Goal: Task Accomplishment & Management: Use online tool/utility

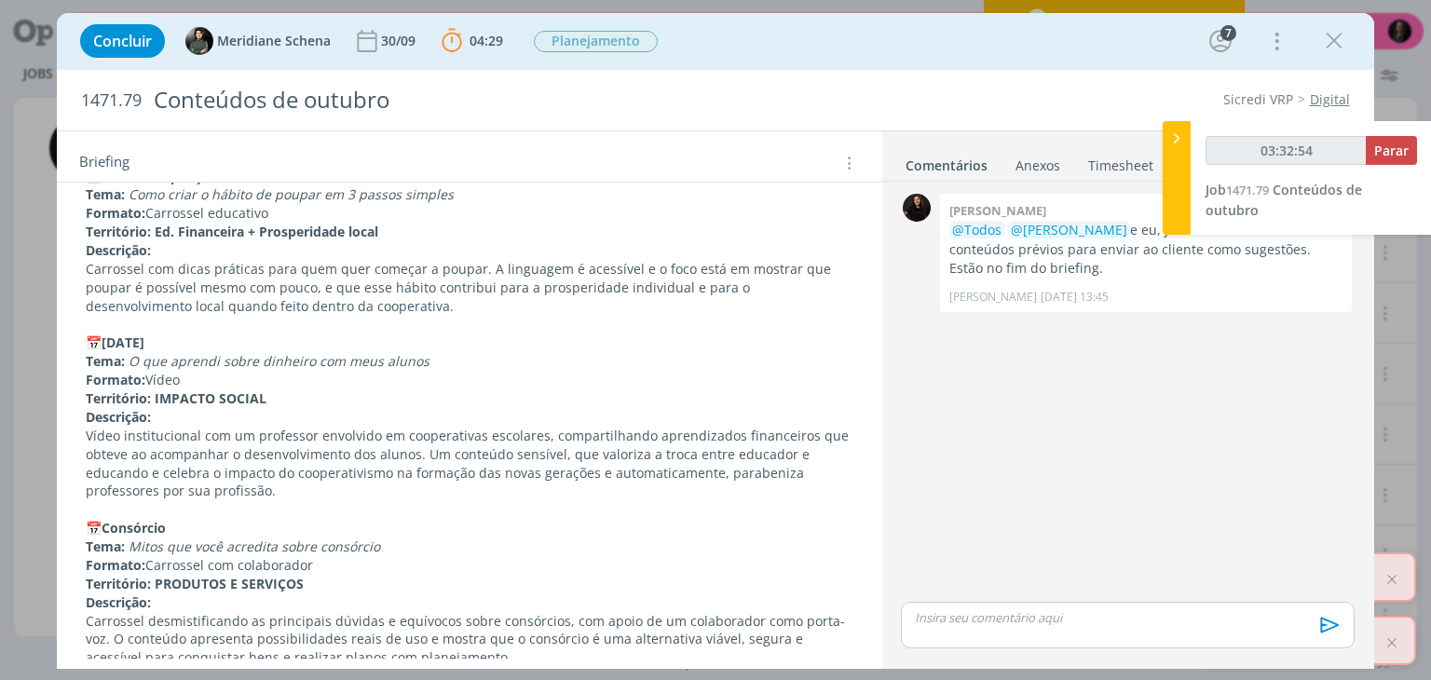
scroll to position [2075, 0]
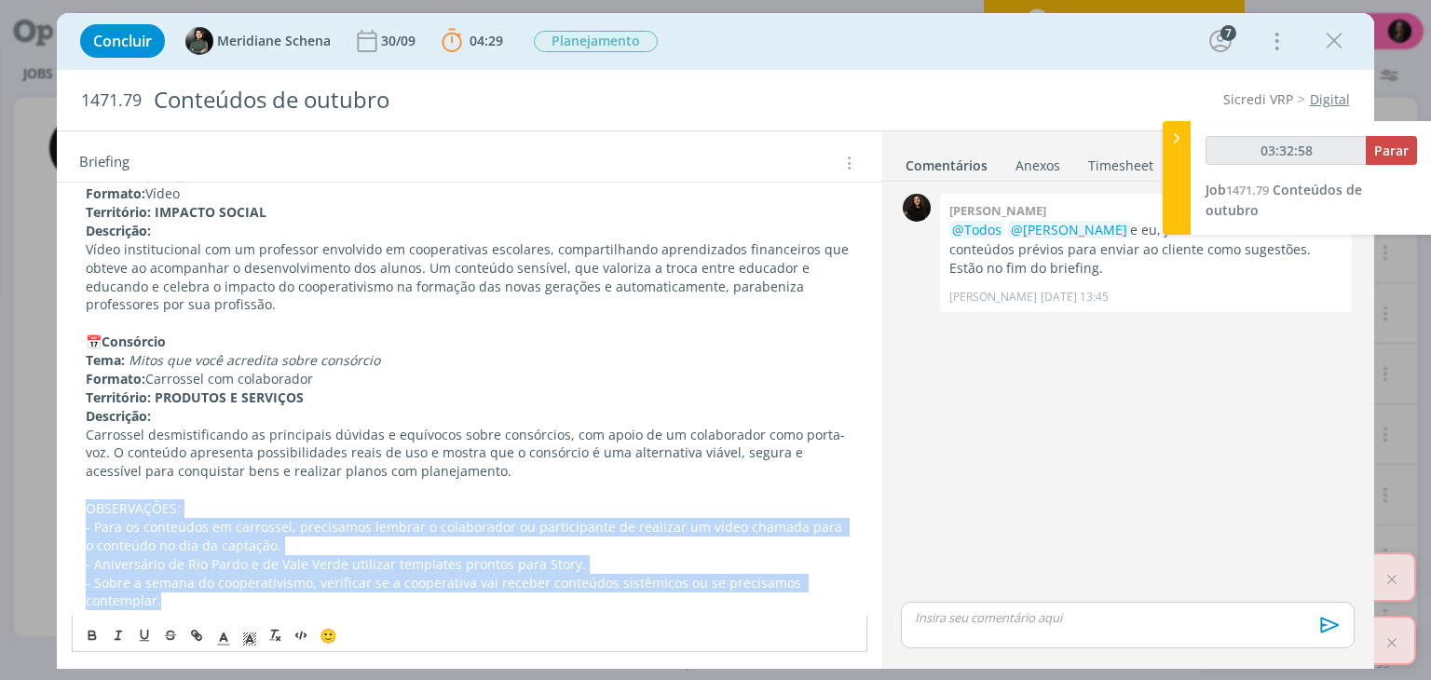
drag, startPoint x: 510, startPoint y: 596, endPoint x: 64, endPoint y: 512, distance: 453.2
type input "03:34:13"
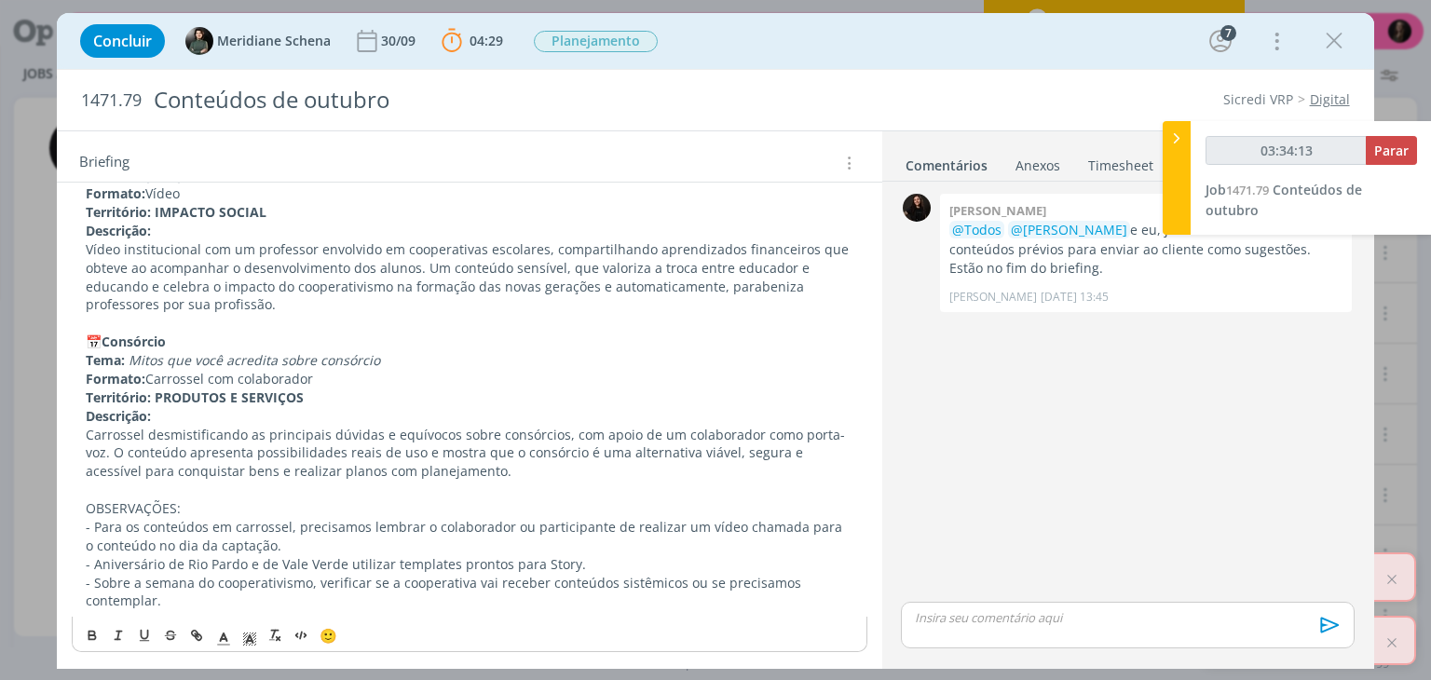
click at [1177, 137] on icon at bounding box center [1176, 139] width 19 height 20
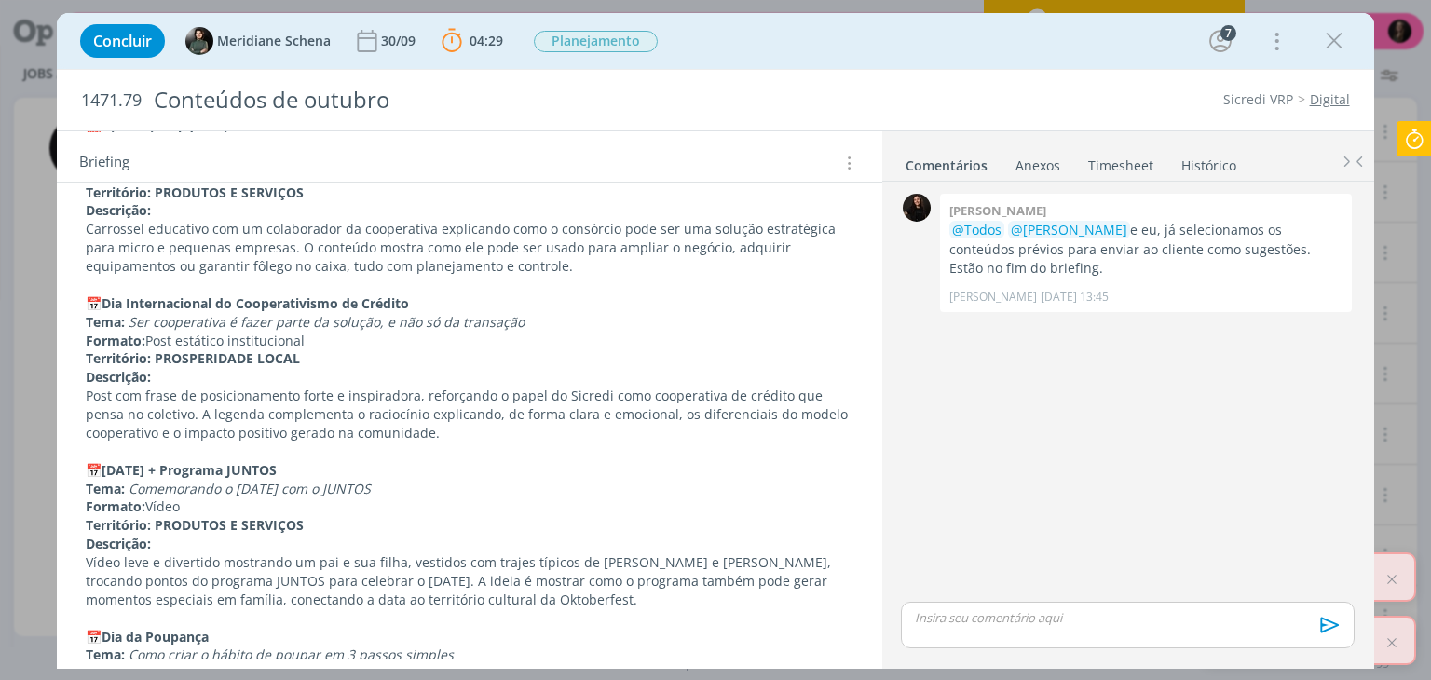
scroll to position [1294, 0]
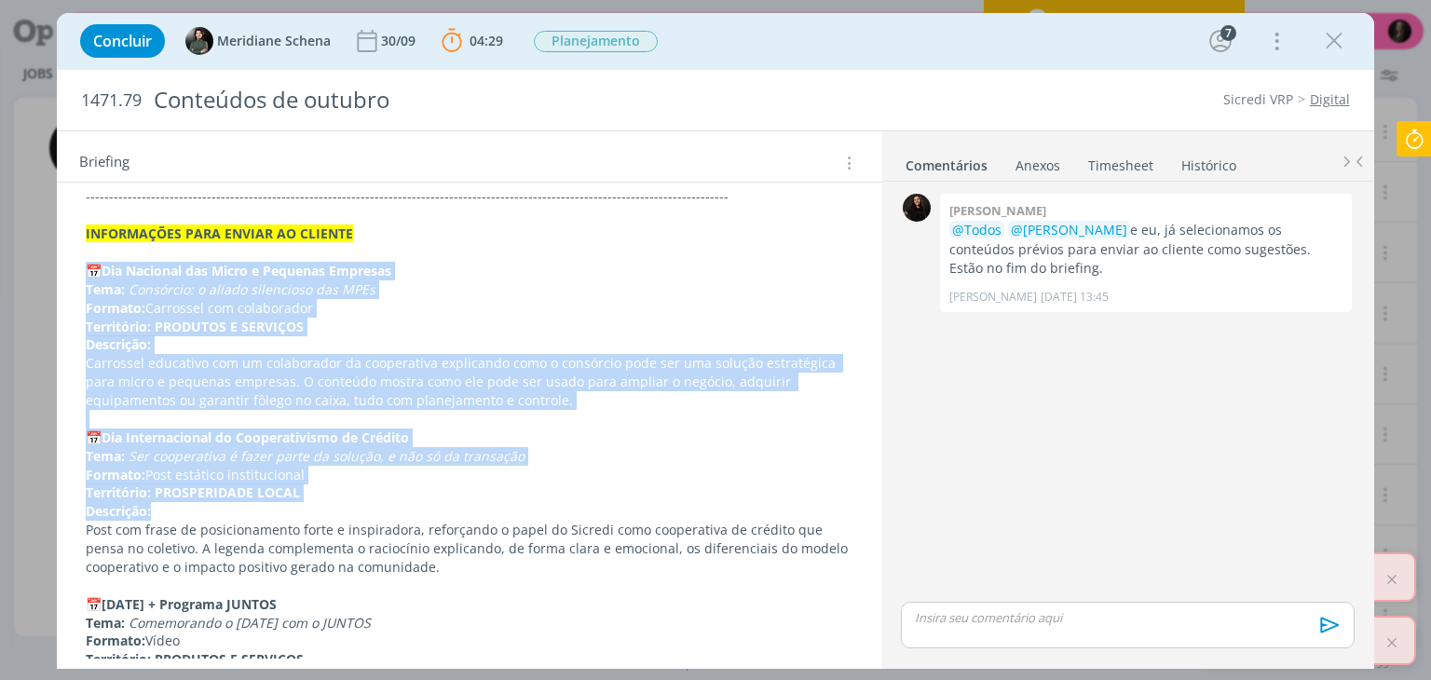
drag, startPoint x: 82, startPoint y: 274, endPoint x: 366, endPoint y: 511, distance: 369.8
click at [366, 511] on div "Pasta do pedido AQUI Notion AQUI Lista atualizada dos parceiros de Juntos AQUI …" at bounding box center [469, 336] width 795 height 2124
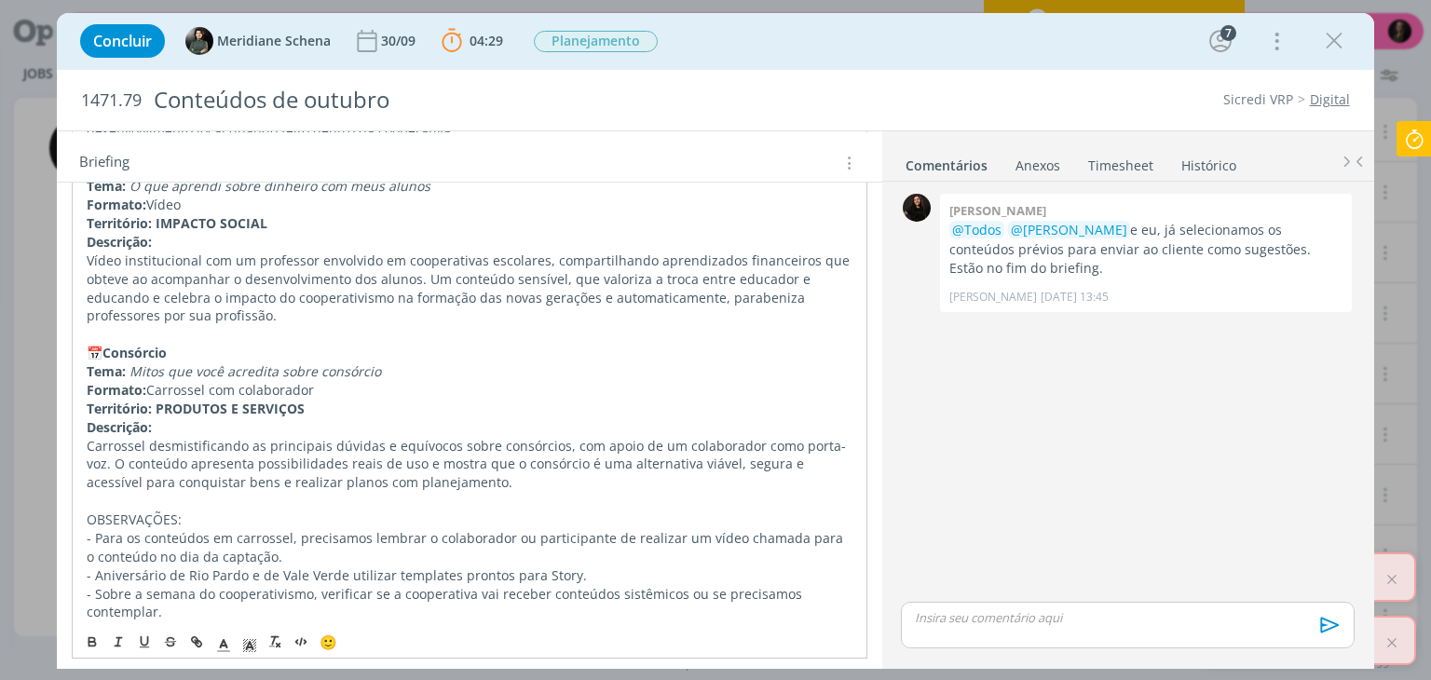
scroll to position [2076, 0]
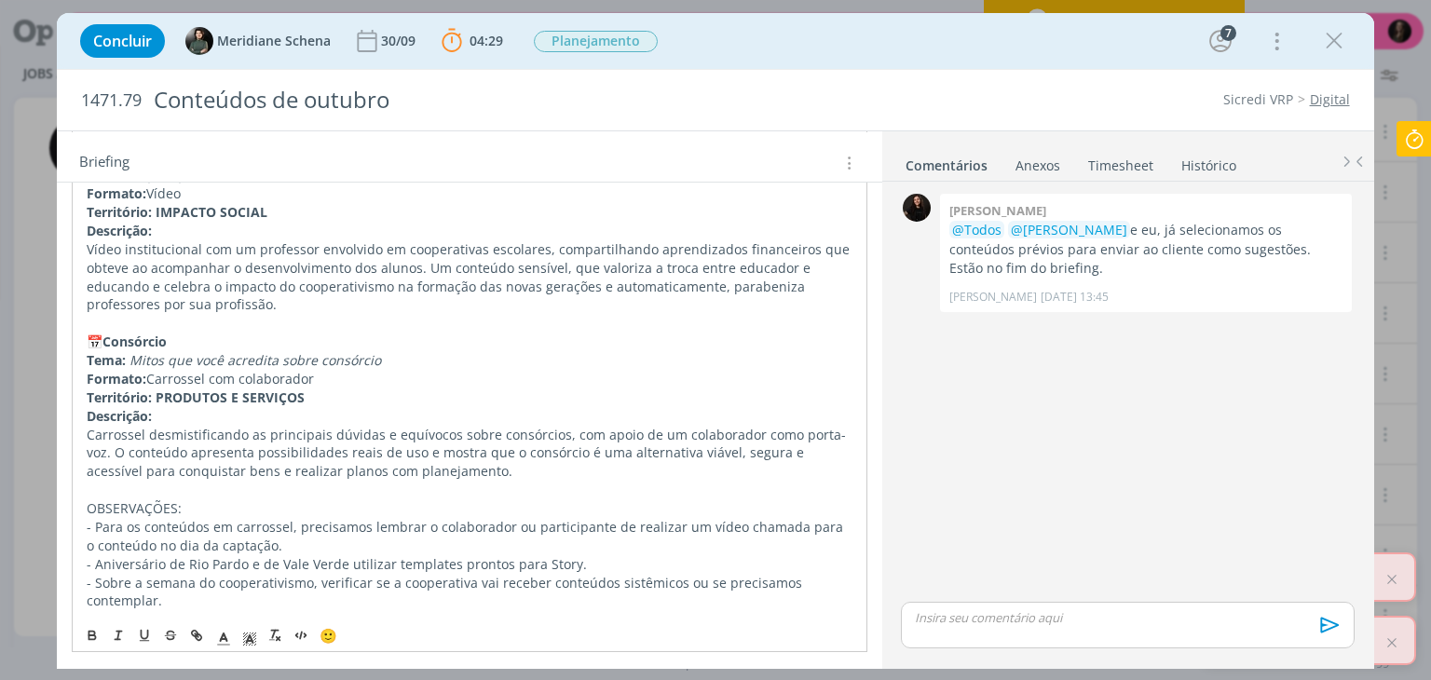
click at [176, 593] on p "- Sobre a semana do cooperativismo, verificar se a cooperativa vai receber cont…" at bounding box center [469, 592] width 765 height 37
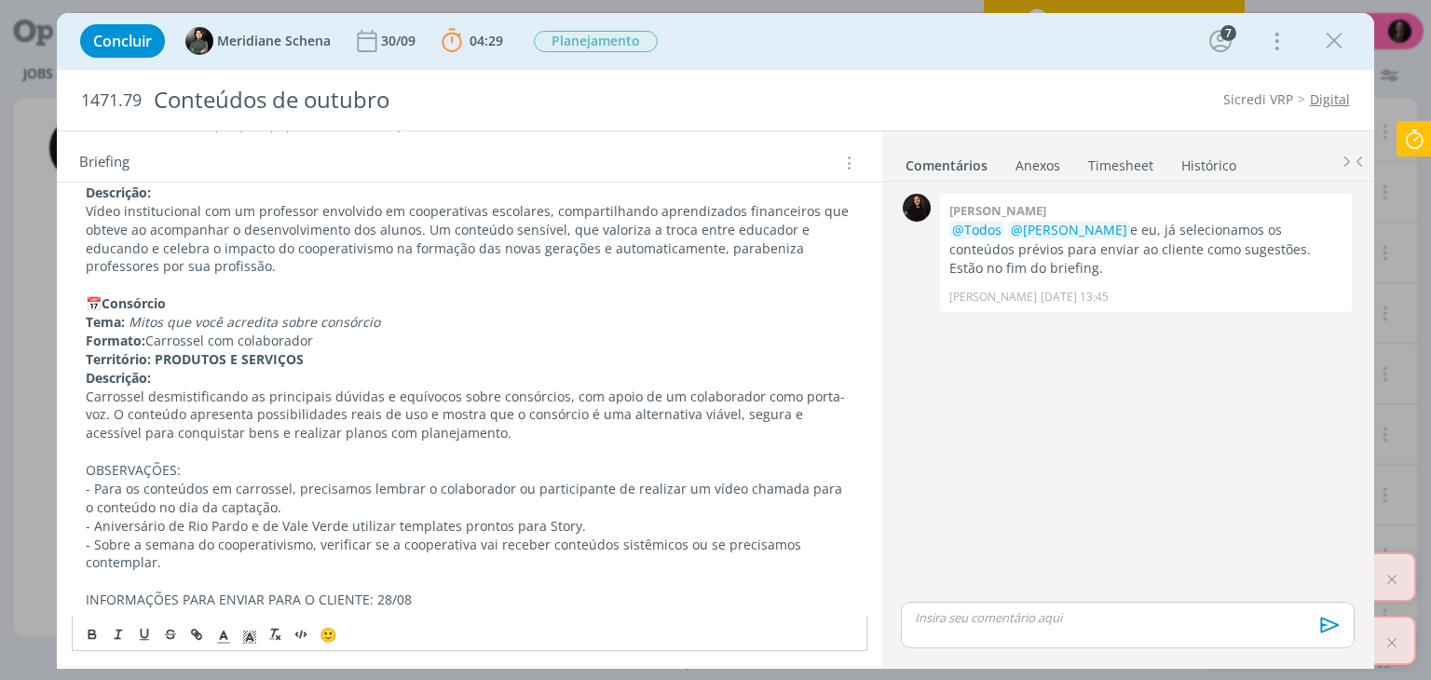
scroll to position [2112, 0]
drag, startPoint x: 430, startPoint y: 595, endPoint x: 75, endPoint y: 608, distance: 354.3
click at [215, 637] on icon "dialog" at bounding box center [223, 638] width 17 height 17
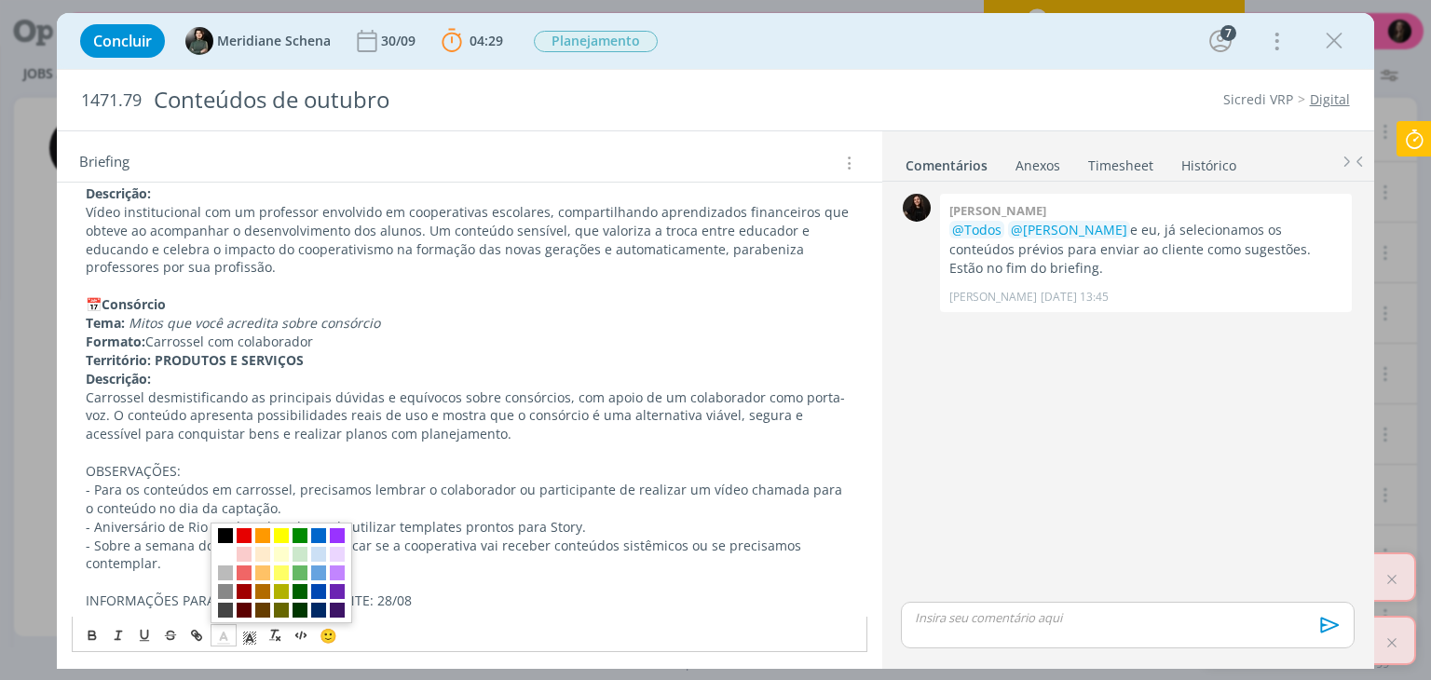
click at [409, 598] on p "INFORMAÇÕES PARA ENVIAR PARA O CLIENTE: 28/08" at bounding box center [469, 601] width 767 height 19
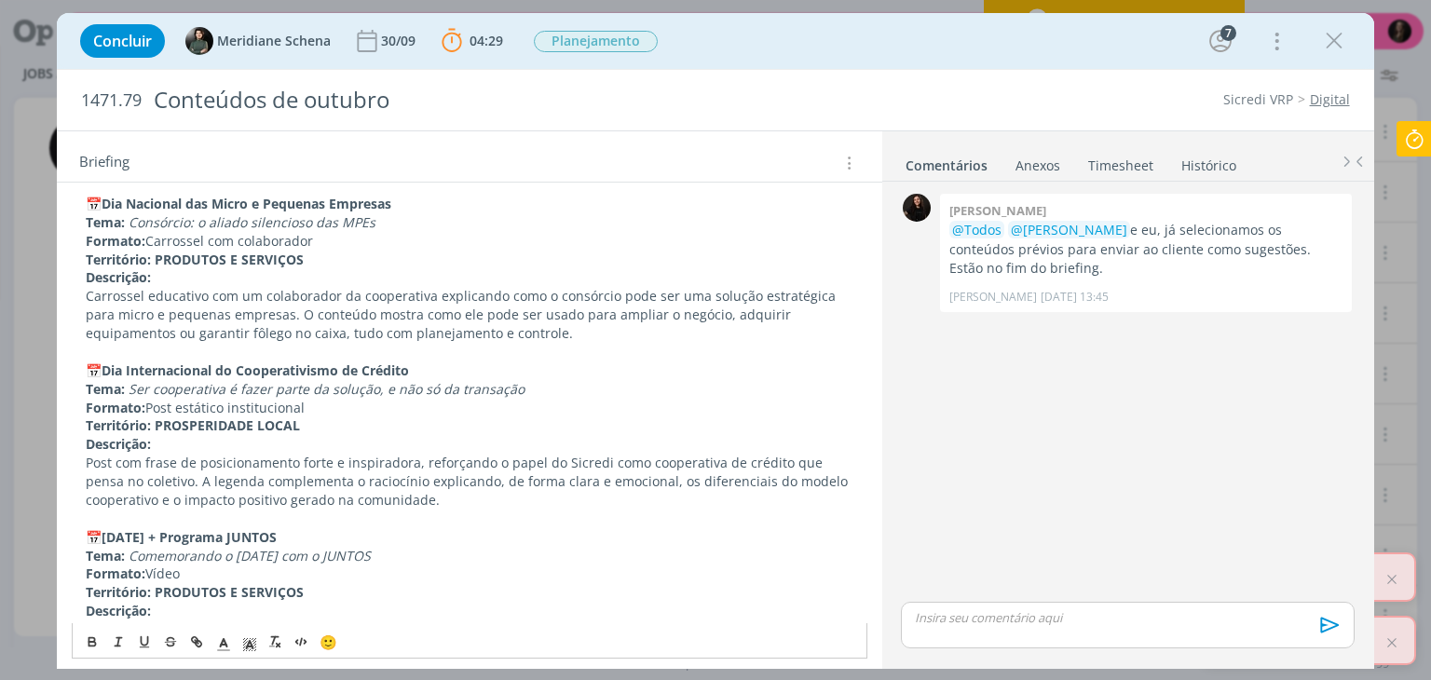
scroll to position [994, 0]
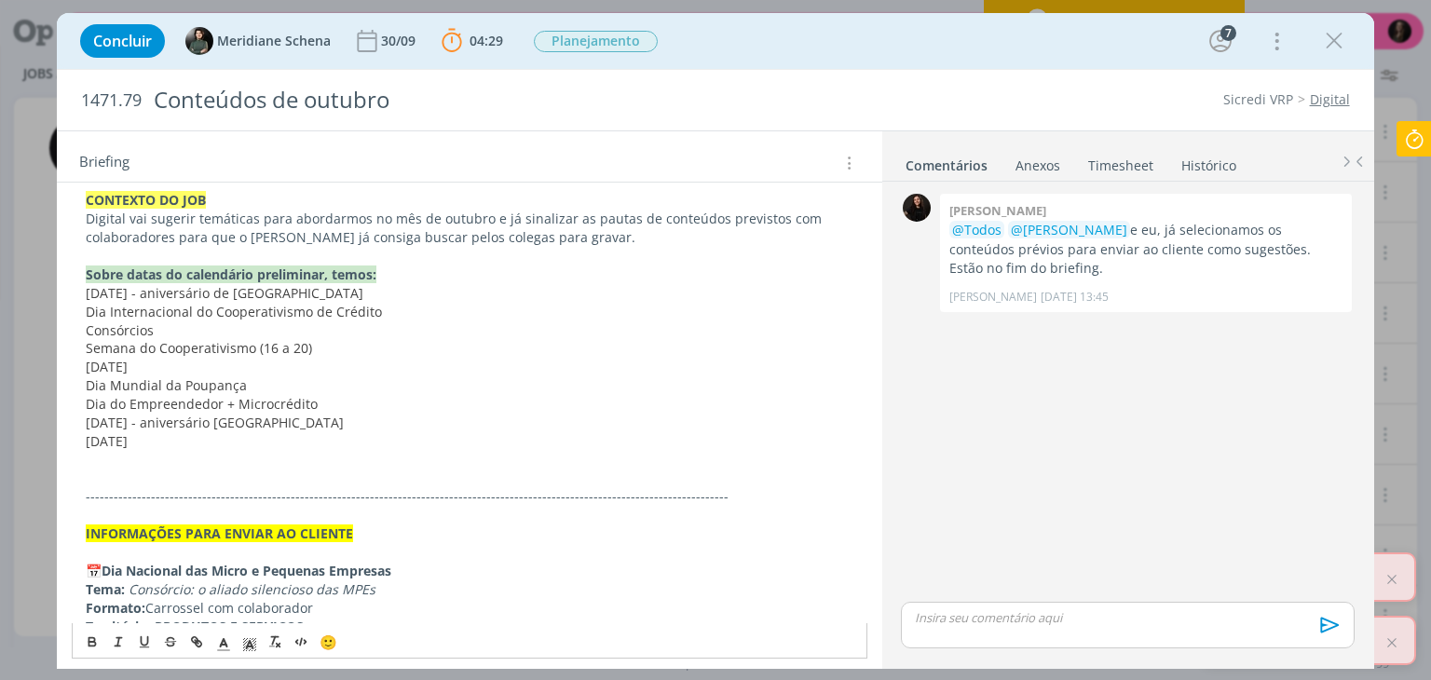
drag, startPoint x: 375, startPoint y: 530, endPoint x: 231, endPoint y: 532, distance: 143.5
click at [231, 532] on p "INFORMAÇÕES PARA ENVIAR AO CLIENTE" at bounding box center [469, 534] width 767 height 19
click at [335, 571] on strong "Dia Nacional das Micro e Pequenas Empresas" at bounding box center [247, 571] width 290 height 18
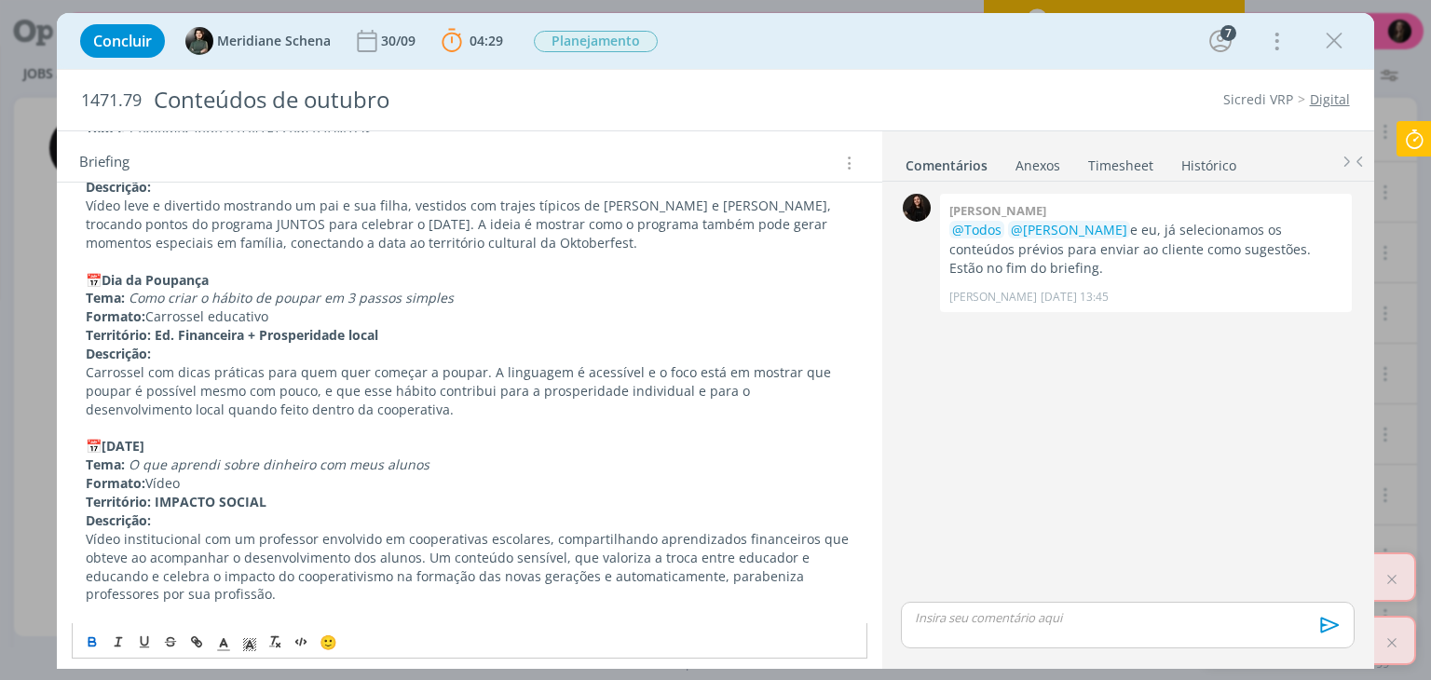
scroll to position [2112, 0]
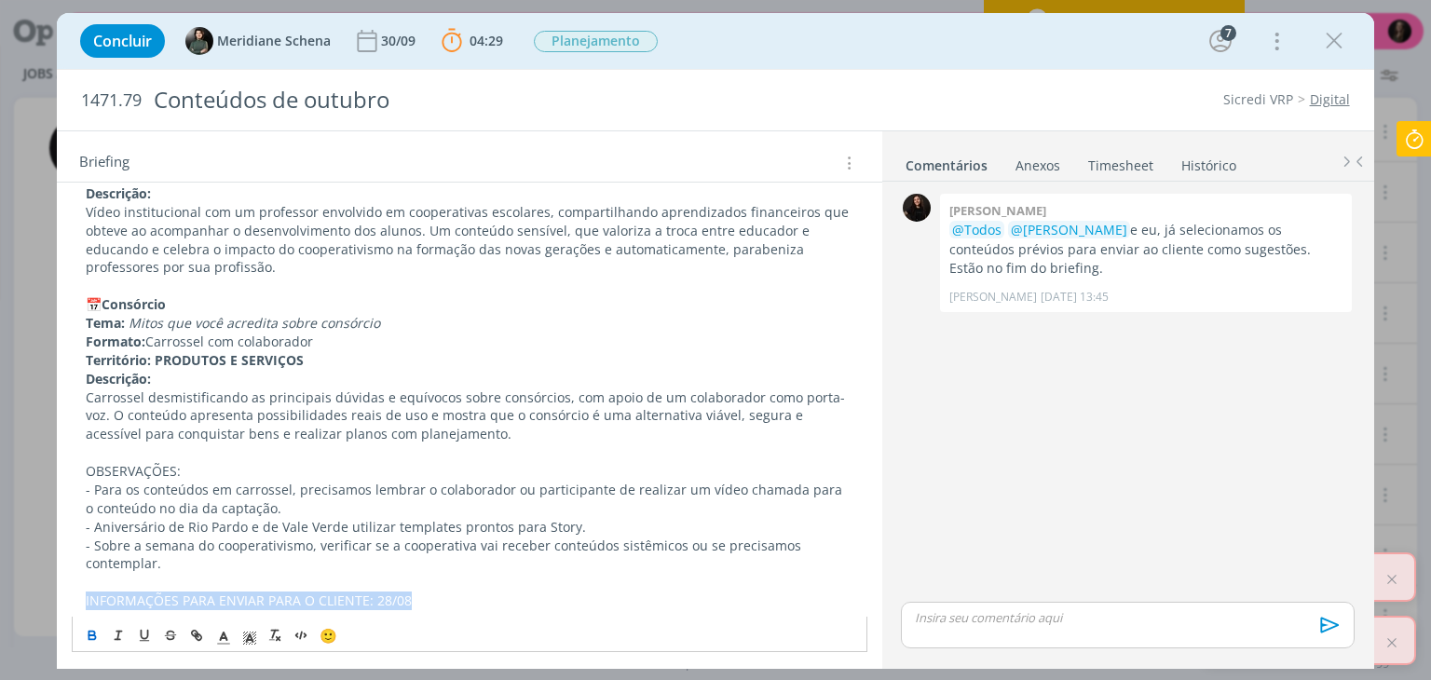
drag, startPoint x: 430, startPoint y: 594, endPoint x: 80, endPoint y: 605, distance: 350.5
click at [98, 642] on button "dialog" at bounding box center [93, 635] width 26 height 22
click at [244, 634] on icon "dialog" at bounding box center [249, 638] width 17 height 17
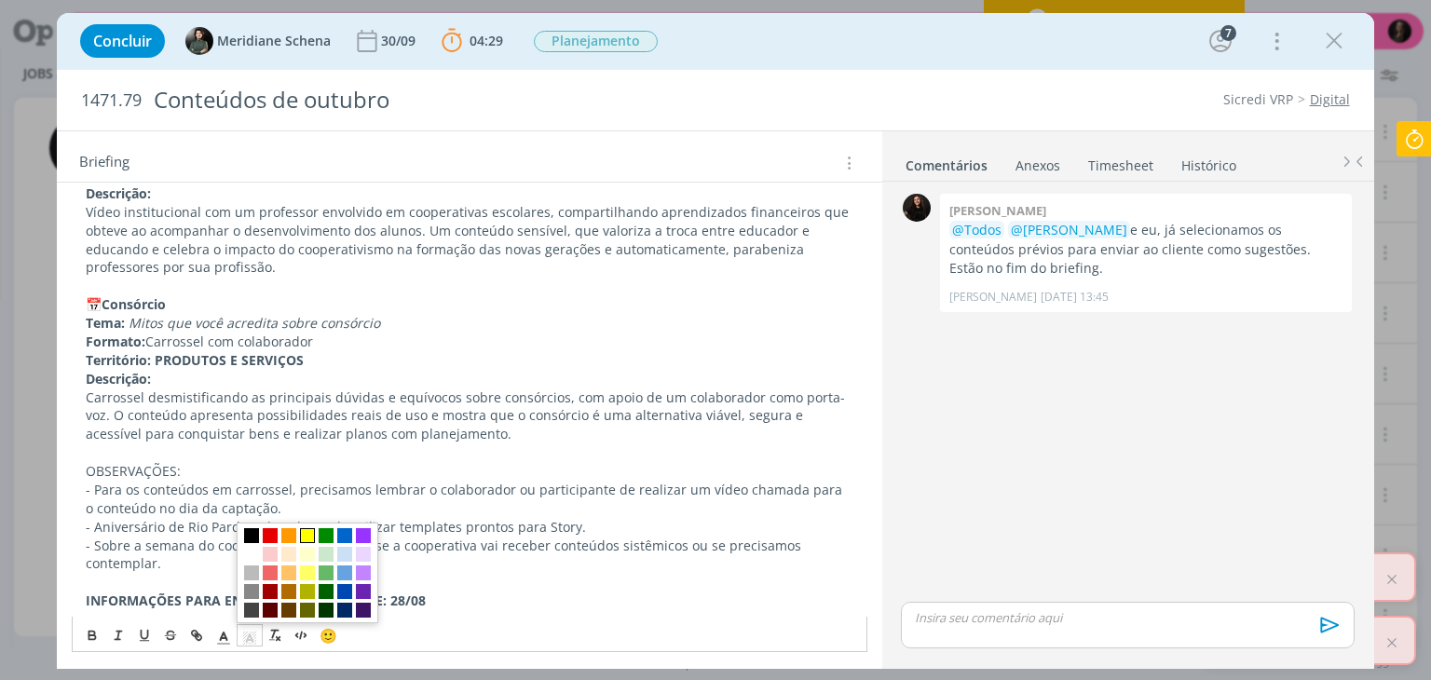
click at [306, 533] on span "dialog" at bounding box center [307, 535] width 15 height 15
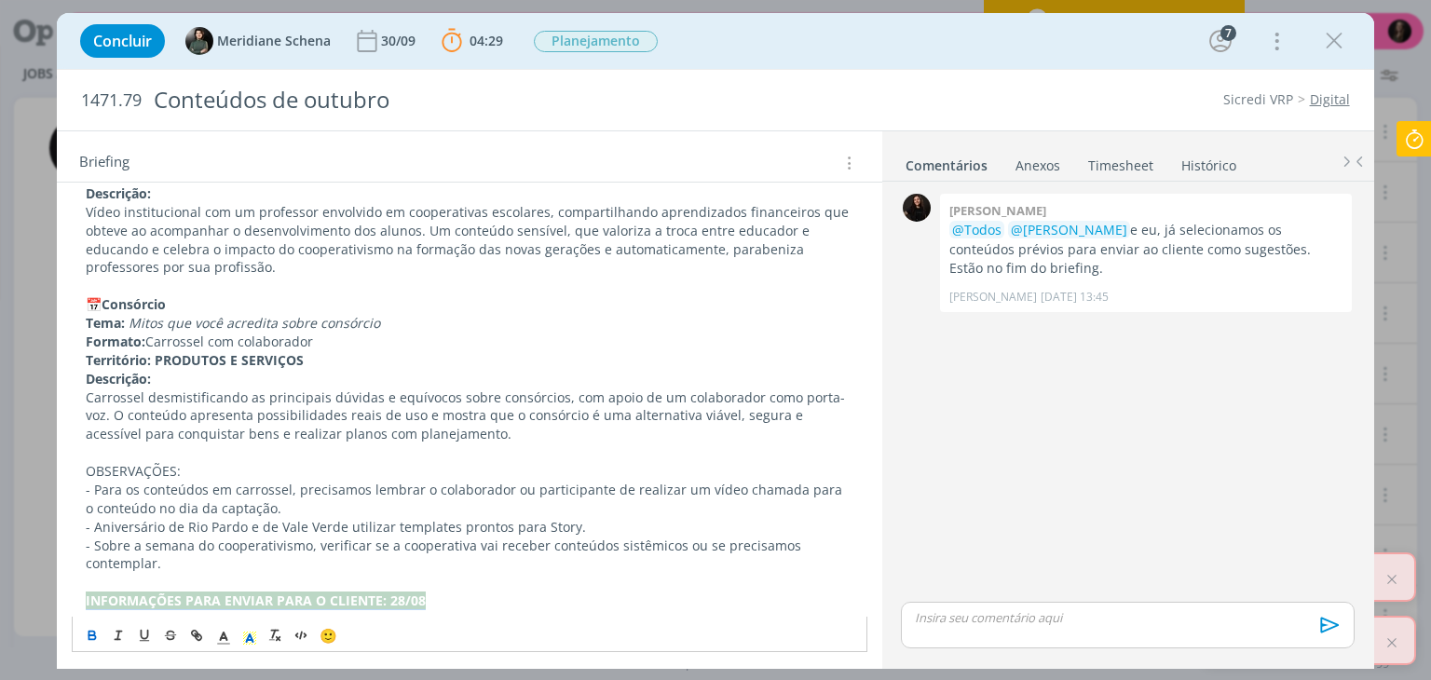
click at [421, 584] on p "dialog" at bounding box center [469, 582] width 767 height 19
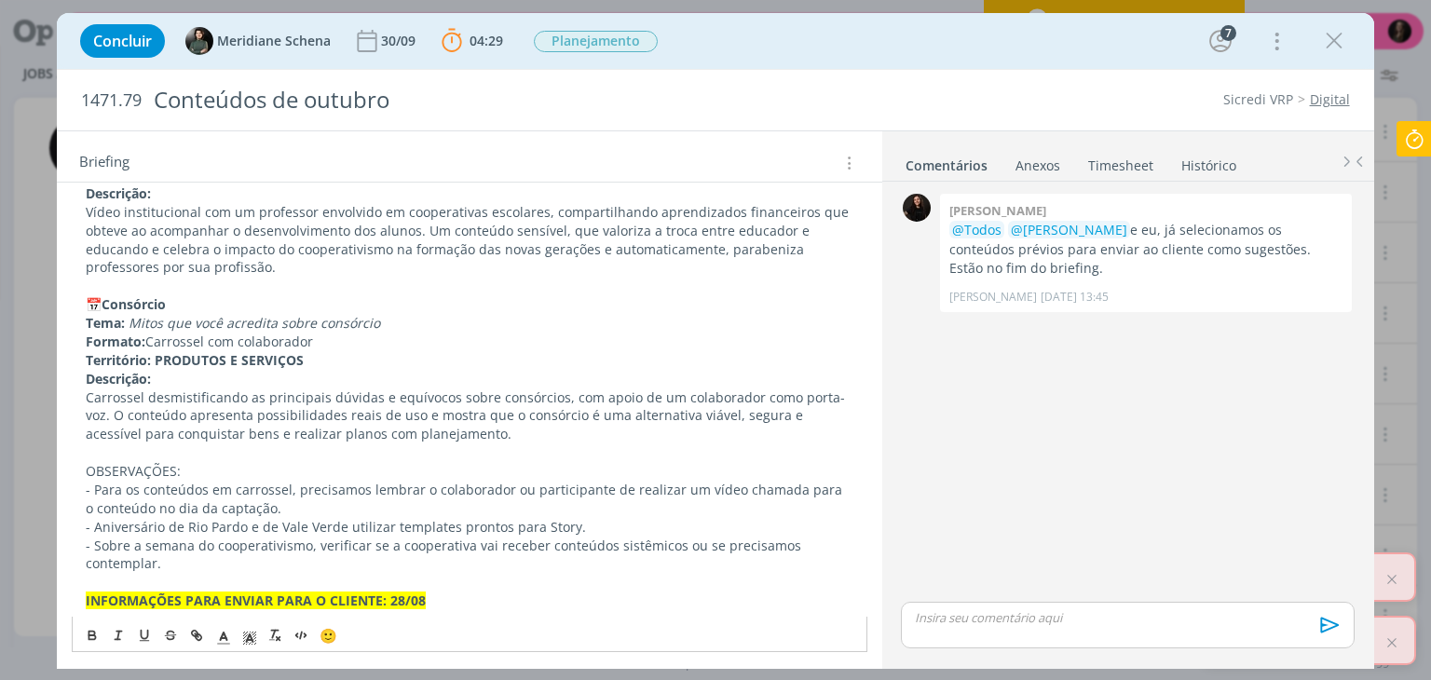
click at [462, 592] on p "INFORMAÇÕES PARA ENVIAR PARA O CLIENTE: 28/08" at bounding box center [469, 601] width 767 height 19
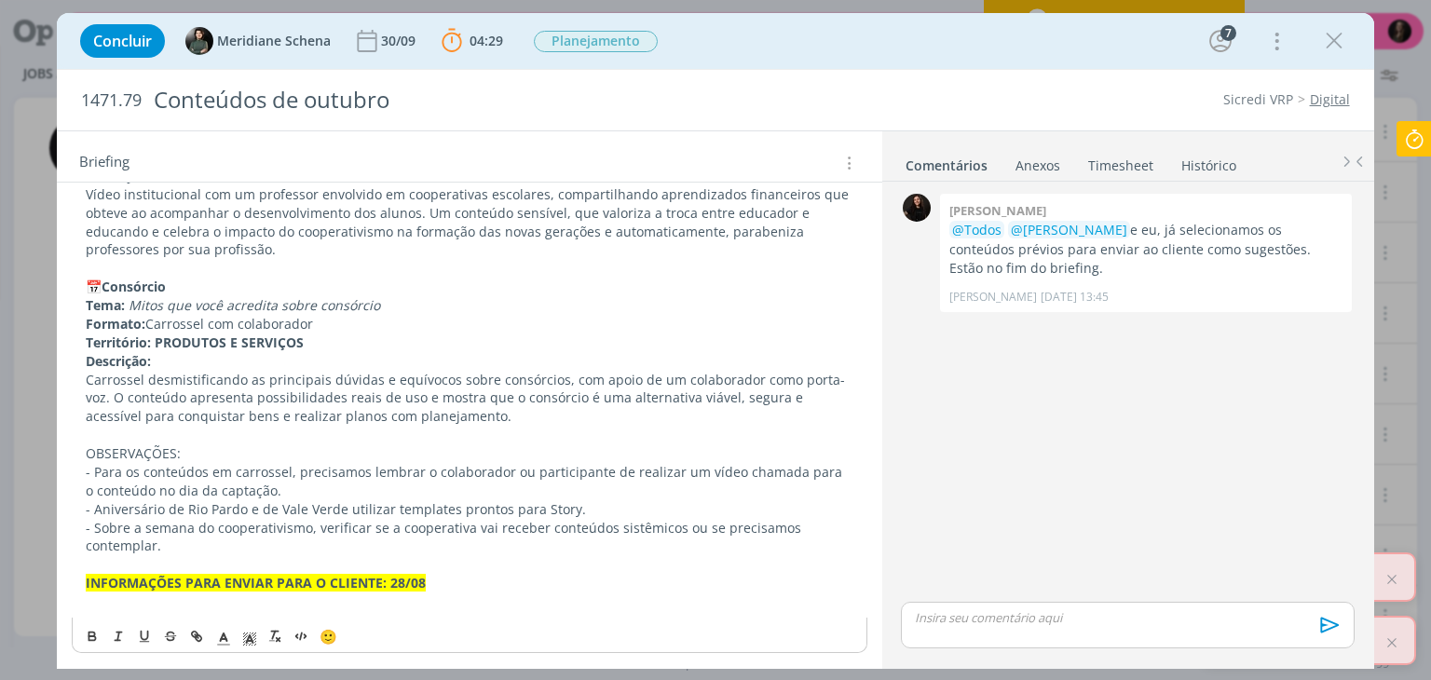
click at [467, 579] on p "INFORMAÇÕES PARA ENVIAR PARA O CLIENTE: 28/08" at bounding box center [469, 583] width 767 height 19
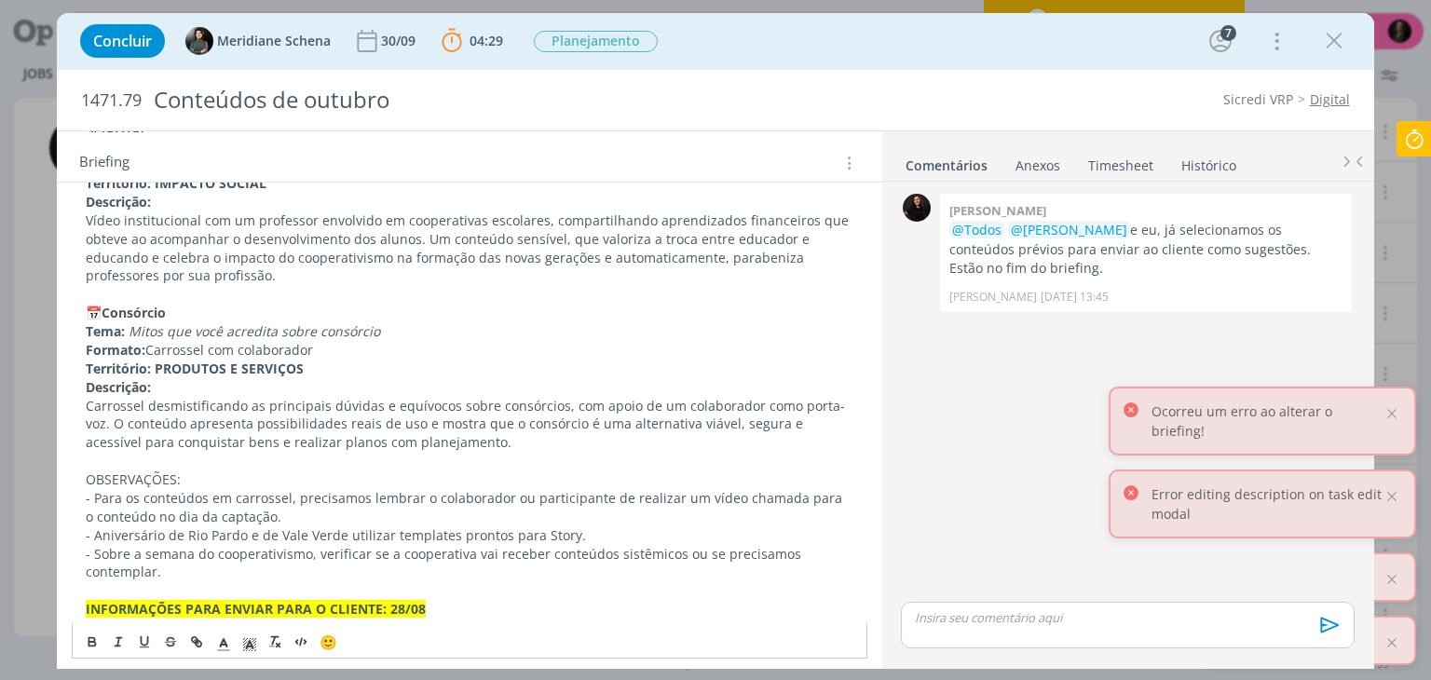
scroll to position [2167, 0]
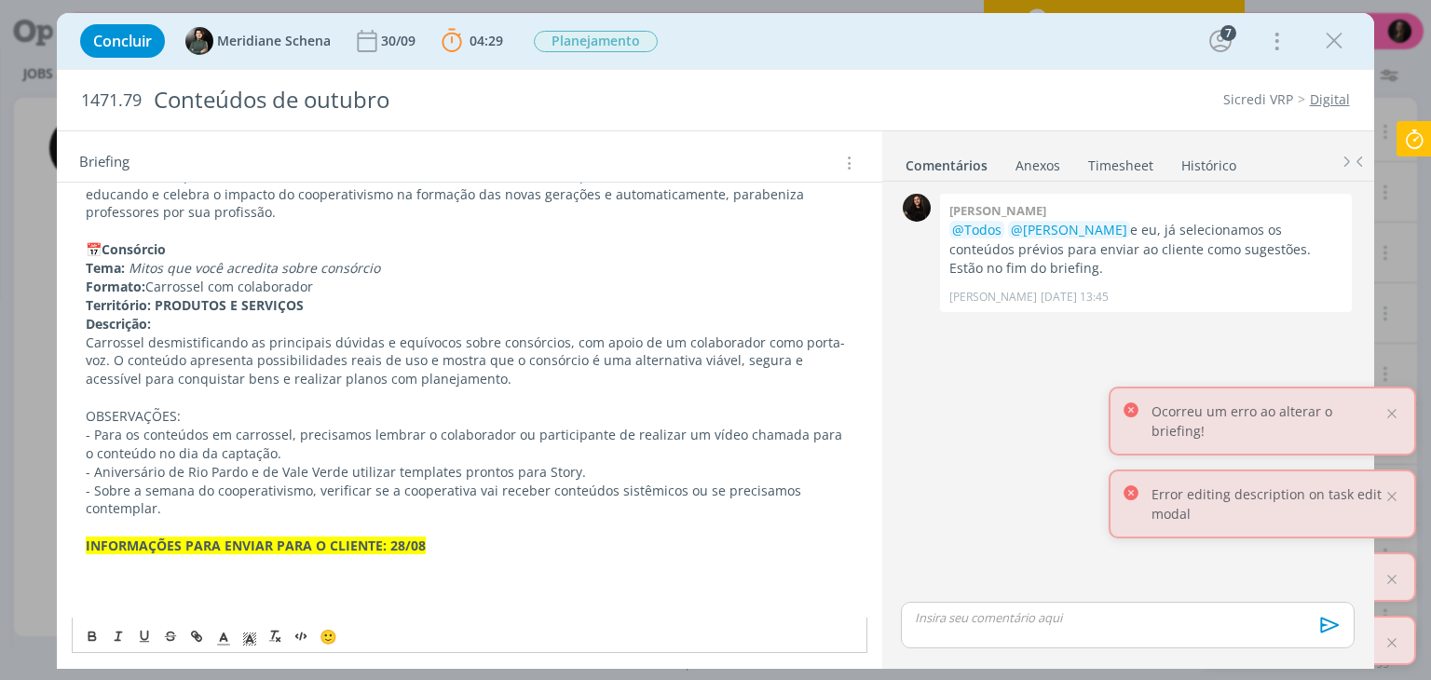
click at [164, 575] on p "dialog" at bounding box center [469, 583] width 767 height 19
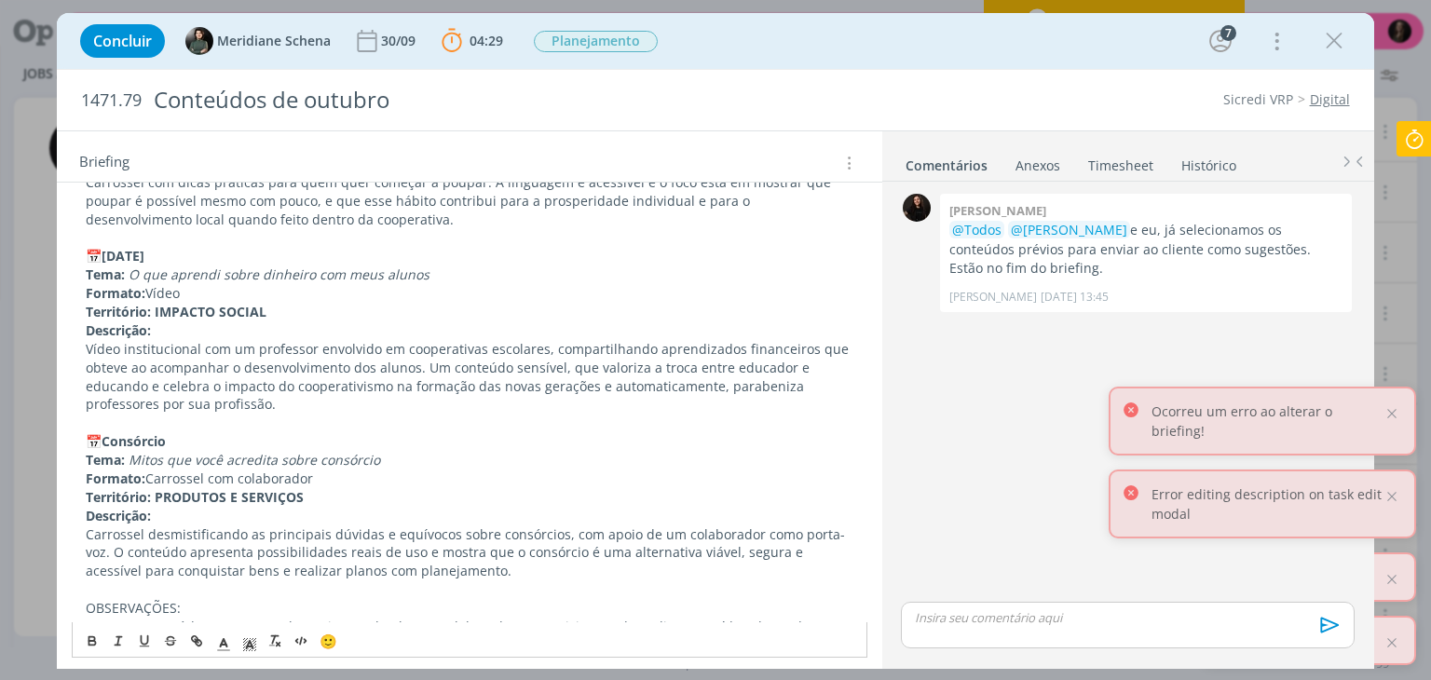
scroll to position [1696, 0]
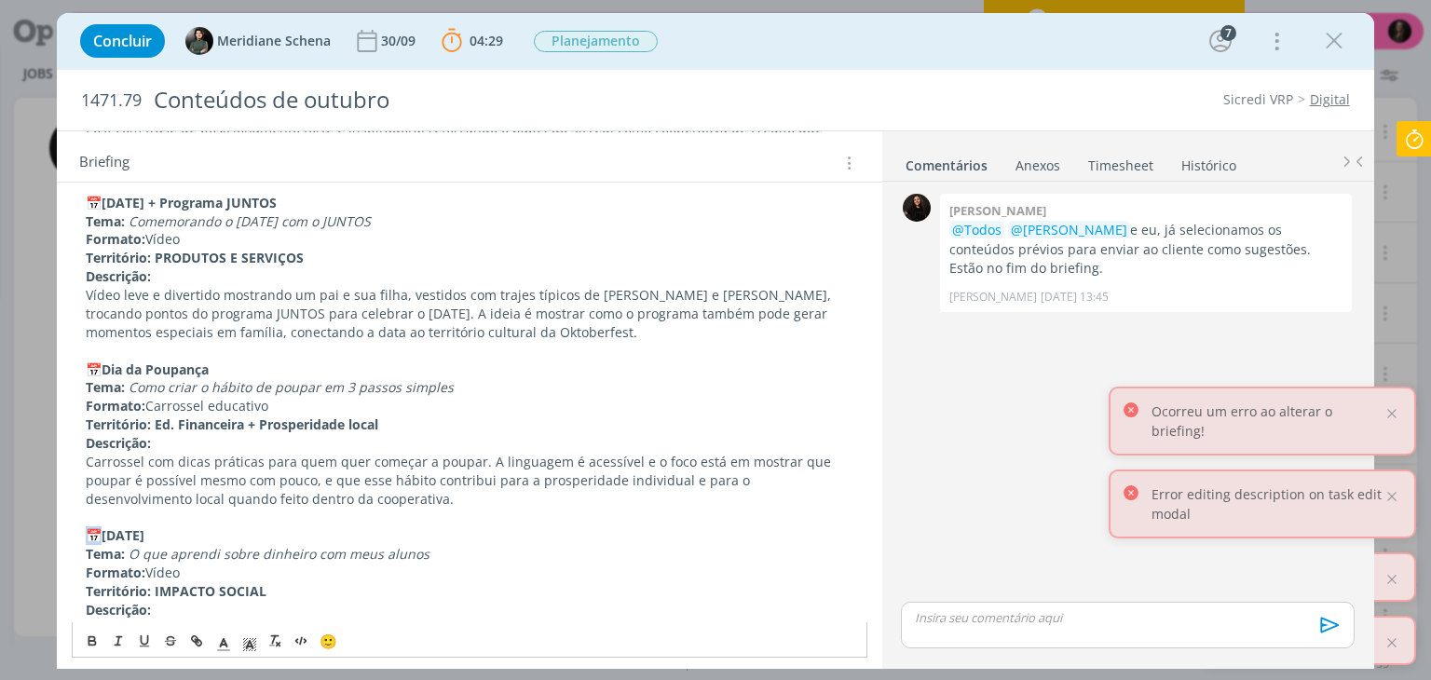
drag, startPoint x: 102, startPoint y: 539, endPoint x: 82, endPoint y: 539, distance: 19.6
click at [82, 539] on div "Pasta do pedido AQUI Notion AQUI Lista atualizada dos parceiros de Juntos AQUI …" at bounding box center [469, 444] width 795 height 3143
copy p "📅"
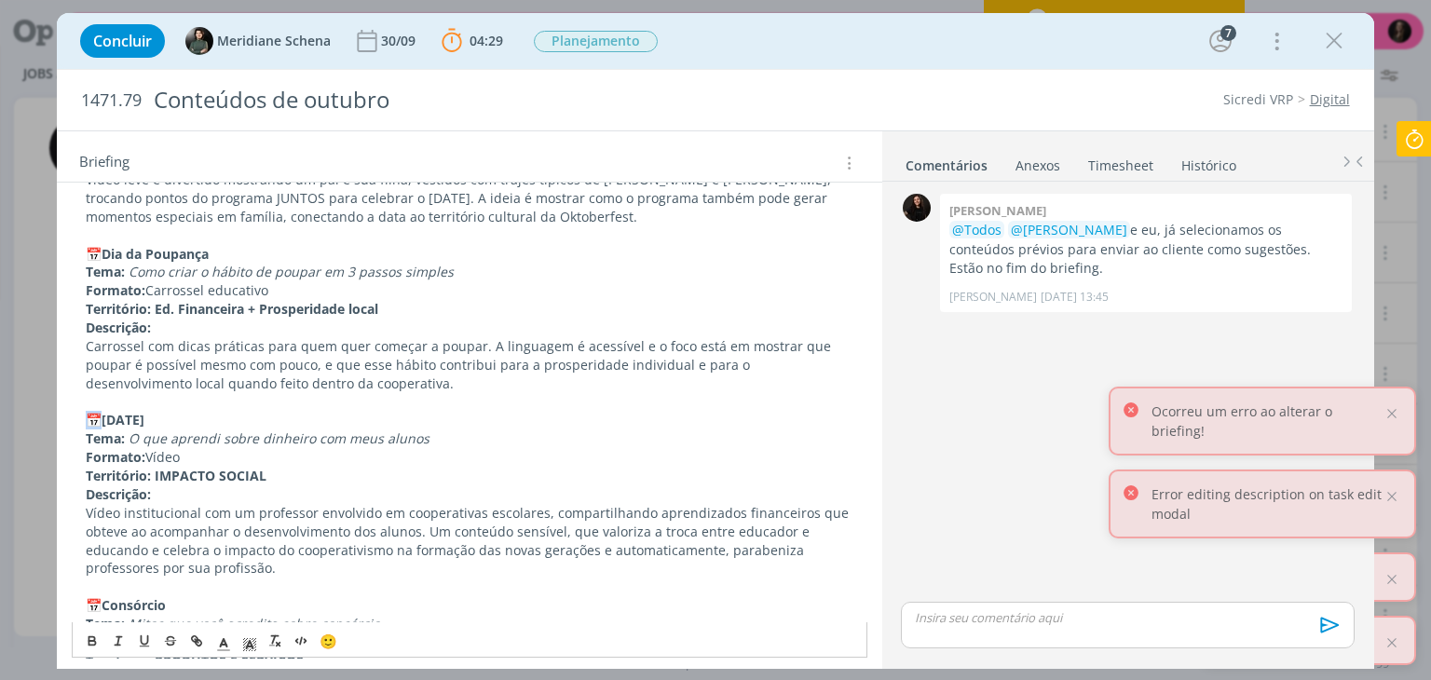
scroll to position [2255, 0]
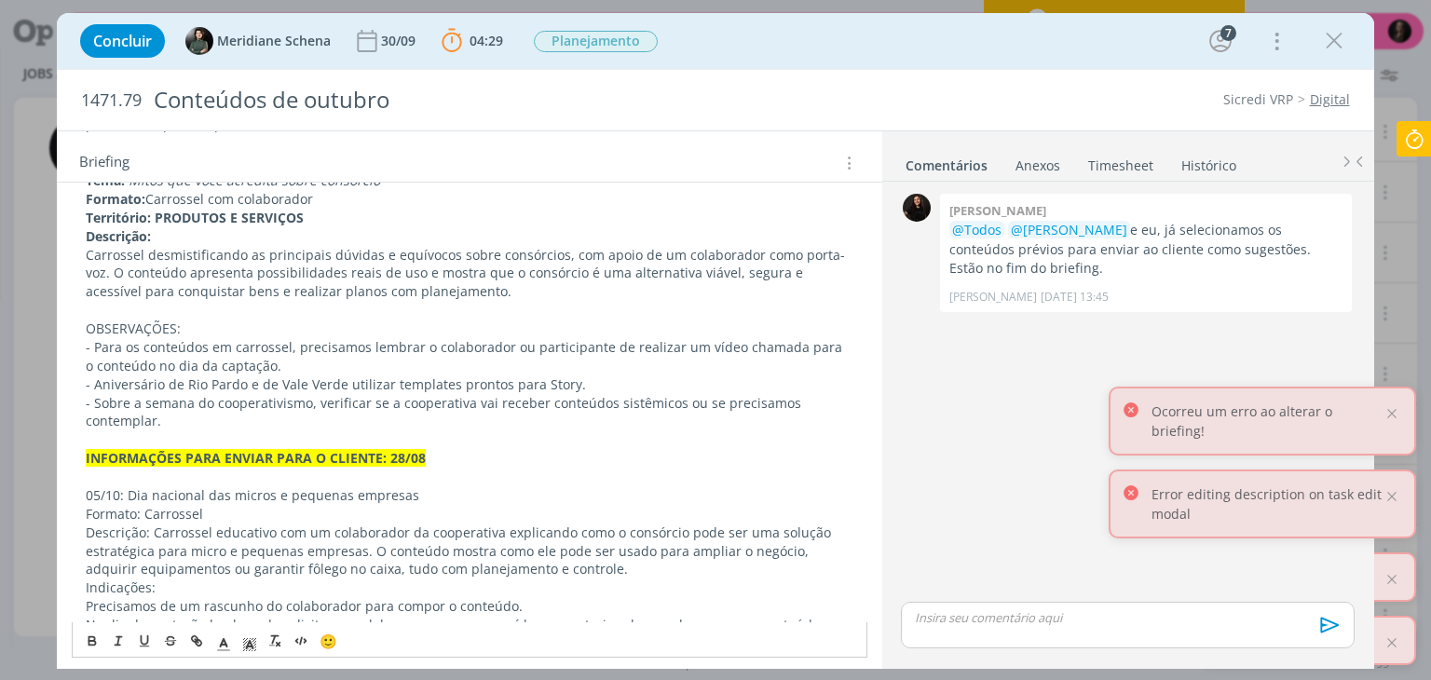
click at [86, 496] on p "05/10: Dia nacional das micros e pequenas empresas" at bounding box center [469, 495] width 767 height 19
drag, startPoint x: 455, startPoint y: 491, endPoint x: 109, endPoint y: 497, distance: 345.7
click at [109, 497] on p "📅 05/10: Dia nacional das micros e pequenas empresas" at bounding box center [469, 495] width 767 height 19
click at [90, 644] on icon "dialog" at bounding box center [92, 641] width 15 height 15
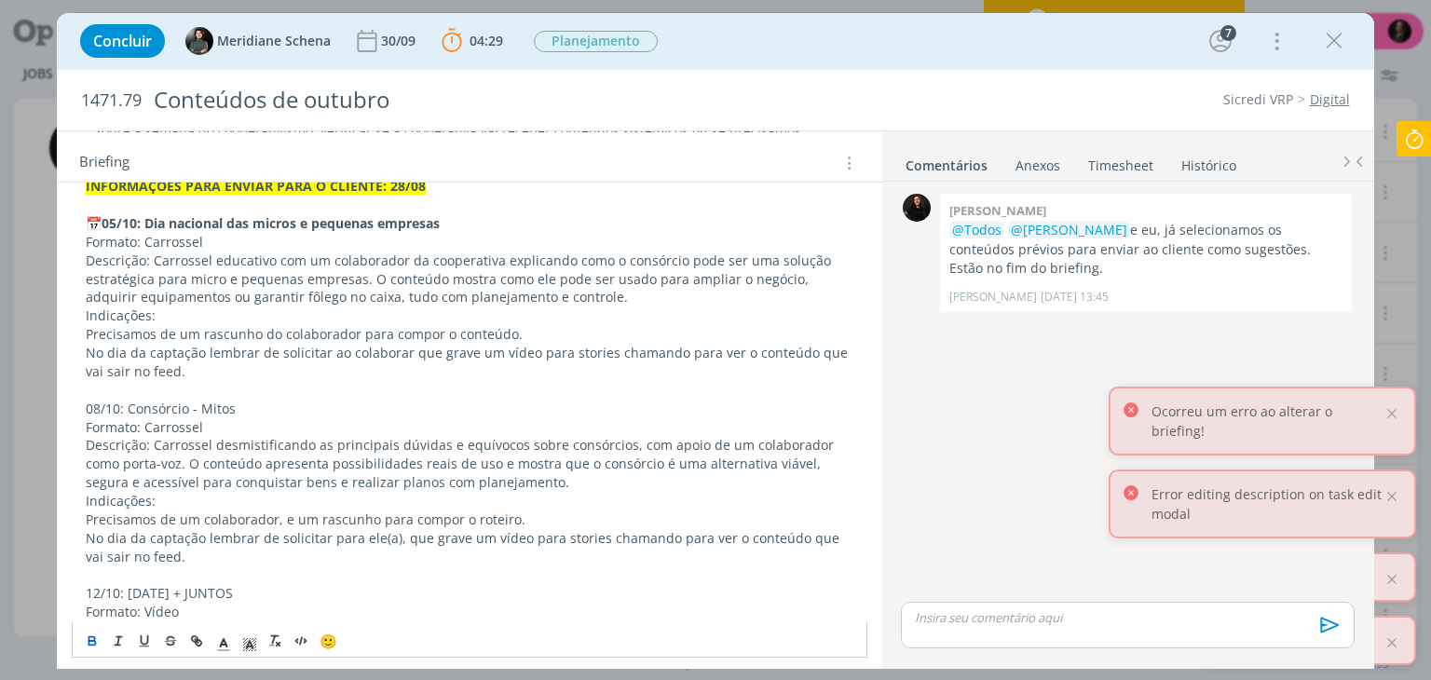
scroll to position [2534, 0]
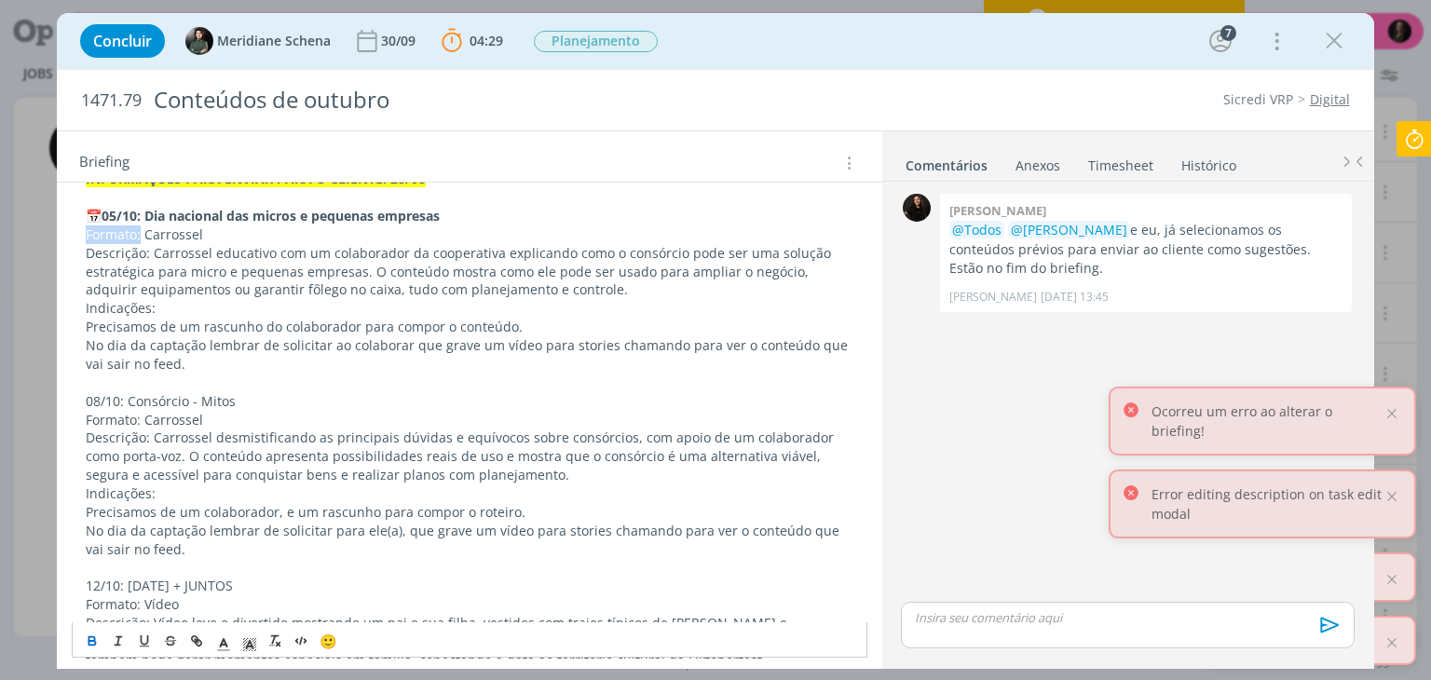
drag, startPoint x: 85, startPoint y: 239, endPoint x: 140, endPoint y: 239, distance: 55.0
click at [94, 645] on icon "dialog" at bounding box center [92, 644] width 7 height 4
drag, startPoint x: 89, startPoint y: 251, endPoint x: 149, endPoint y: 255, distance: 60.7
click at [149, 255] on p "Descrição: Carrossel educativo com um colaborador da cooperativa explicando com…" at bounding box center [469, 272] width 767 height 56
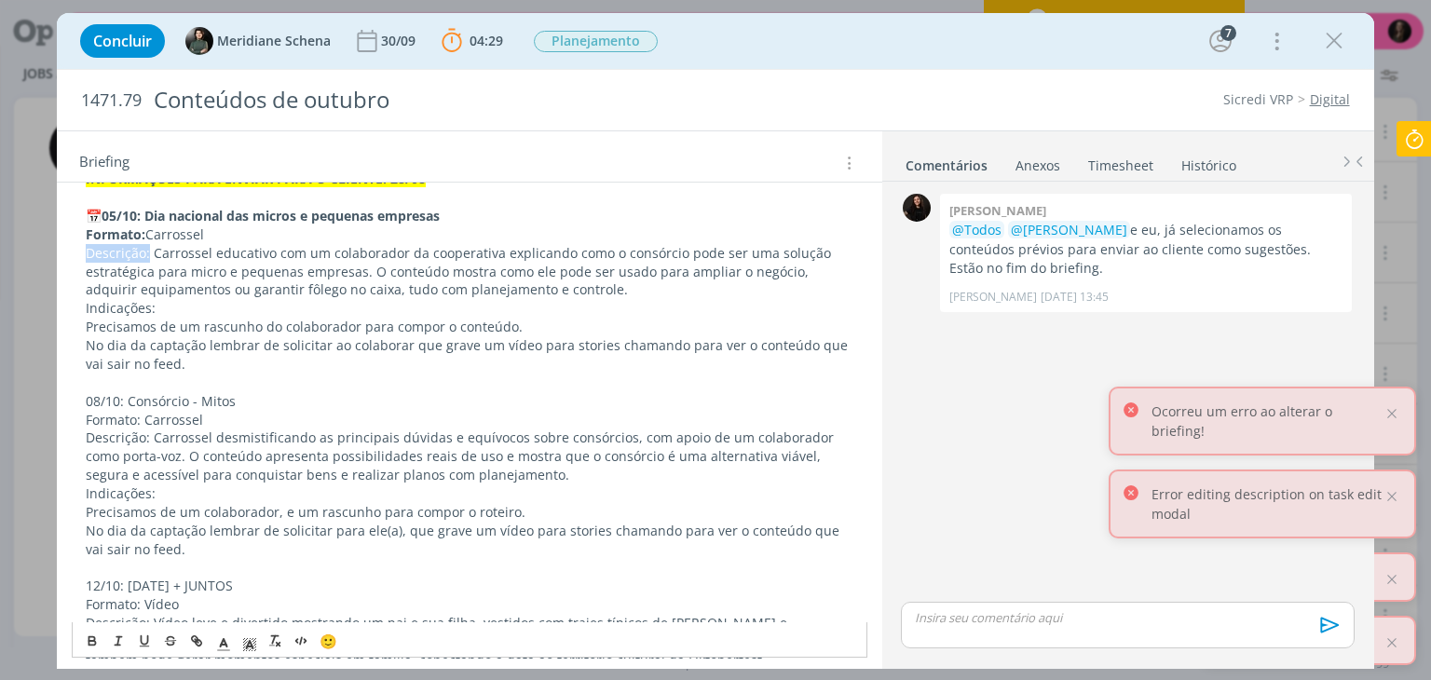
click at [144, 257] on p "Descrição: Carrossel educativo com um colaborador da cooperativa explicando com…" at bounding box center [469, 272] width 767 height 56
drag, startPoint x: 154, startPoint y: 249, endPoint x: 66, endPoint y: 257, distance: 88.0
click at [101, 642] on button "dialog" at bounding box center [93, 642] width 26 height 22
drag, startPoint x: 171, startPoint y: 310, endPoint x: 61, endPoint y: 311, distance: 109.9
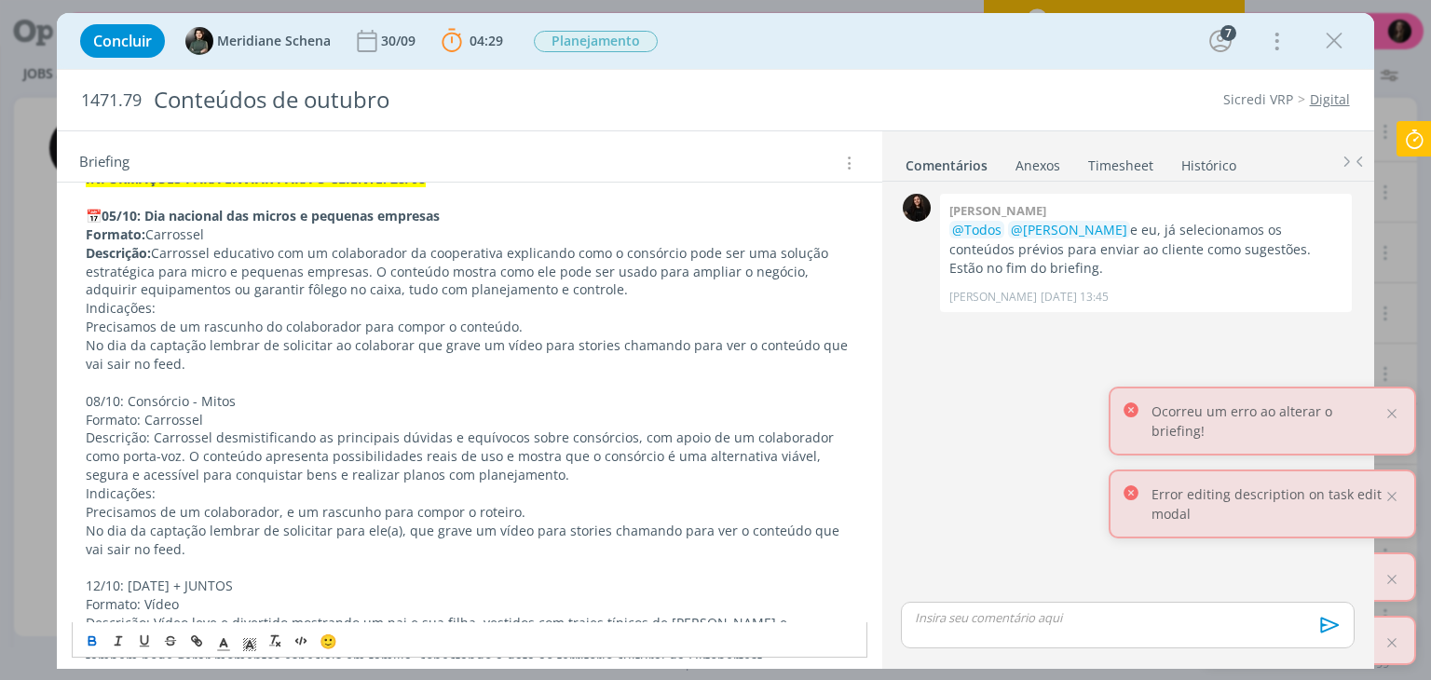
click at [87, 646] on icon "dialog" at bounding box center [92, 641] width 15 height 15
drag, startPoint x: 268, startPoint y: 401, endPoint x: 55, endPoint y: 403, distance: 213.4
click at [55, 403] on div "Concluir Meridiane Schena [DATE] 04:29 Parar Apontar Data * [DATE] Horas * 00:0…" at bounding box center [715, 340] width 1431 height 680
click at [78, 641] on div "🙂" at bounding box center [469, 640] width 793 height 34
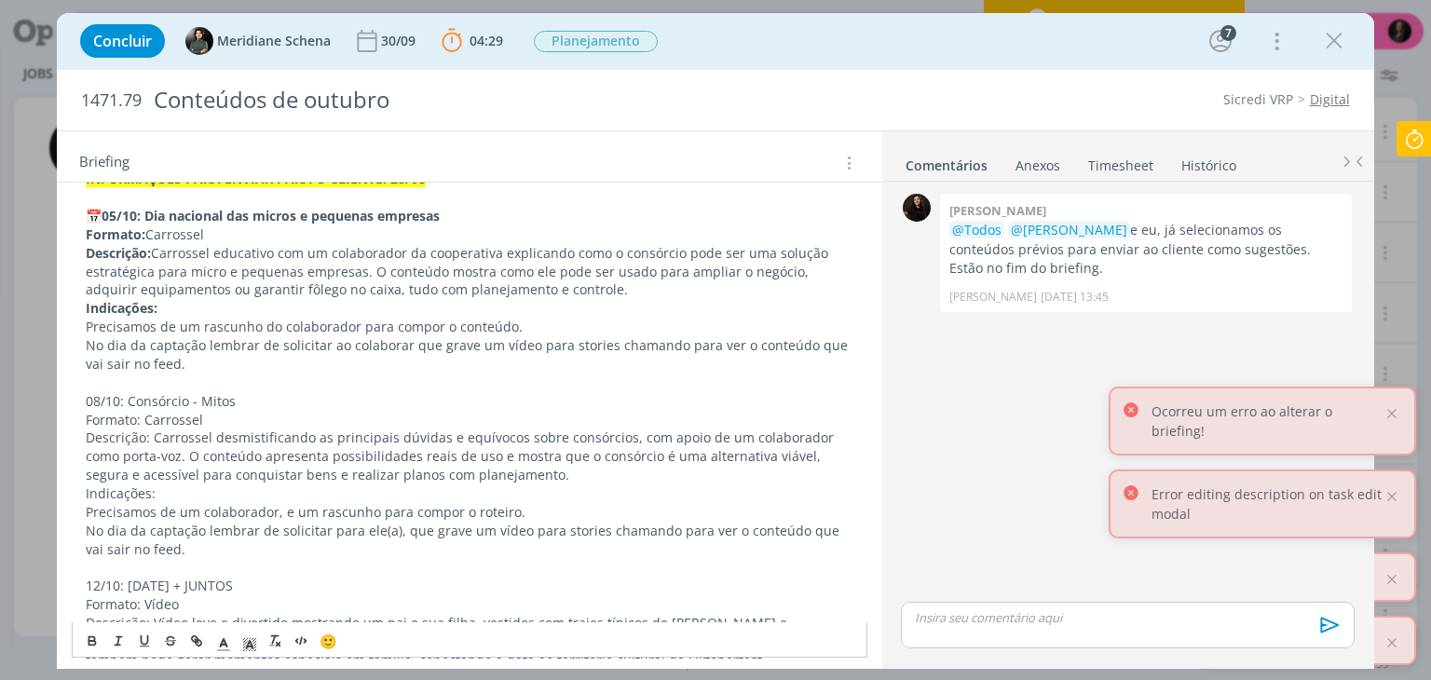
drag, startPoint x: 71, startPoint y: 389, endPoint x: 86, endPoint y: 396, distance: 16.3
click at [86, 396] on p "08/10: Consórcio - Mitos" at bounding box center [469, 401] width 767 height 19
click at [100, 633] on button "dialog" at bounding box center [93, 642] width 26 height 22
drag, startPoint x: 140, startPoint y: 419, endPoint x: 64, endPoint y: 419, distance: 75.5
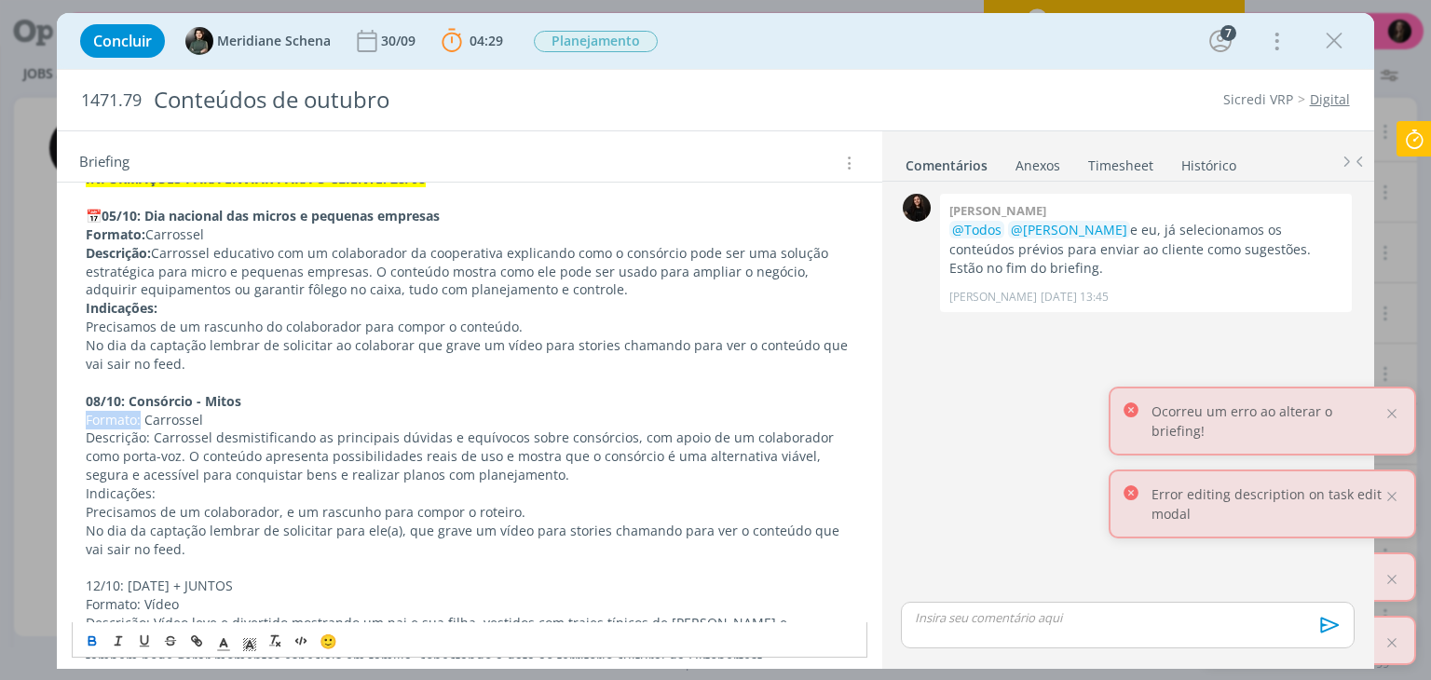
click at [87, 640] on icon "dialog" at bounding box center [92, 641] width 15 height 15
drag, startPoint x: 153, startPoint y: 436, endPoint x: 97, endPoint y: 436, distance: 55.9
click at [97, 436] on p "Descrição: Carrossel desmistificando as principais dúvidas e equívocos sobre co…" at bounding box center [469, 457] width 767 height 56
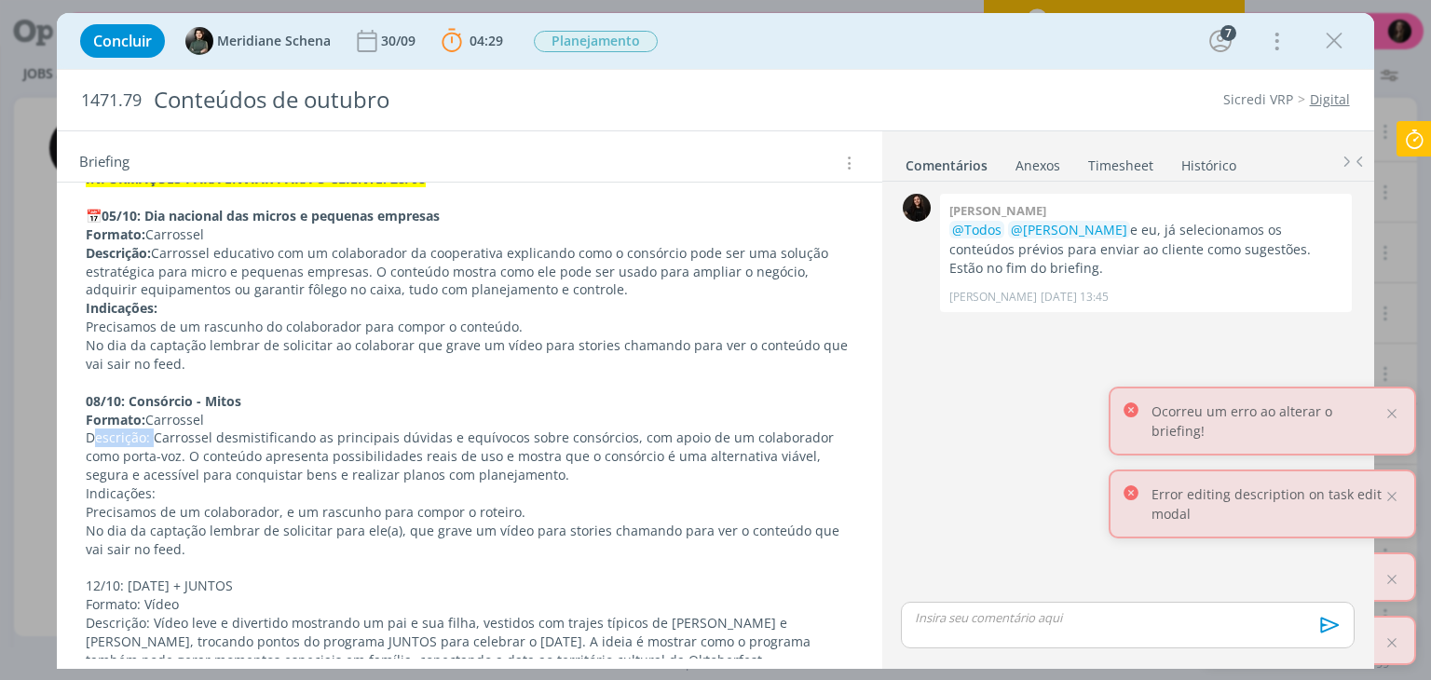
click at [139, 430] on p "Descrição: Carrossel desmistificando as principais dúvidas e equívocos sobre co…" at bounding box center [469, 457] width 767 height 56
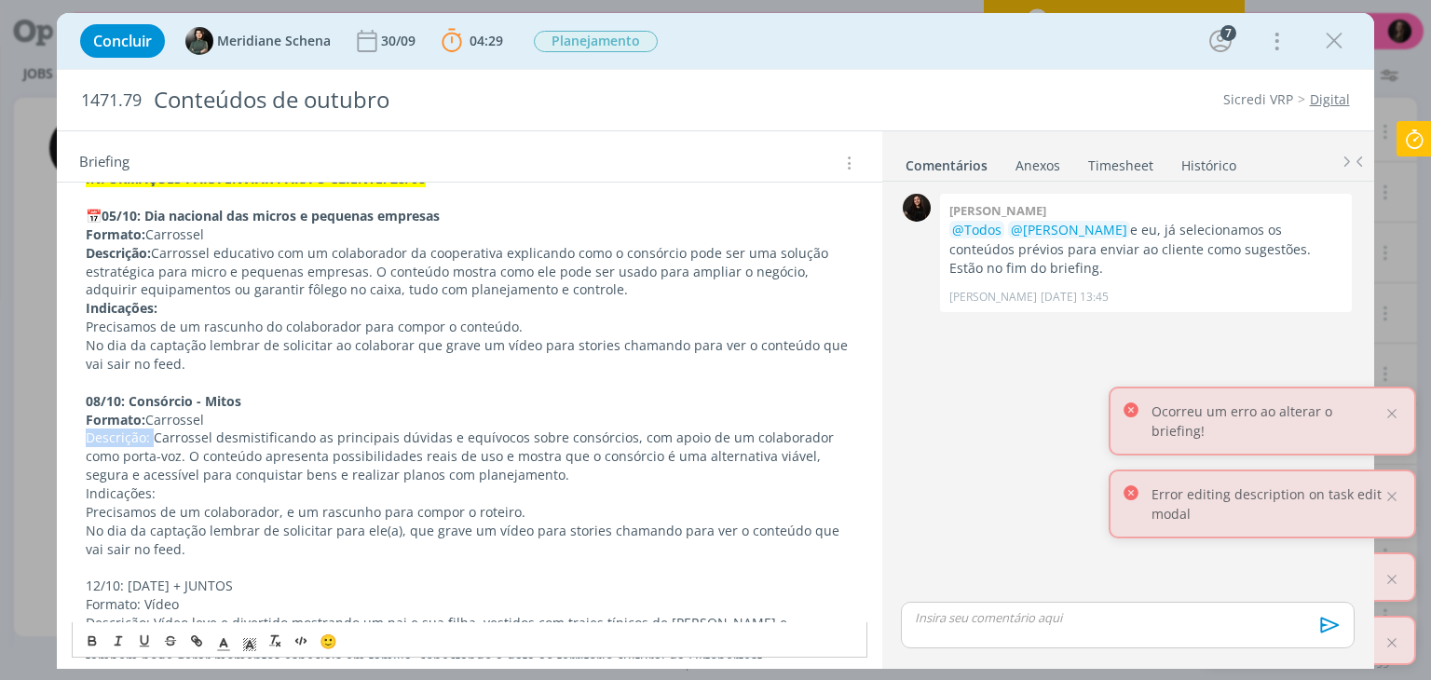
drag, startPoint x: 150, startPoint y: 439, endPoint x: 57, endPoint y: 439, distance: 93.2
click at [91, 642] on icon "dialog" at bounding box center [92, 641] width 15 height 15
drag, startPoint x: 165, startPoint y: 490, endPoint x: 68, endPoint y: 497, distance: 97.1
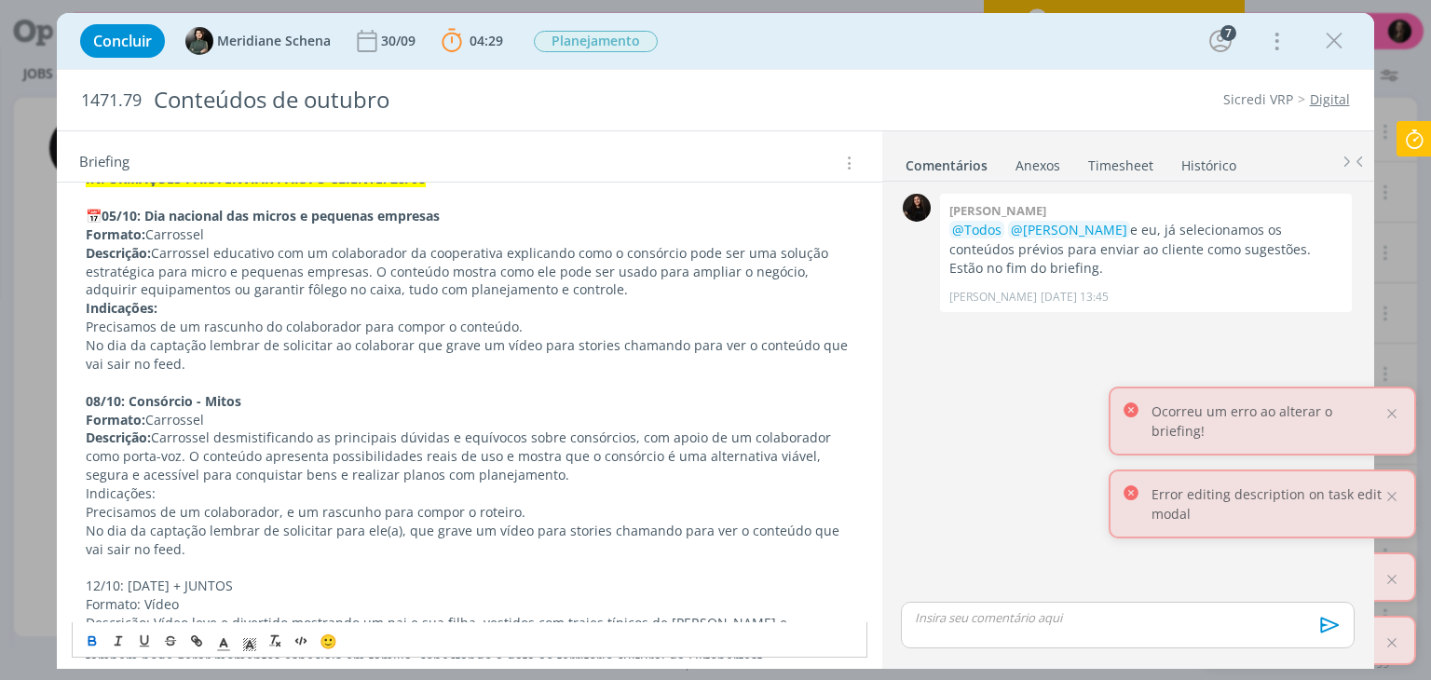
click at [91, 635] on icon "dialog" at bounding box center [92, 641] width 15 height 15
drag, startPoint x: 98, startPoint y: 213, endPoint x: 87, endPoint y: 217, distance: 11.8
click at [87, 217] on span "📅" at bounding box center [94, 216] width 16 height 18
copy span "📅"
click at [86, 402] on strong "08/10: Consórcio - Mitos" at bounding box center [164, 401] width 156 height 18
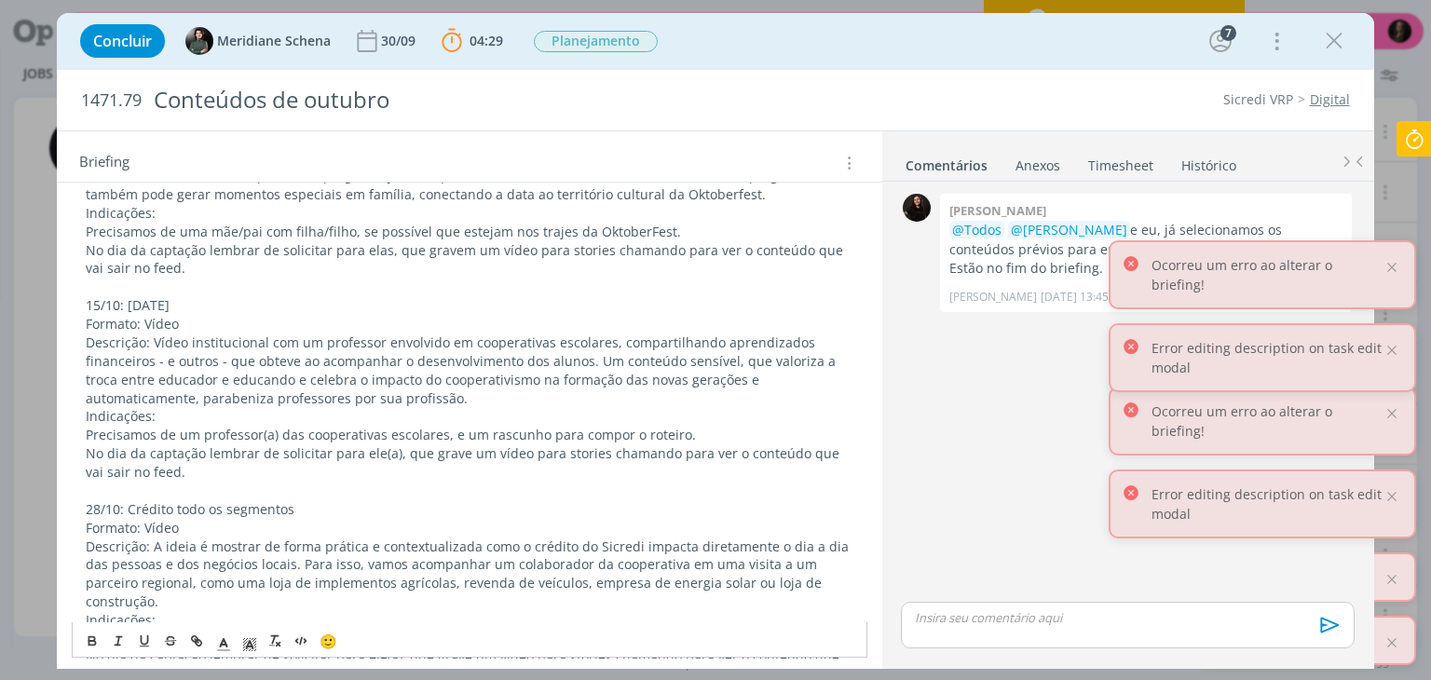
scroll to position [2627, 0]
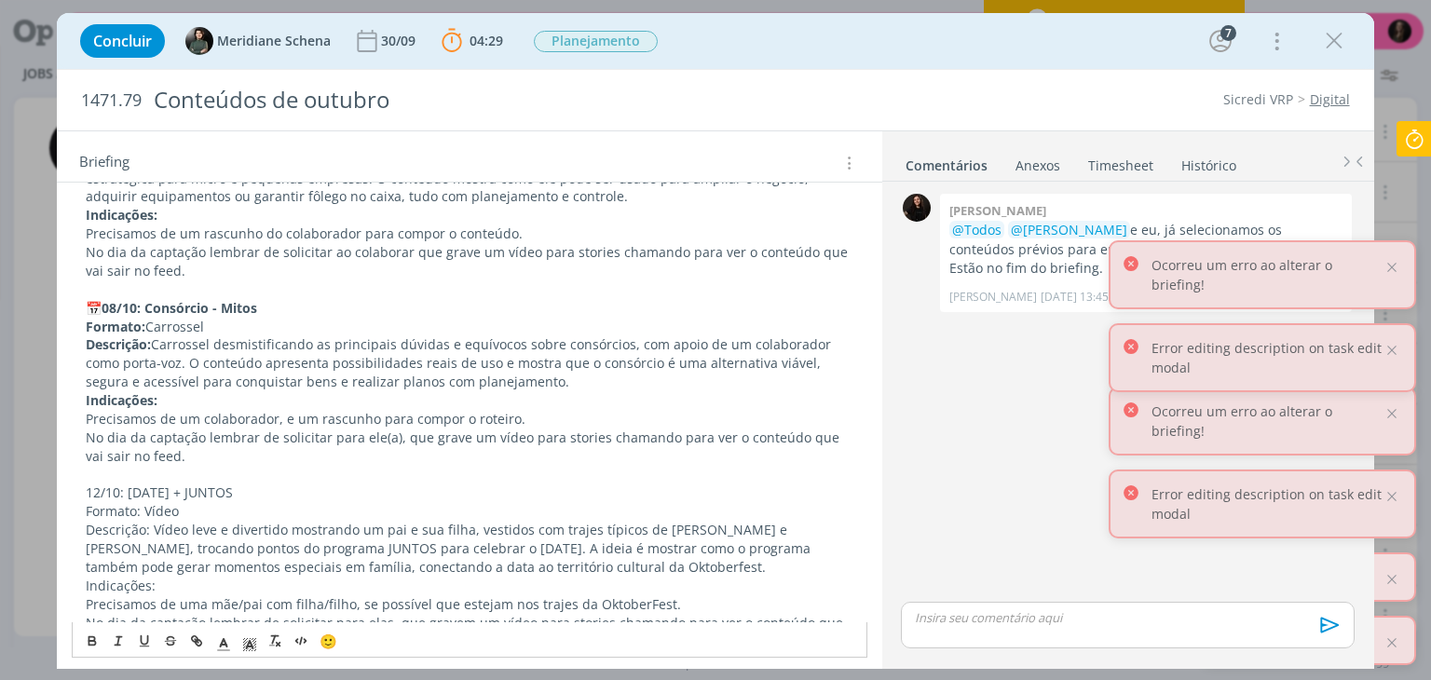
drag, startPoint x: 306, startPoint y: 485, endPoint x: 85, endPoint y: 497, distance: 221.1
click at [90, 647] on icon "dialog" at bounding box center [92, 641] width 15 height 15
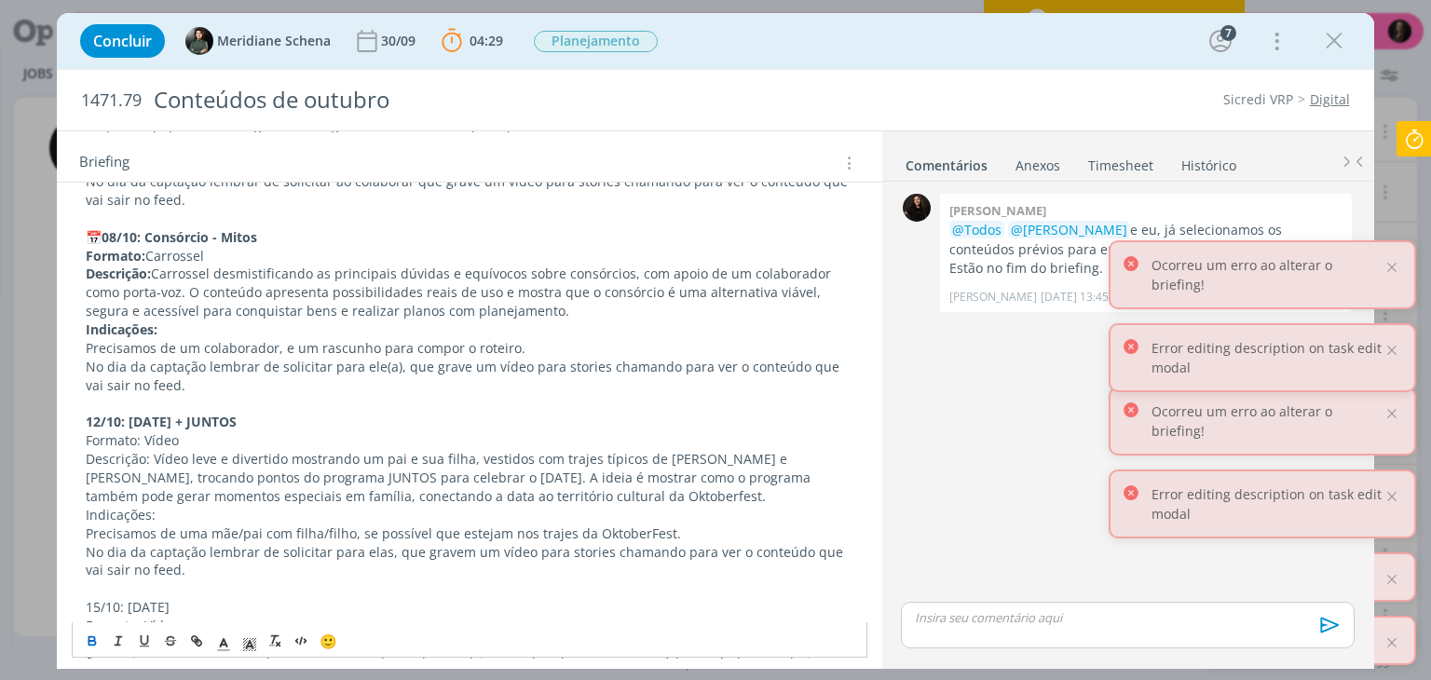
scroll to position [2721, 0]
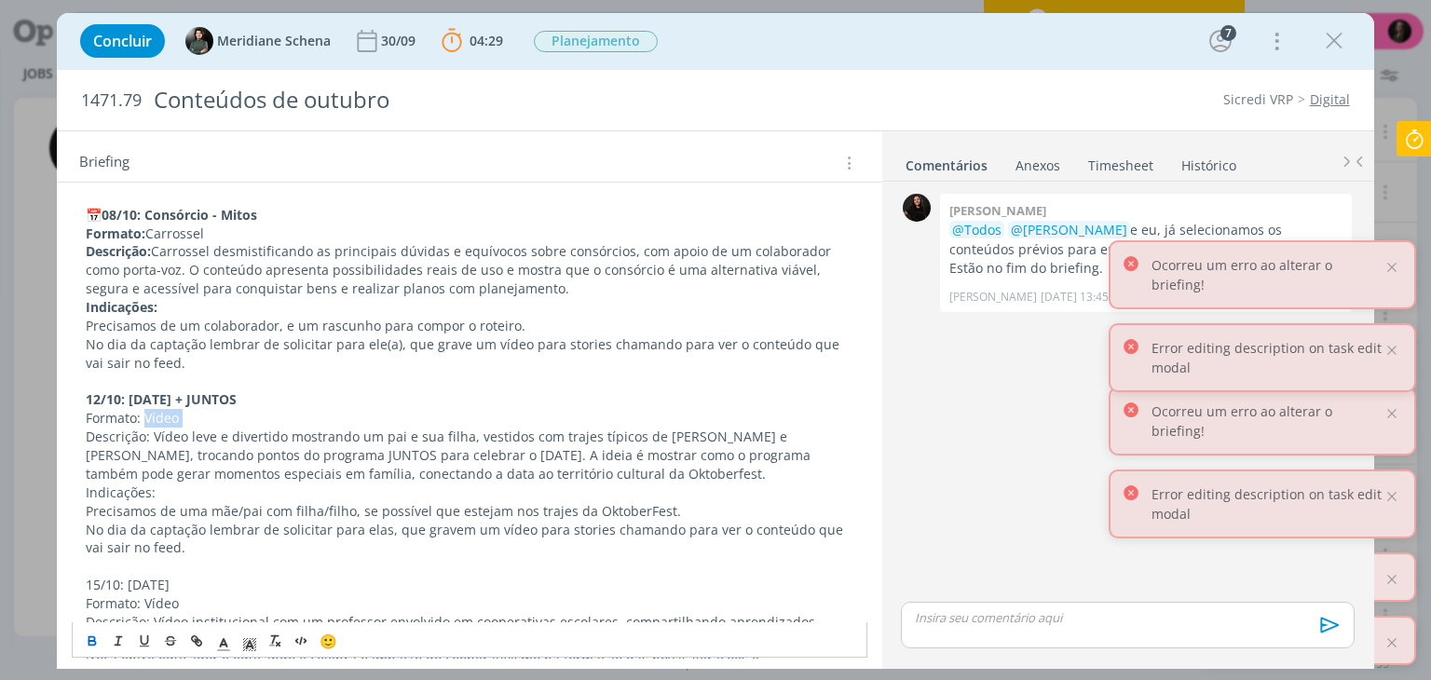
drag, startPoint x: 143, startPoint y: 422, endPoint x: 41, endPoint y: 430, distance: 102.8
click at [41, 430] on div "Concluir Meridiane Schena [DATE] 04:29 Parar Apontar Data * [DATE] Horas * 00:0…" at bounding box center [715, 340] width 1431 height 680
click at [86, 414] on p "Formato: Vídeo" at bounding box center [469, 418] width 767 height 19
click at [87, 414] on p "Formato: Vídeo" at bounding box center [469, 418] width 767 height 19
drag, startPoint x: 142, startPoint y: 419, endPoint x: 74, endPoint y: 421, distance: 68.0
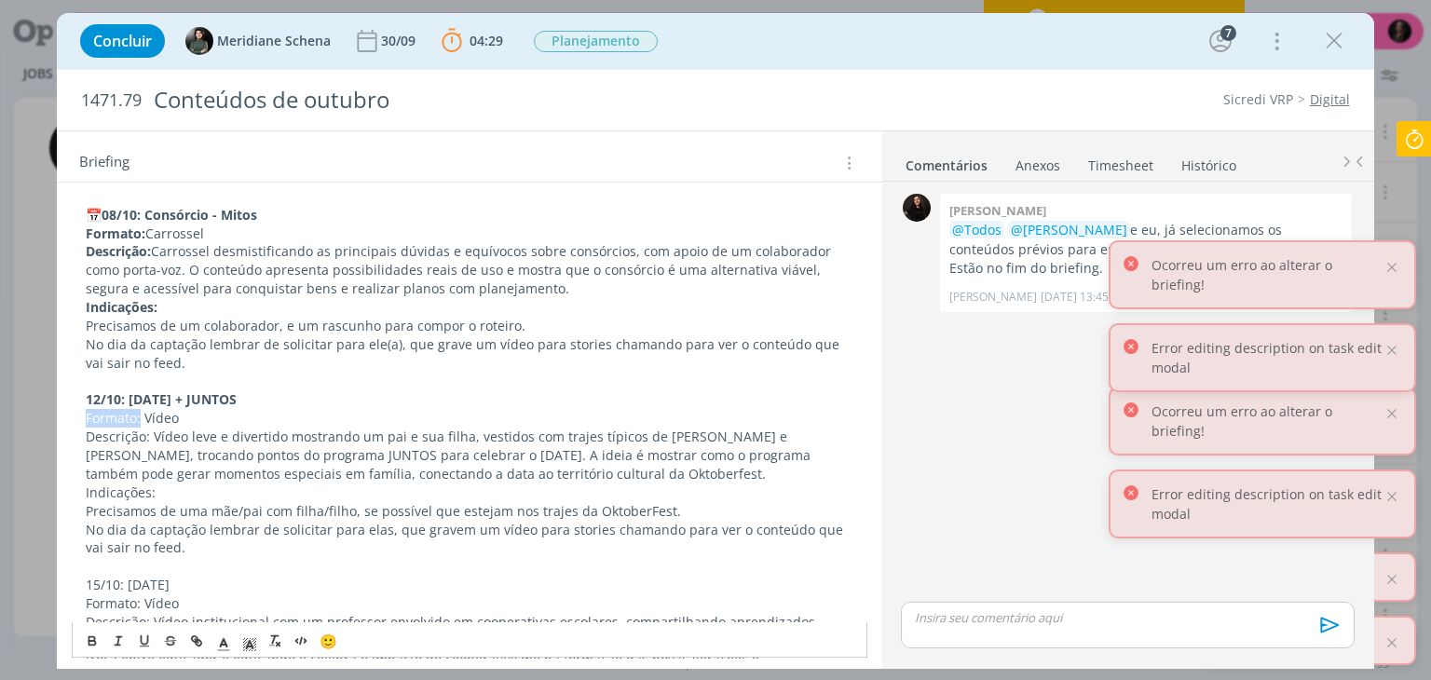
click at [101, 647] on button "dialog" at bounding box center [93, 642] width 26 height 22
drag, startPoint x: 150, startPoint y: 436, endPoint x: 22, endPoint y: 443, distance: 127.9
click at [22, 443] on div "Concluir Meridiane Schena [DATE] 04:29 Parar Apontar Data * [DATE] Horas * 00:0…" at bounding box center [715, 340] width 1431 height 680
click at [102, 642] on button "dialog" at bounding box center [93, 642] width 26 height 22
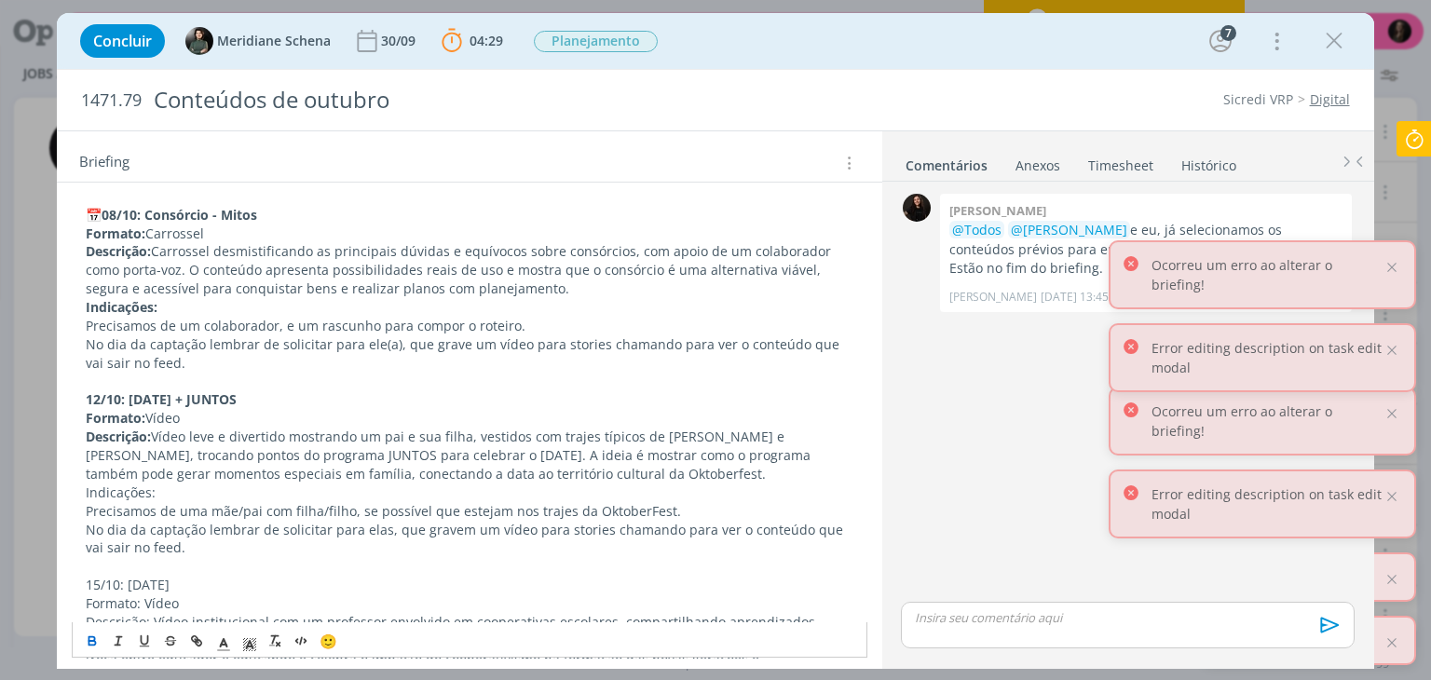
drag, startPoint x: 167, startPoint y: 493, endPoint x: 63, endPoint y: 493, distance: 103.4
click at [92, 642] on icon "dialog" at bounding box center [92, 644] width 7 height 4
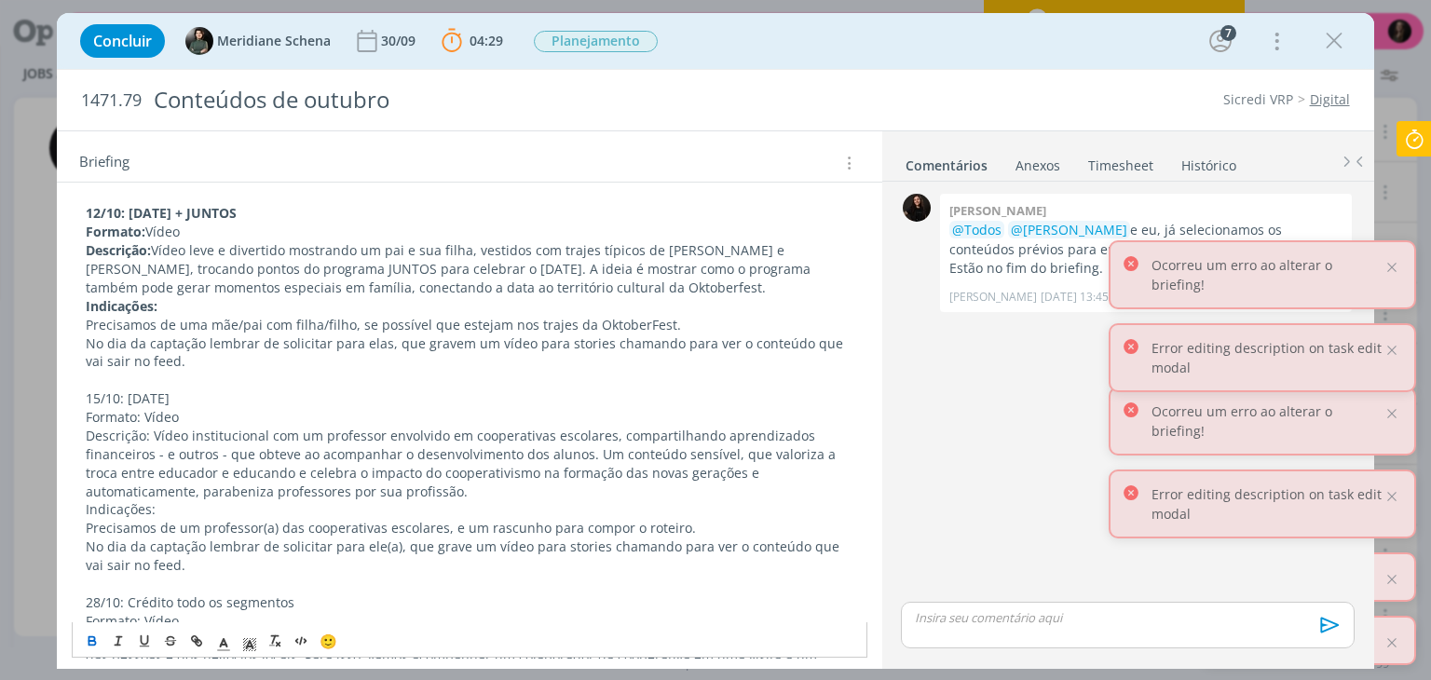
drag, startPoint x: 235, startPoint y: 407, endPoint x: 91, endPoint y: 381, distance: 145.8
click at [108, 400] on p "15/10: [DATE]" at bounding box center [469, 398] width 767 height 19
drag, startPoint x: 141, startPoint y: 416, endPoint x: 57, endPoint y: 398, distance: 85.9
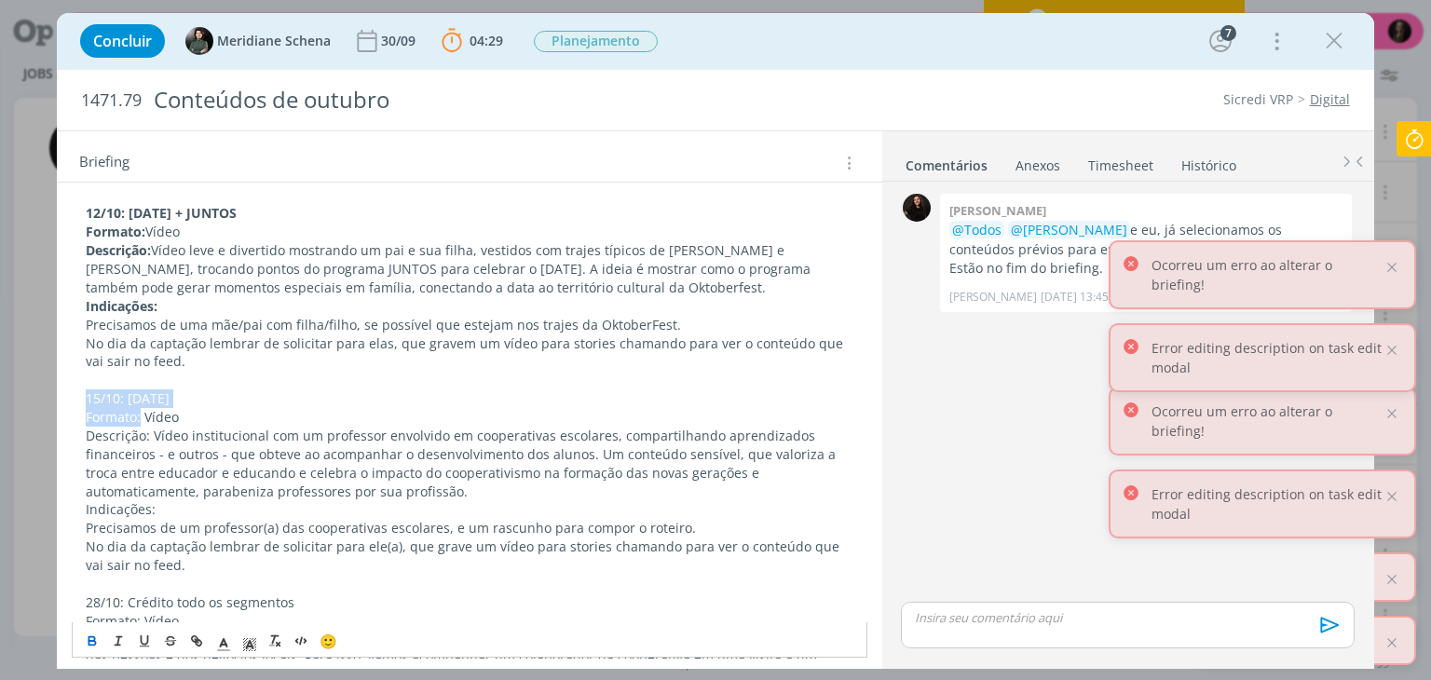
click at [97, 639] on icon "dialog" at bounding box center [92, 641] width 15 height 15
drag, startPoint x: 149, startPoint y: 437, endPoint x: 78, endPoint y: 439, distance: 70.8
click at [98, 635] on icon "dialog" at bounding box center [92, 641] width 15 height 15
drag, startPoint x: 167, startPoint y: 508, endPoint x: 116, endPoint y: 600, distance: 105.5
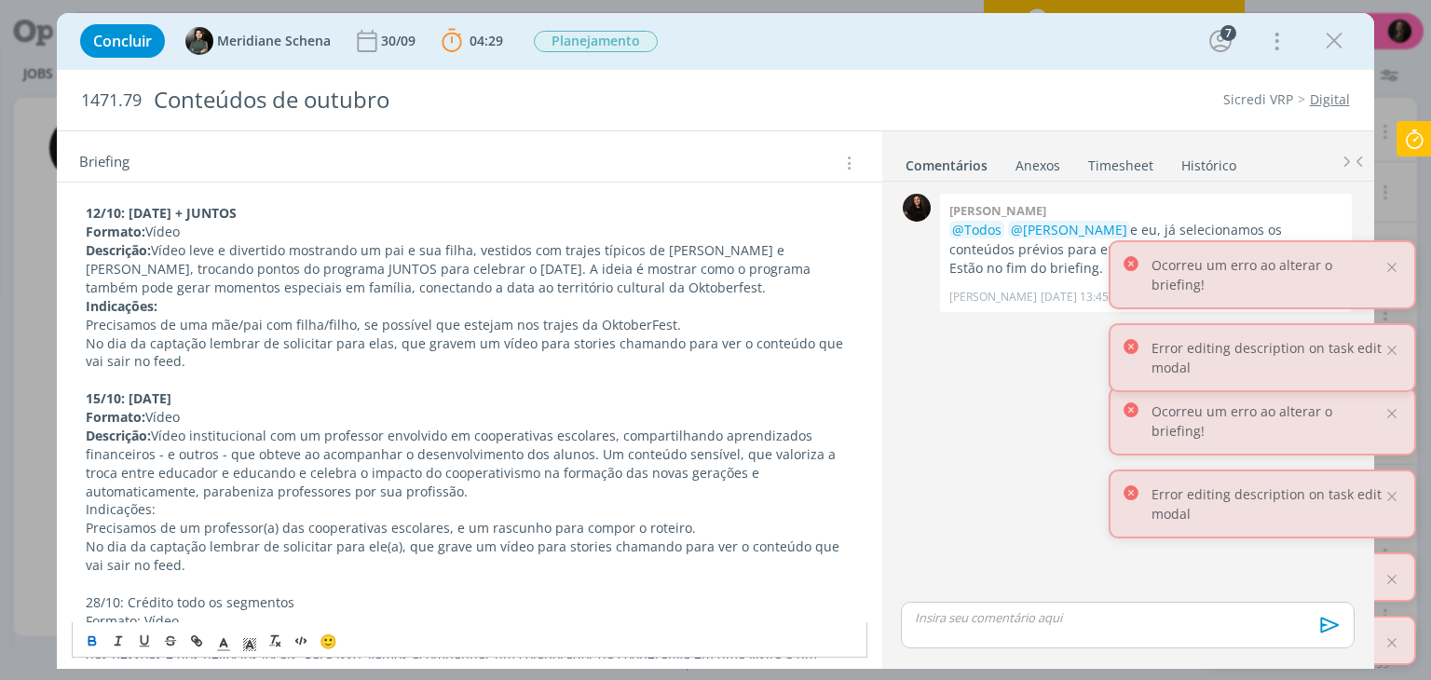
click at [101, 640] on button "dialog" at bounding box center [93, 642] width 26 height 22
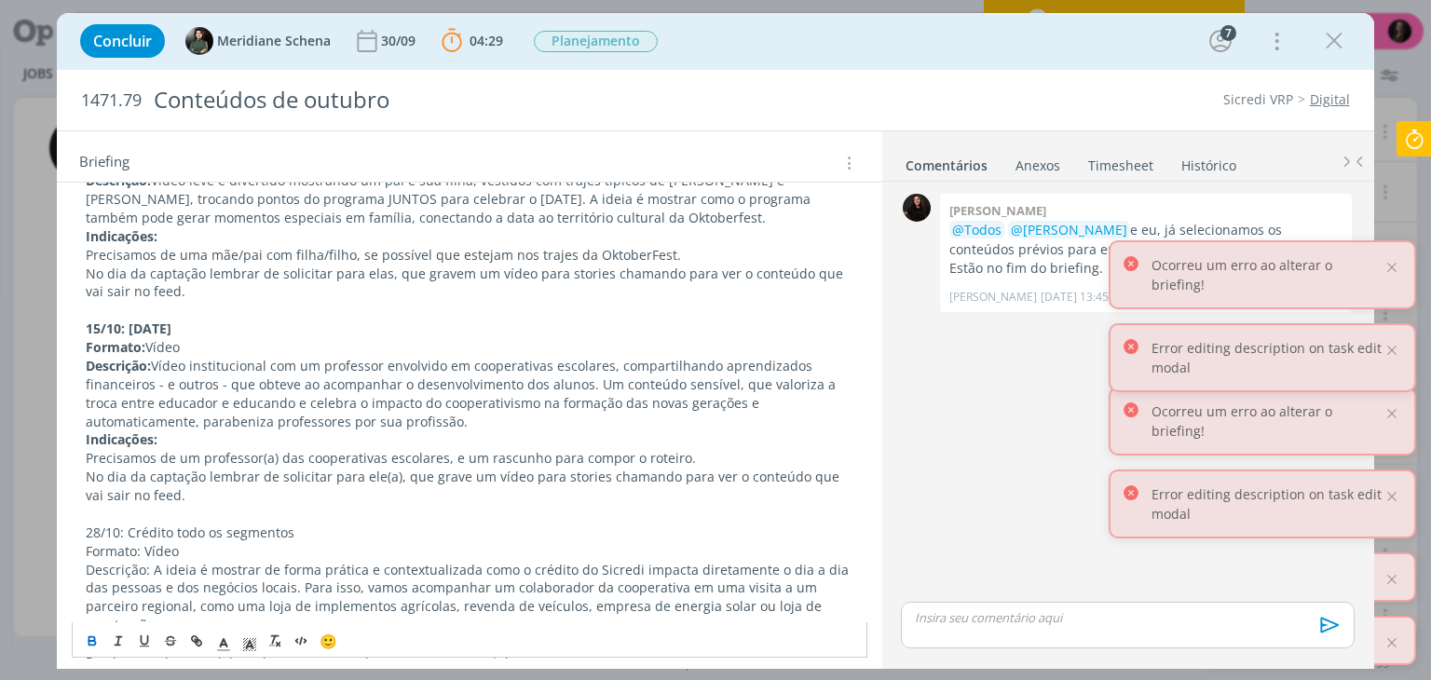
scroll to position [3093, 0]
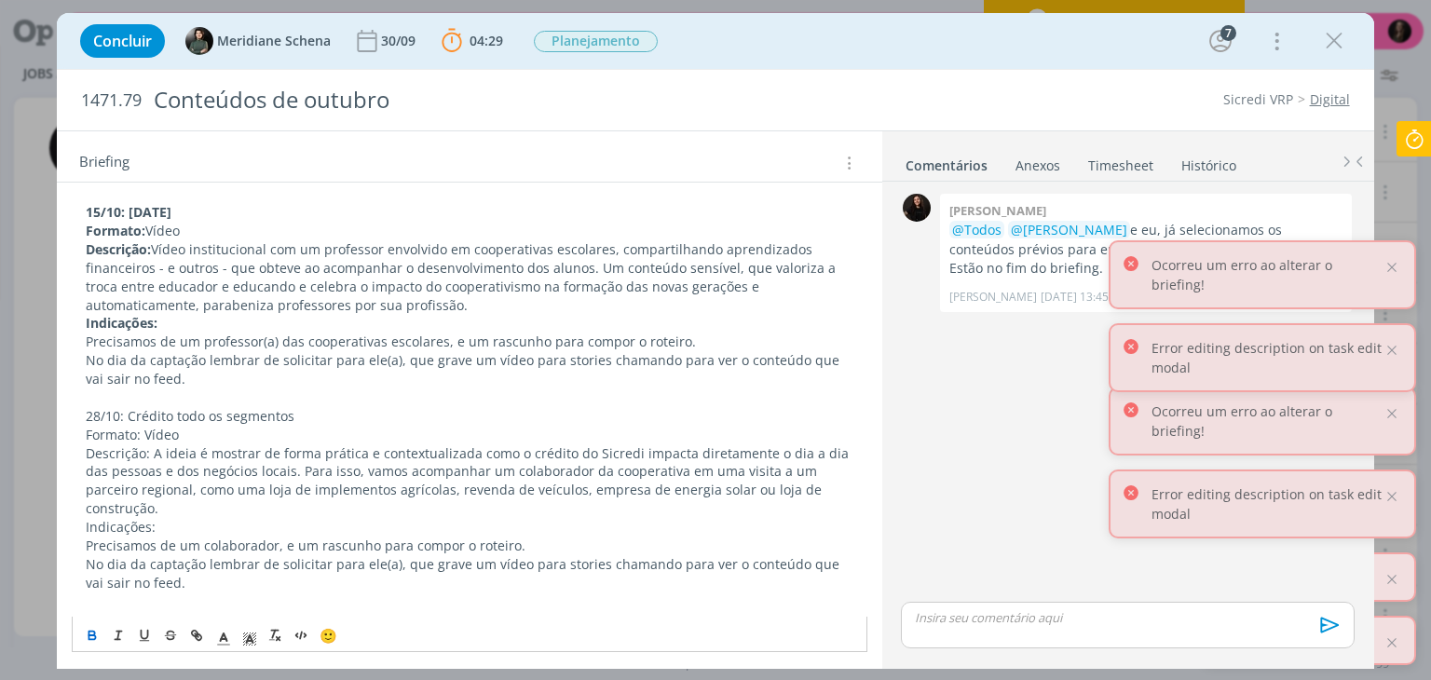
drag, startPoint x: 353, startPoint y: 416, endPoint x: 86, endPoint y: 422, distance: 267.5
click at [86, 422] on p "28/10: Crédito todo os segmentos" at bounding box center [469, 416] width 767 height 19
click at [94, 632] on icon "dialog" at bounding box center [92, 634] width 6 height 4
drag, startPoint x: 143, startPoint y: 434, endPoint x: 66, endPoint y: 436, distance: 77.4
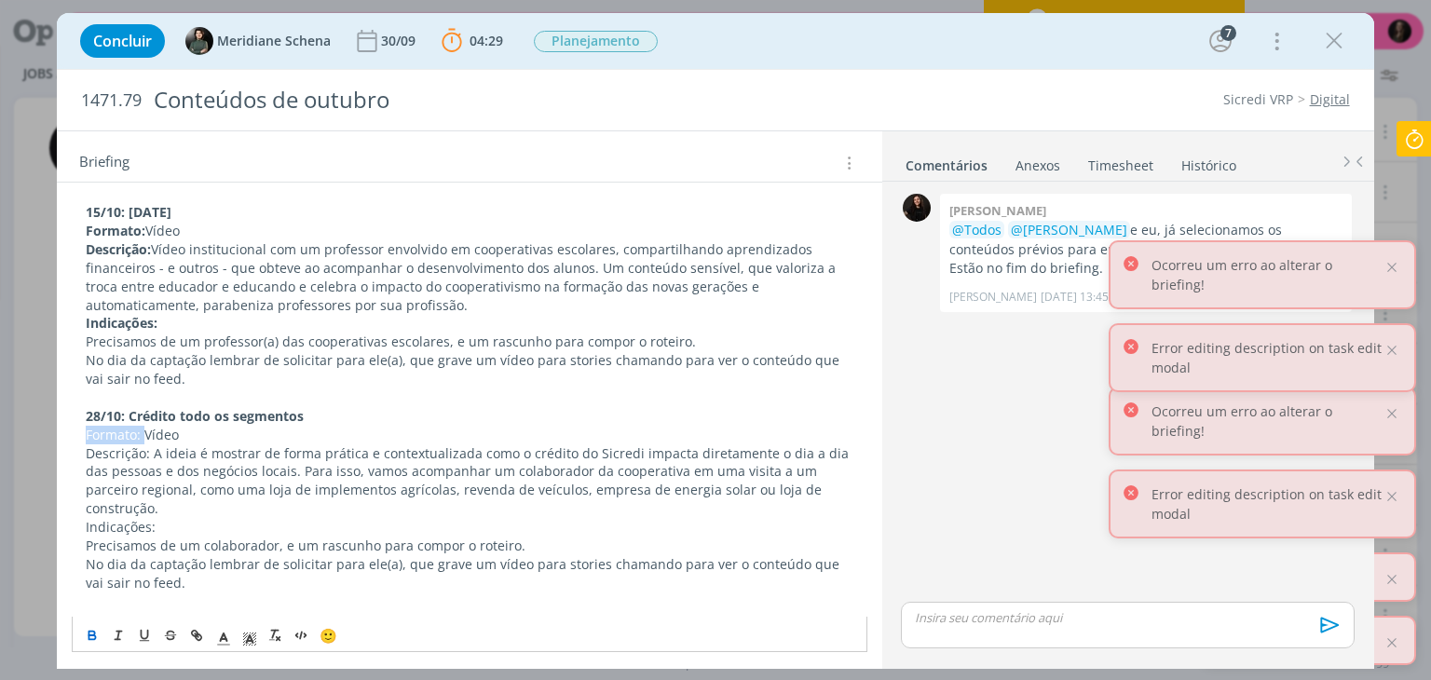
click at [93, 633] on icon "dialog" at bounding box center [92, 635] width 15 height 15
drag, startPoint x: 150, startPoint y: 452, endPoint x: 50, endPoint y: 452, distance: 99.7
click at [50, 452] on div "Concluir Meridiane Schena [DATE] 04:29 Parar Apontar Data * [DATE] Horas * 00:0…" at bounding box center [715, 340] width 1431 height 680
click at [91, 628] on icon "dialog" at bounding box center [92, 635] width 15 height 15
drag, startPoint x: 173, startPoint y: 527, endPoint x: 75, endPoint y: 526, distance: 98.8
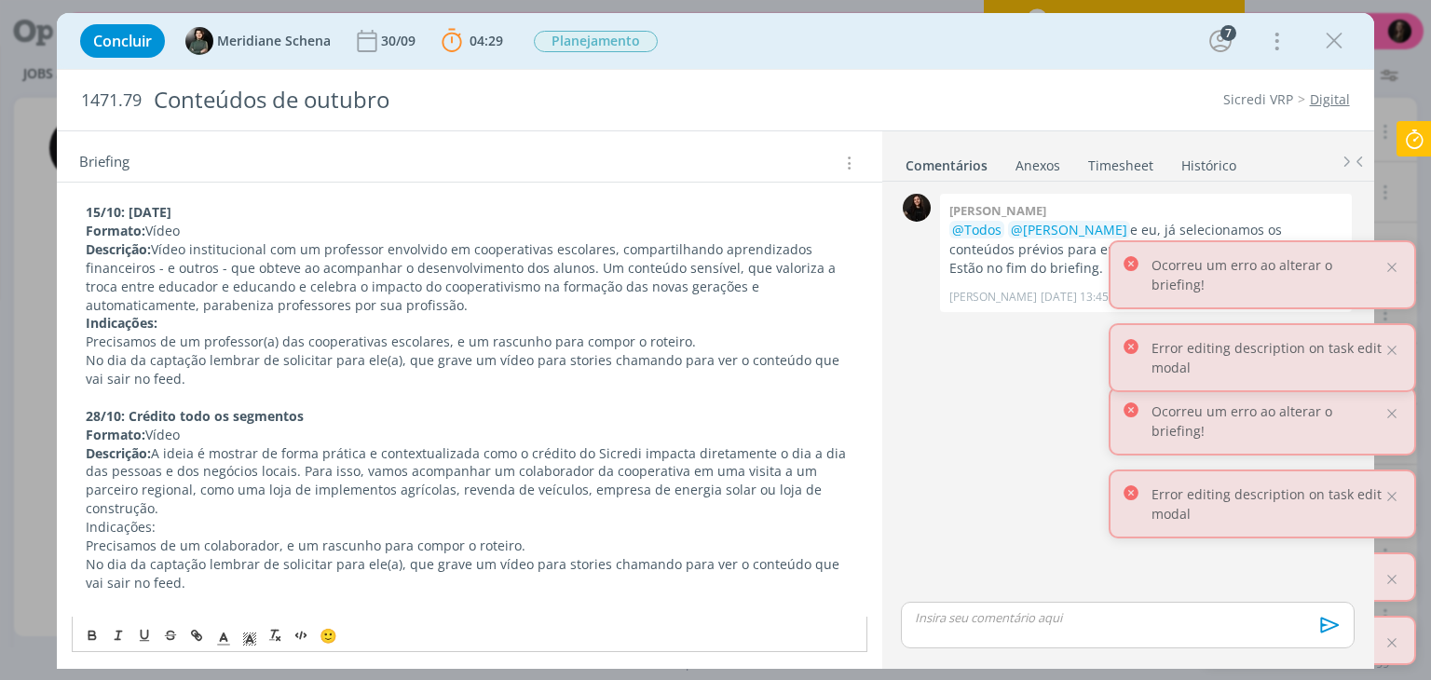
click at [91, 628] on icon "dialog" at bounding box center [92, 635] width 15 height 15
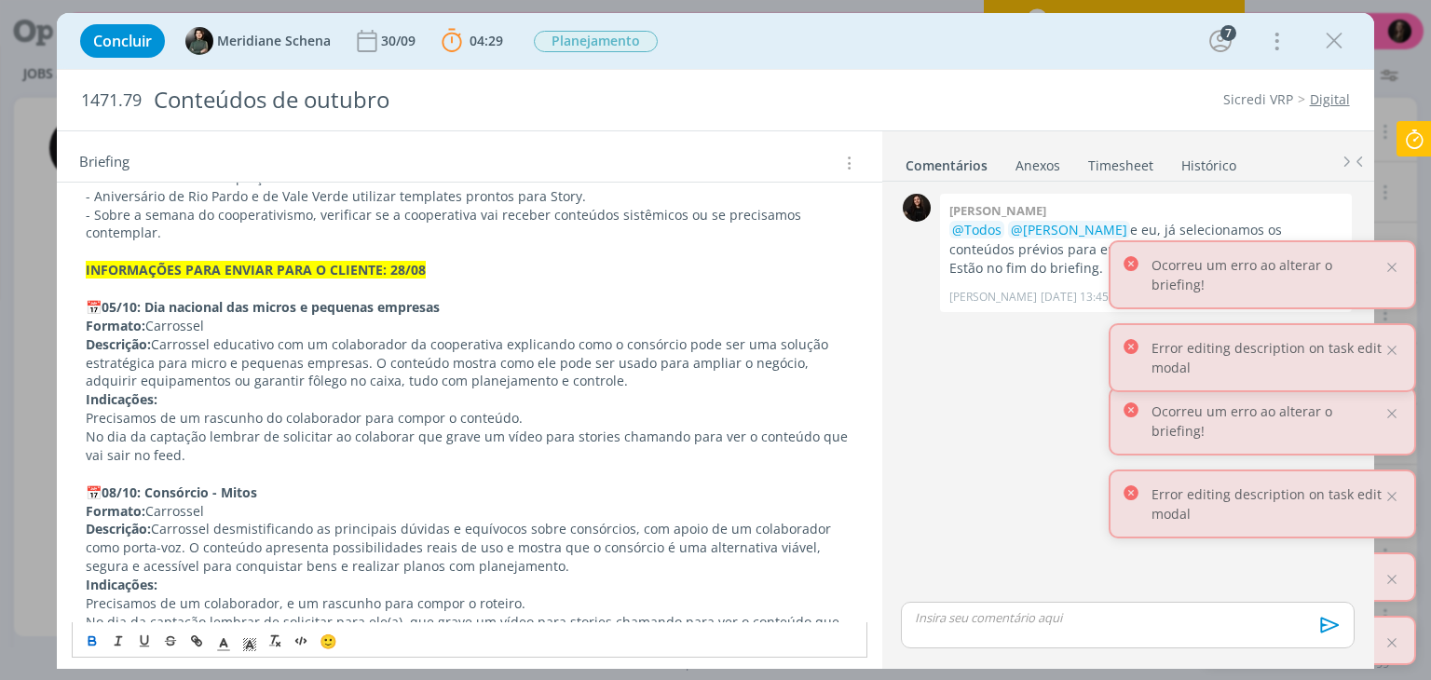
scroll to position [2441, 0]
drag, startPoint x: 98, startPoint y: 489, endPoint x: 70, endPoint y: 488, distance: 28.0
copy span "📅"
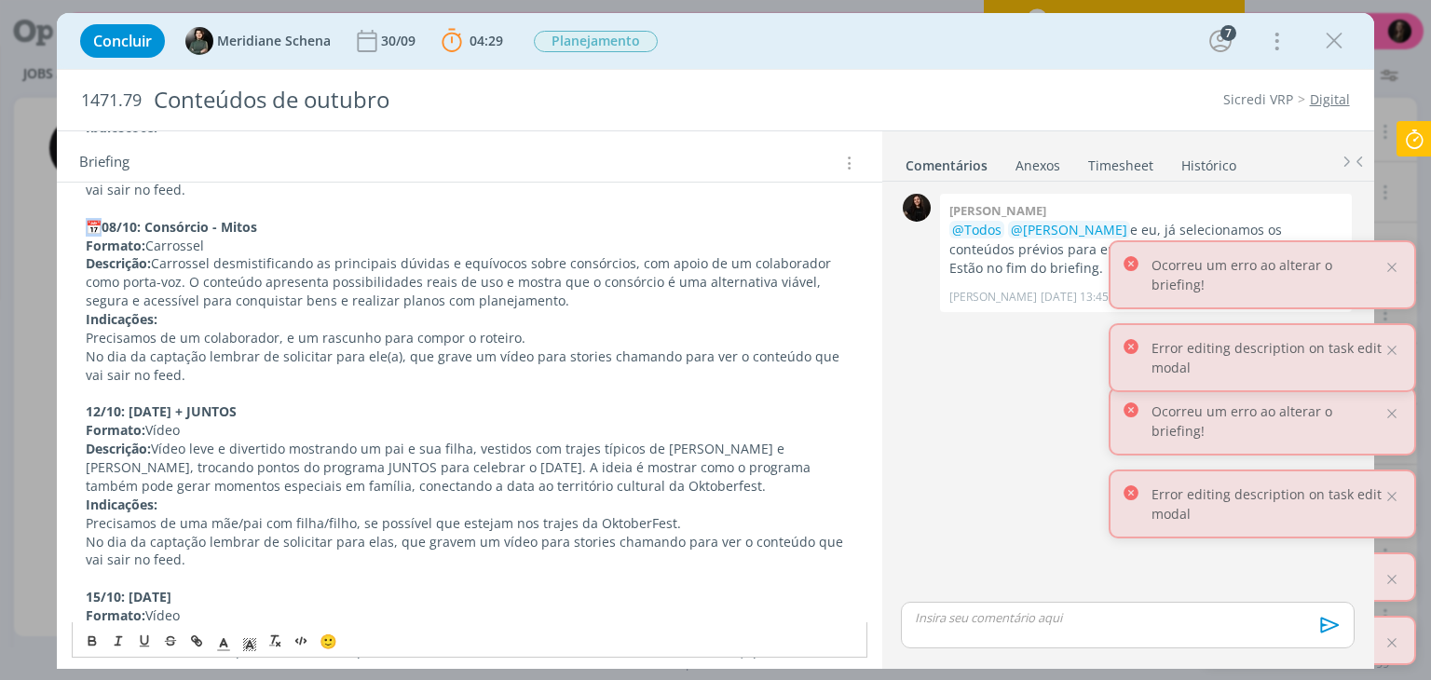
scroll to position [2721, 0]
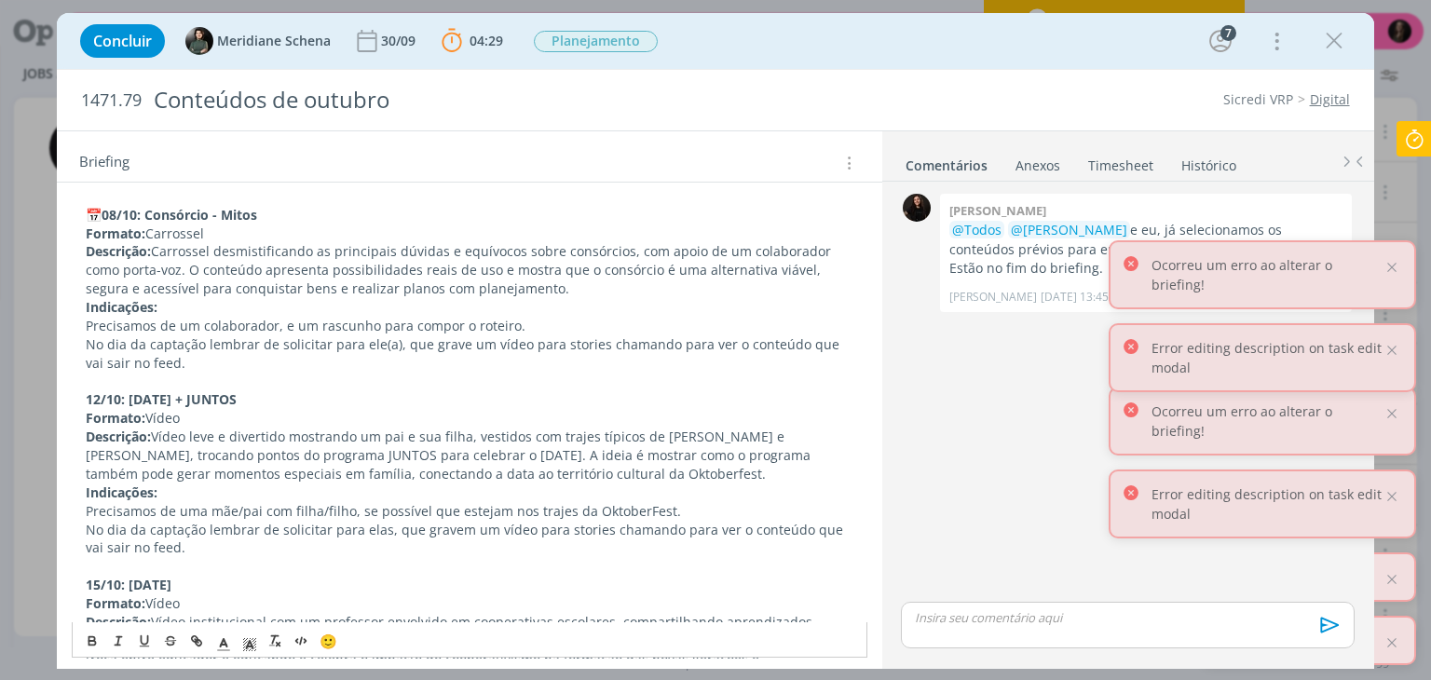
click at [88, 398] on strong "12/10: [DATE] + JUNTOS" at bounding box center [161, 399] width 151 height 18
click at [86, 579] on strong "15/10: [DATE]" at bounding box center [129, 585] width 86 height 18
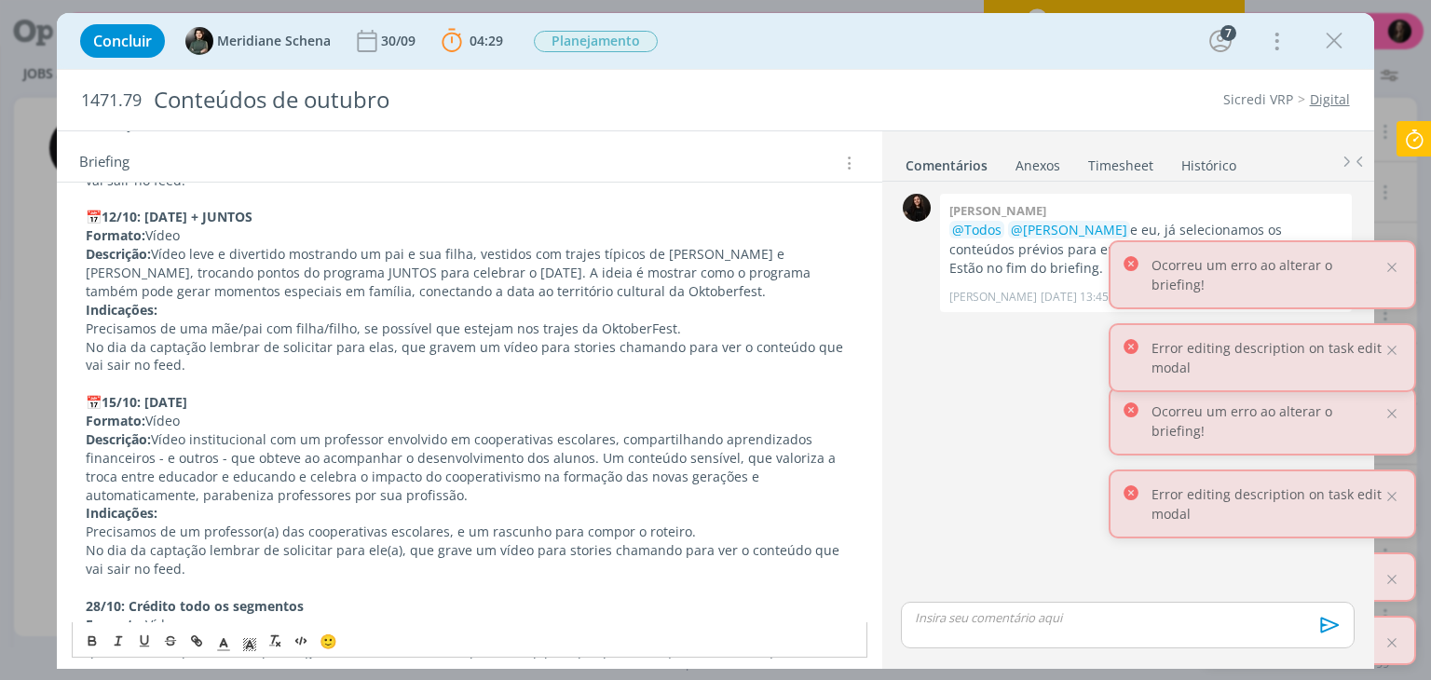
scroll to position [2907, 0]
click at [86, 601] on strong "28/10: Crédito todo os segmentos" at bounding box center [195, 602] width 218 height 18
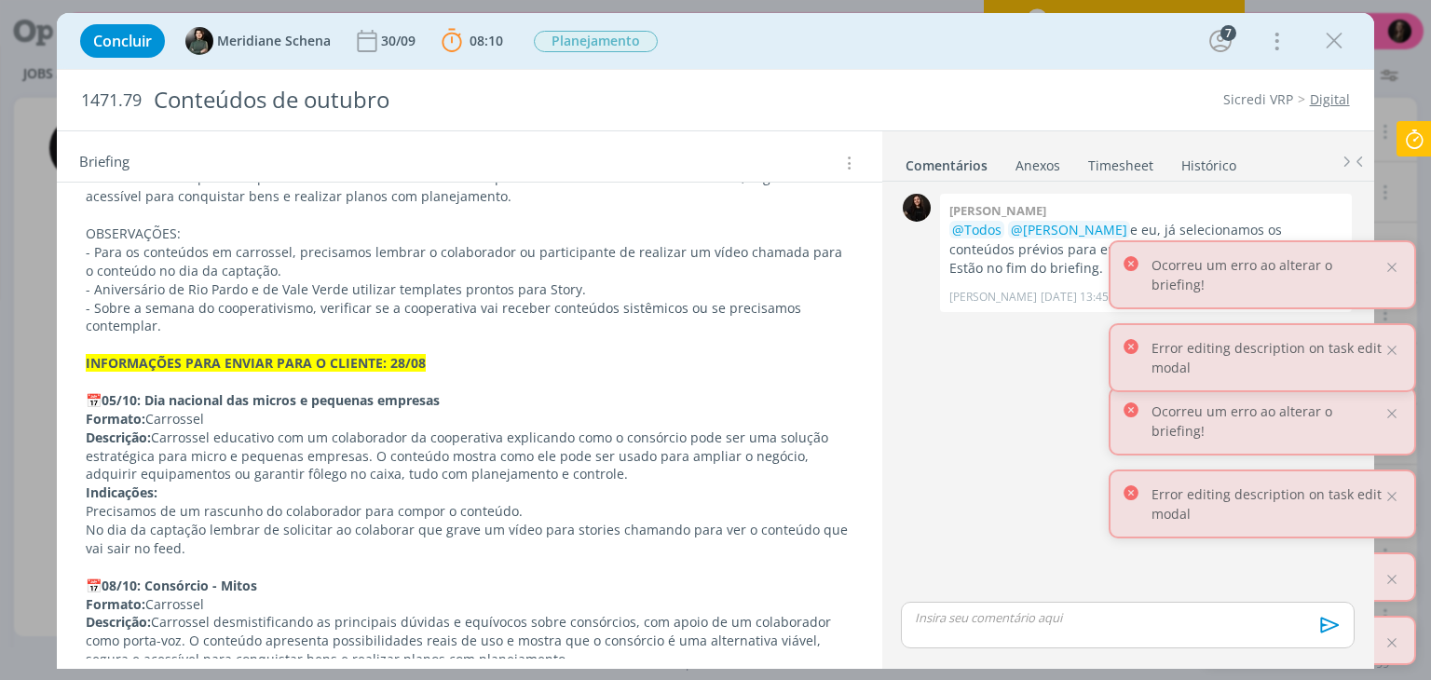
scroll to position [2348, 0]
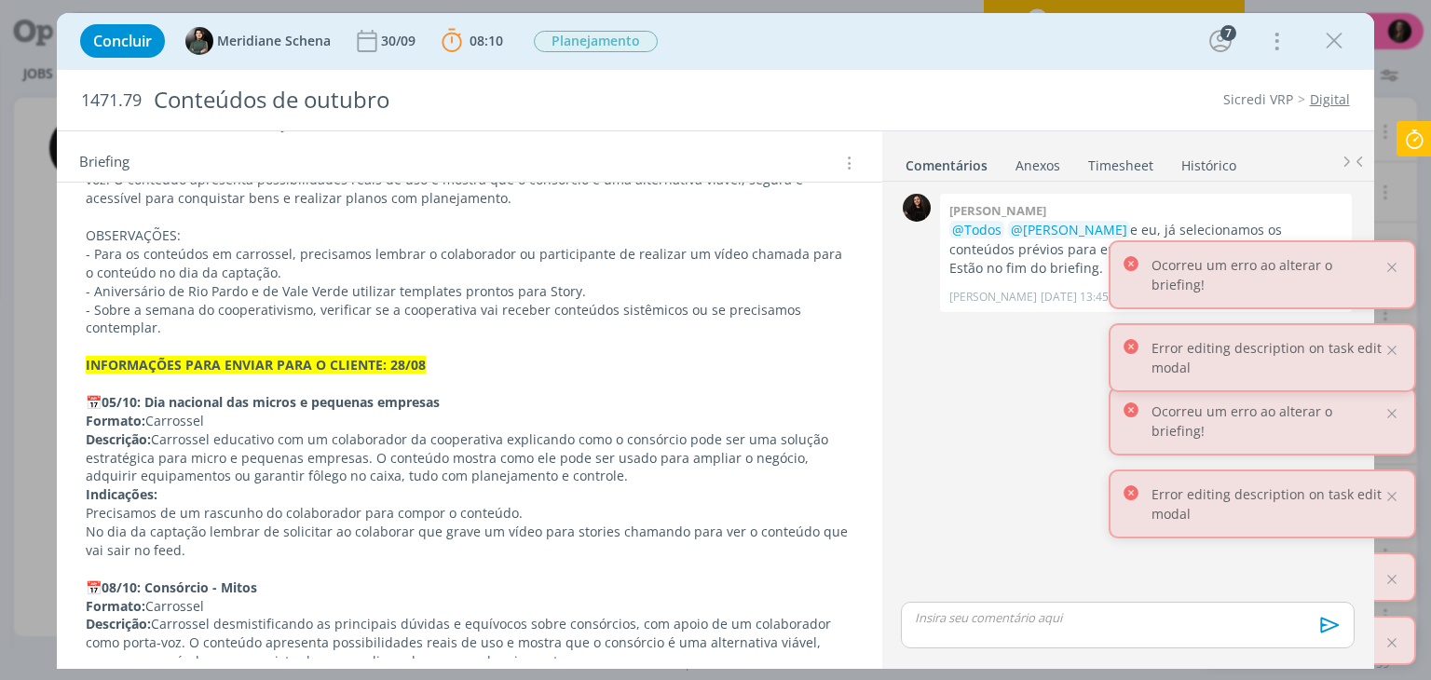
click at [87, 495] on strong "Indicações:" at bounding box center [122, 494] width 72 height 18
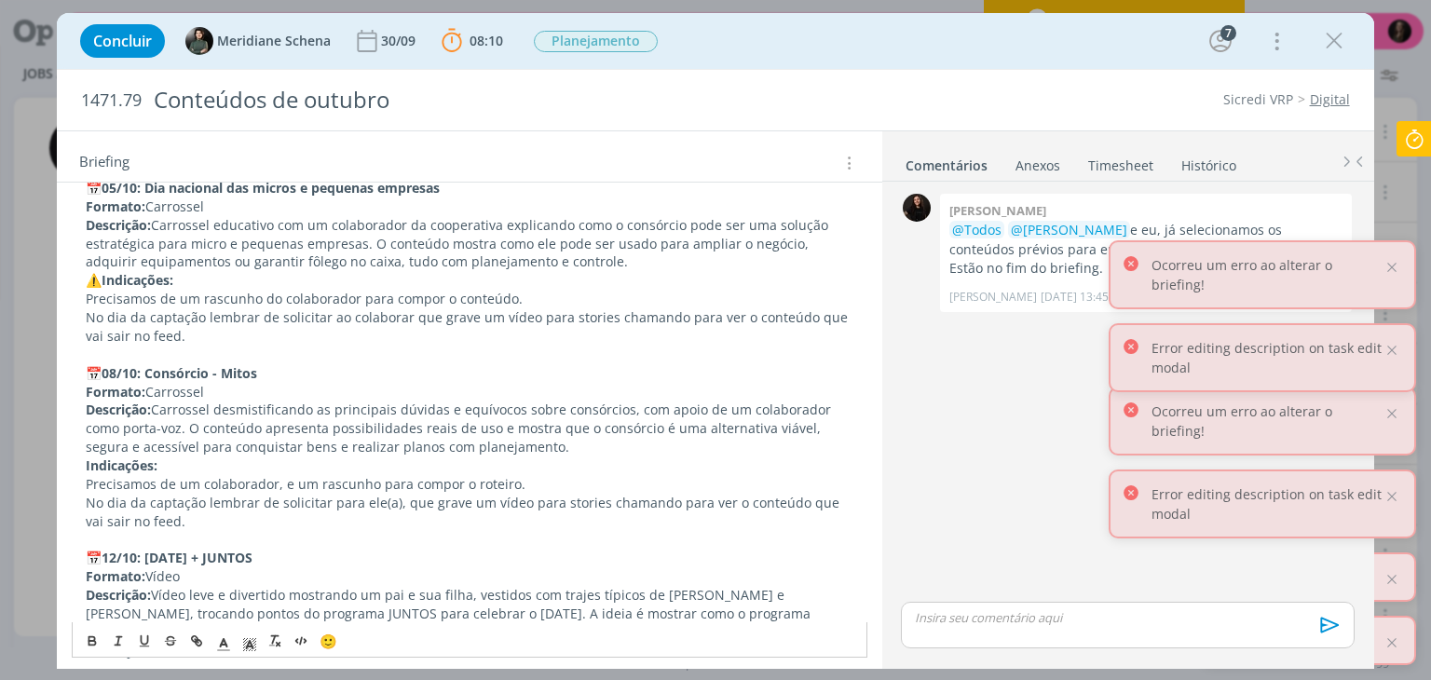
scroll to position [2627, 0]
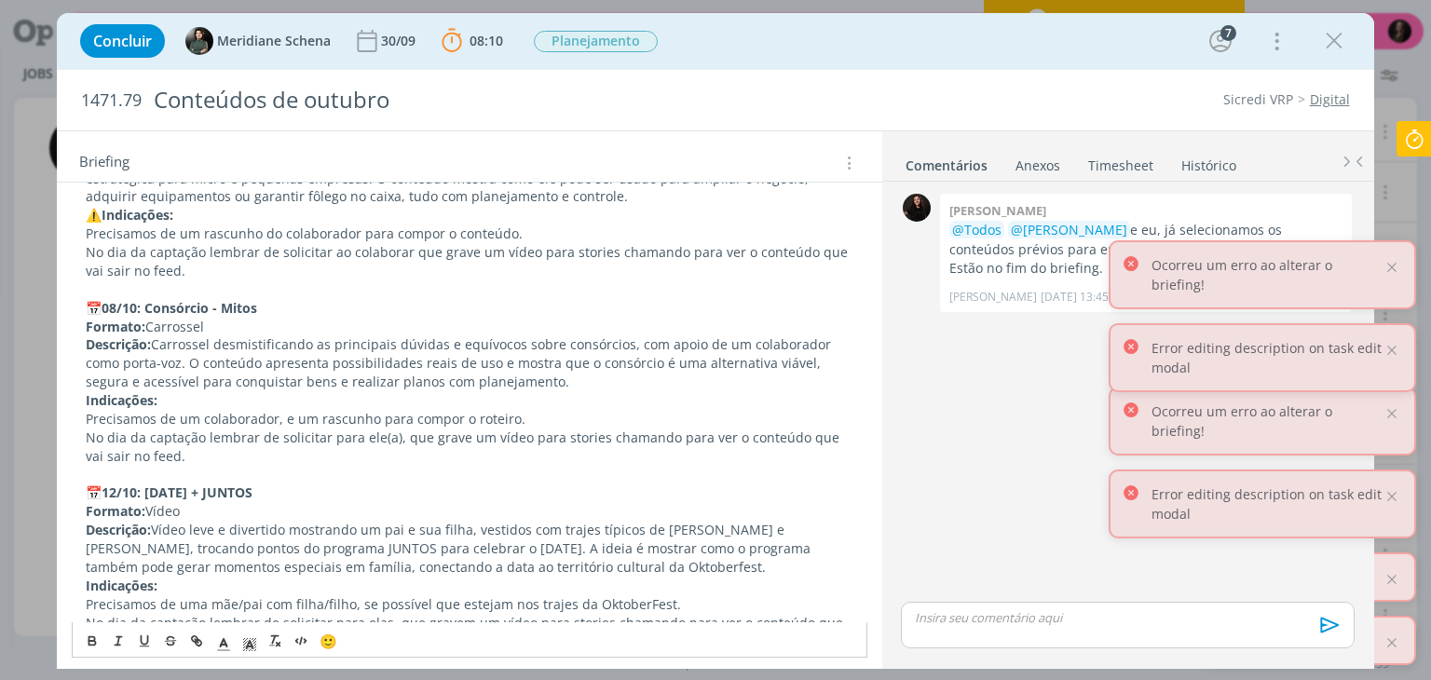
click at [86, 582] on strong "Indicações:" at bounding box center [122, 586] width 72 height 18
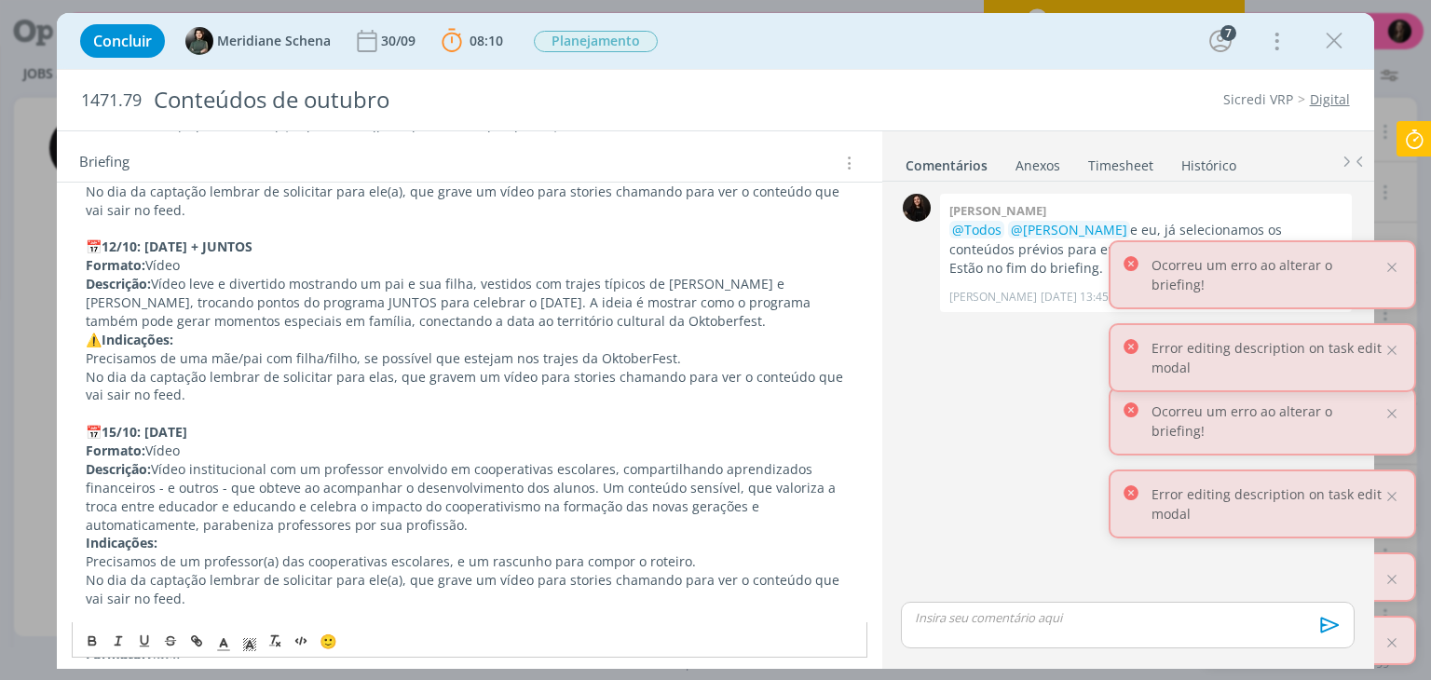
scroll to position [2907, 0]
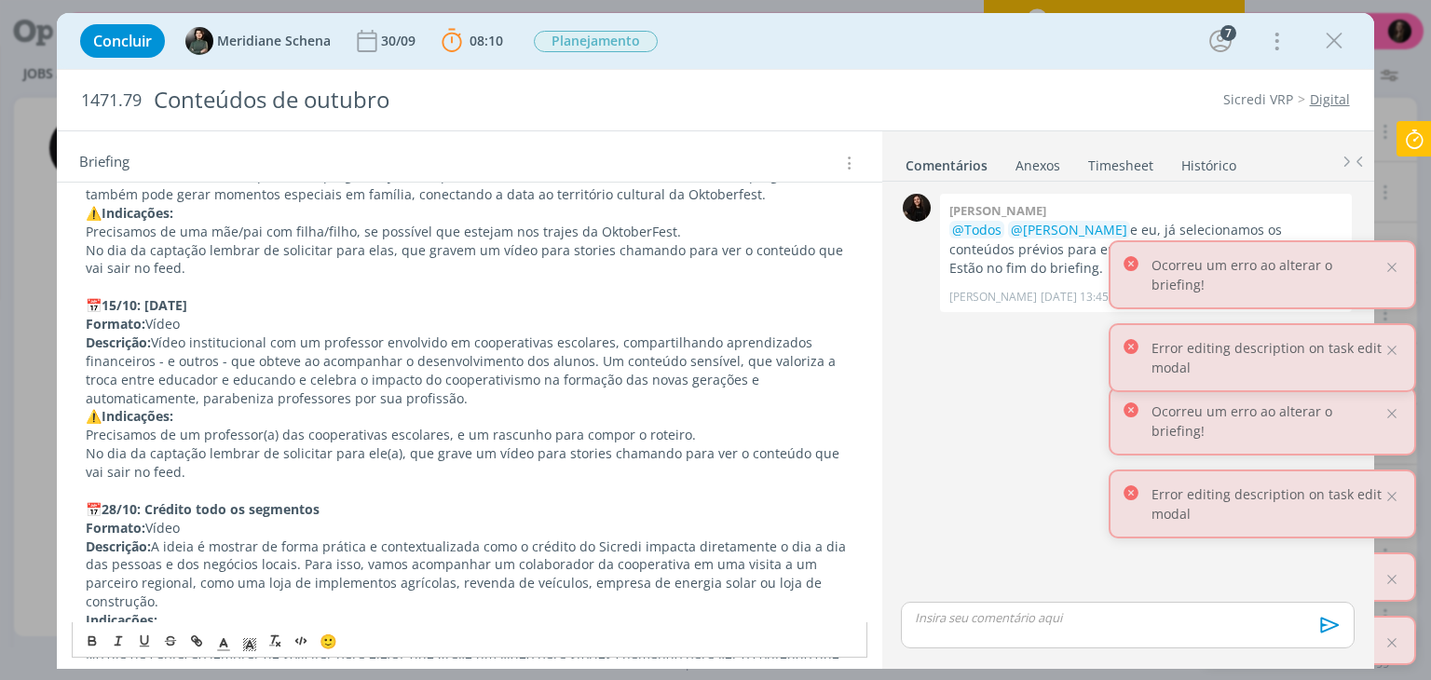
scroll to position [3093, 0]
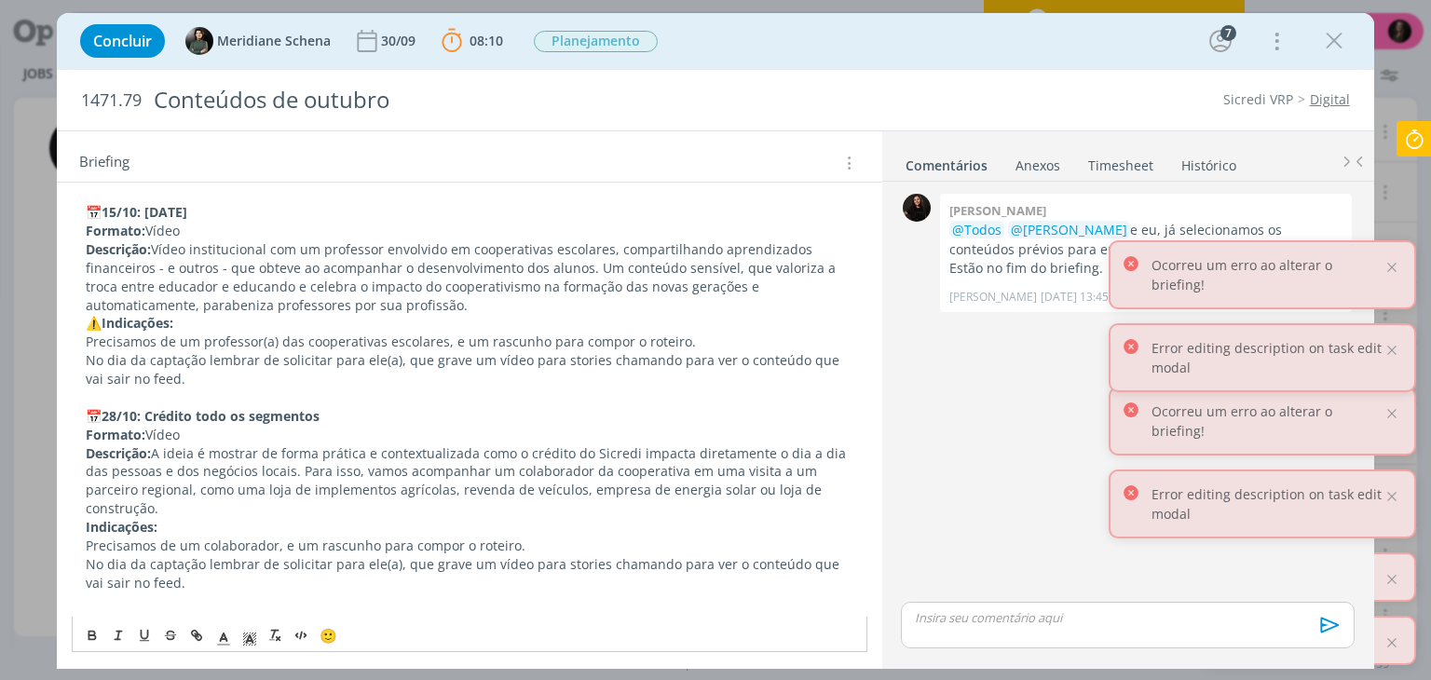
click at [86, 528] on strong "Indicações:" at bounding box center [122, 527] width 72 height 18
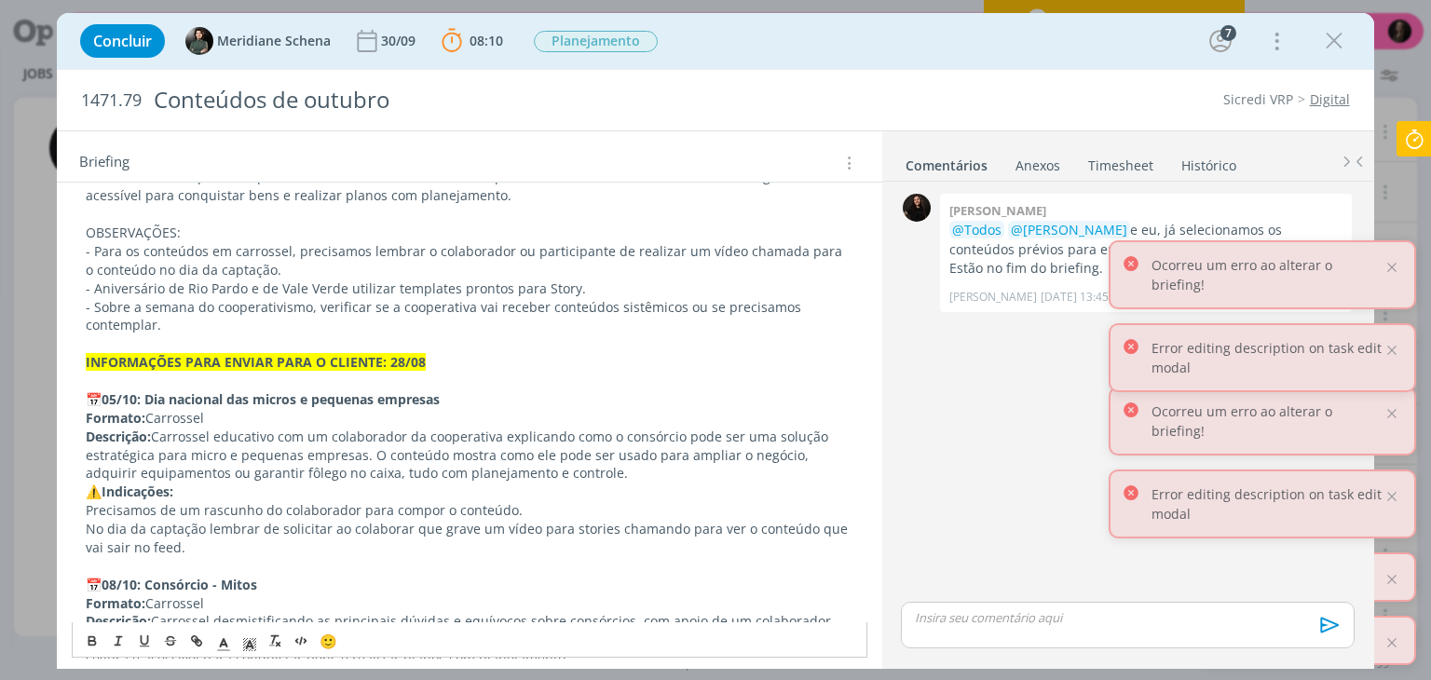
scroll to position [2348, 0]
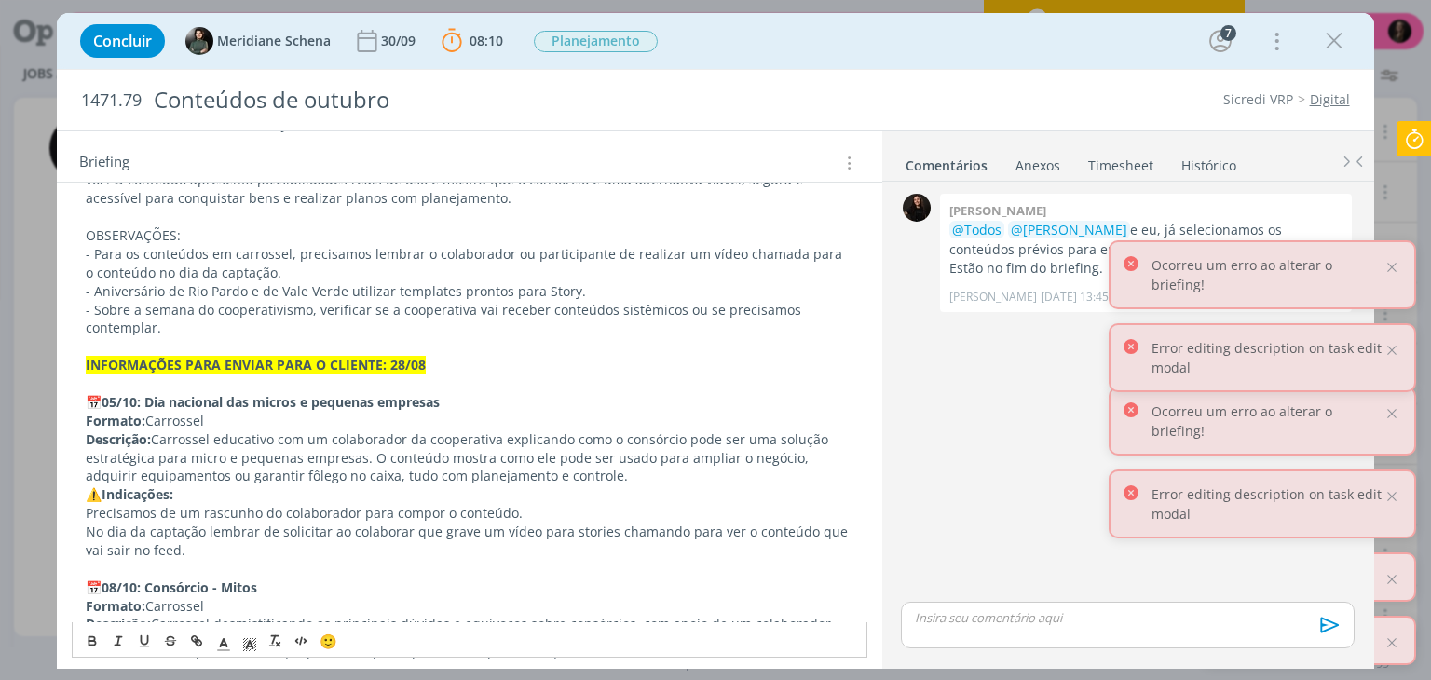
click at [472, 370] on p "INFORMAÇÕES PARA ENVIAR PARA O CLIENTE: 28/08" at bounding box center [469, 365] width 767 height 19
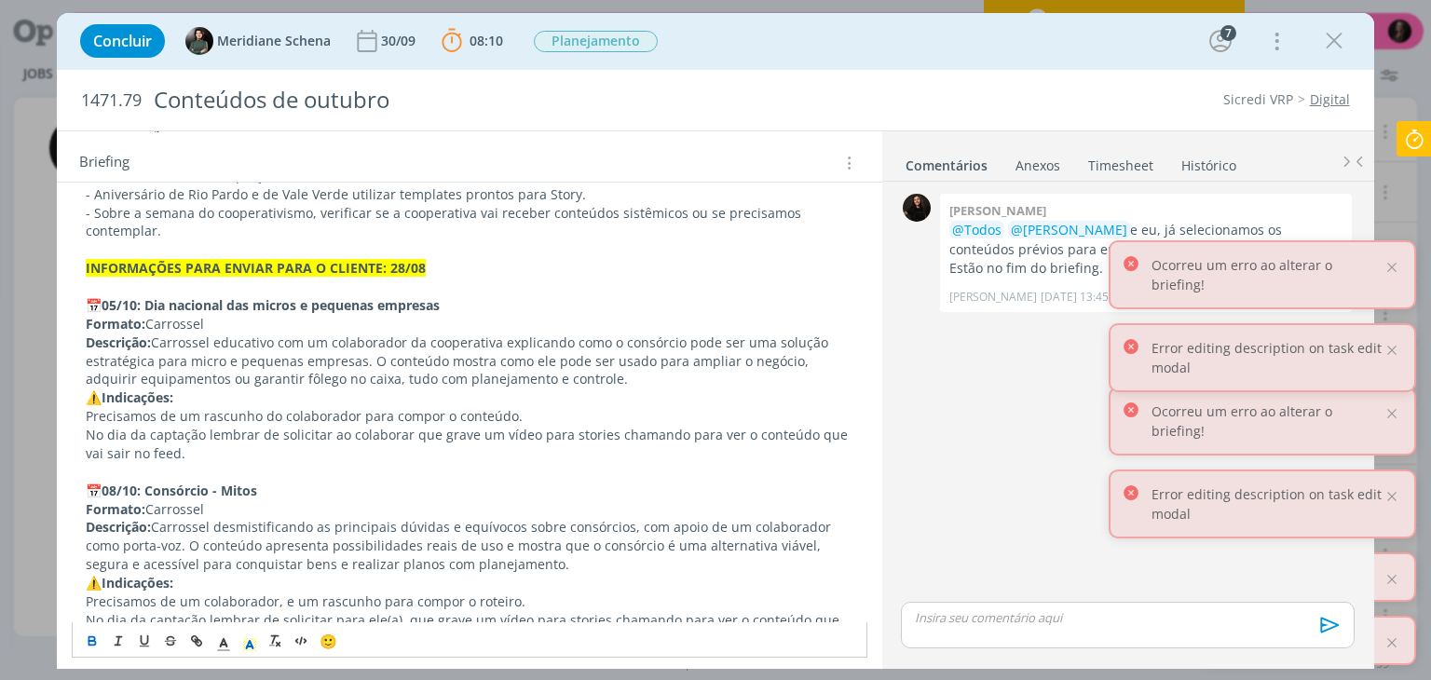
scroll to position [2441, 0]
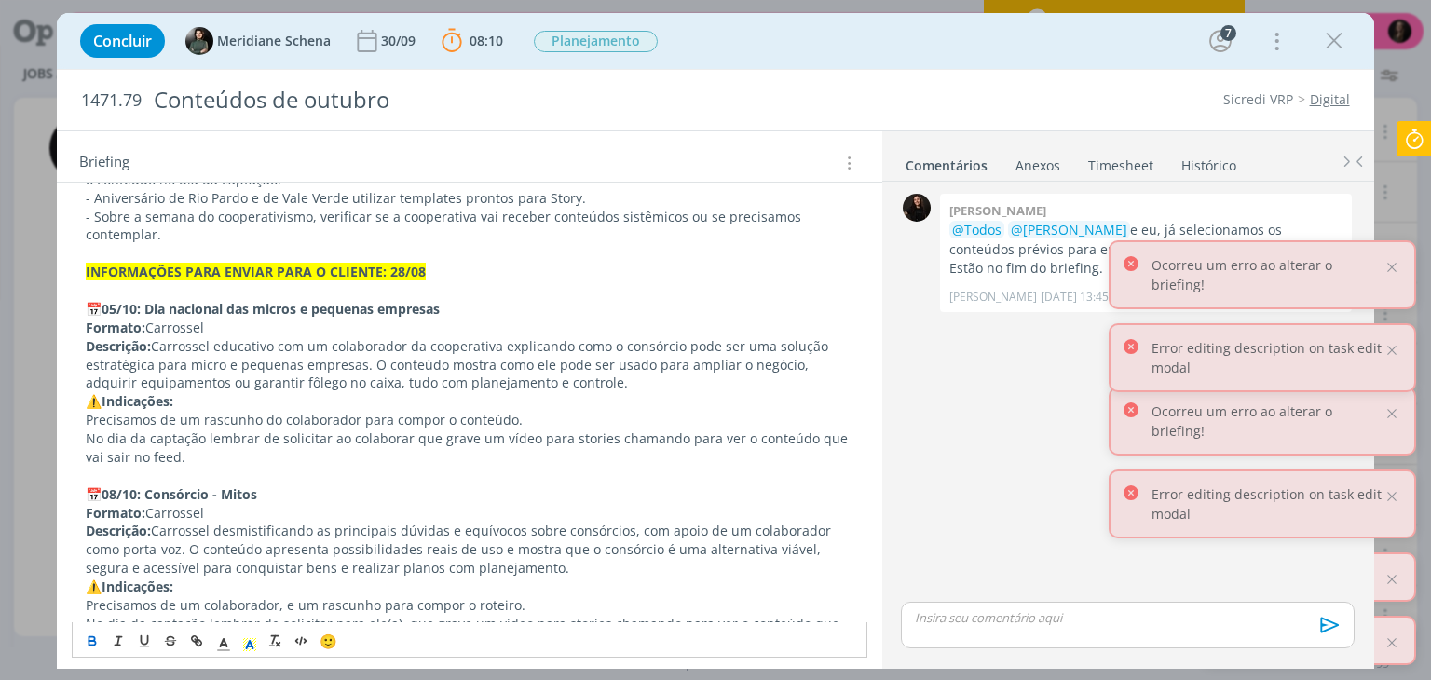
click at [1044, 448] on div "0 [PERSON_NAME] @Todos @[PERSON_NAME] e eu, já selecionamos os conteúdos prévio…" at bounding box center [1128, 393] width 468 height 409
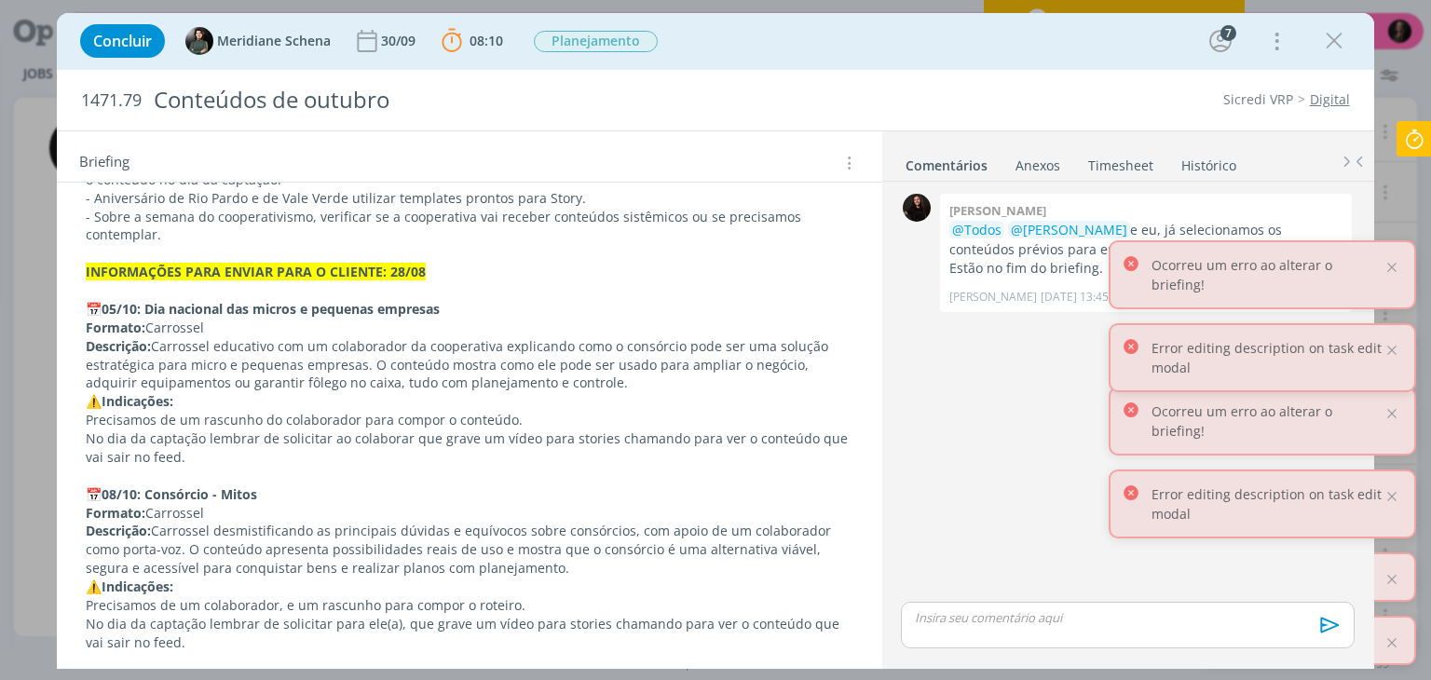
click at [414, 387] on p "Descrição: Carrossel educativo com um colaborador da cooperativa explicando com…" at bounding box center [469, 365] width 767 height 56
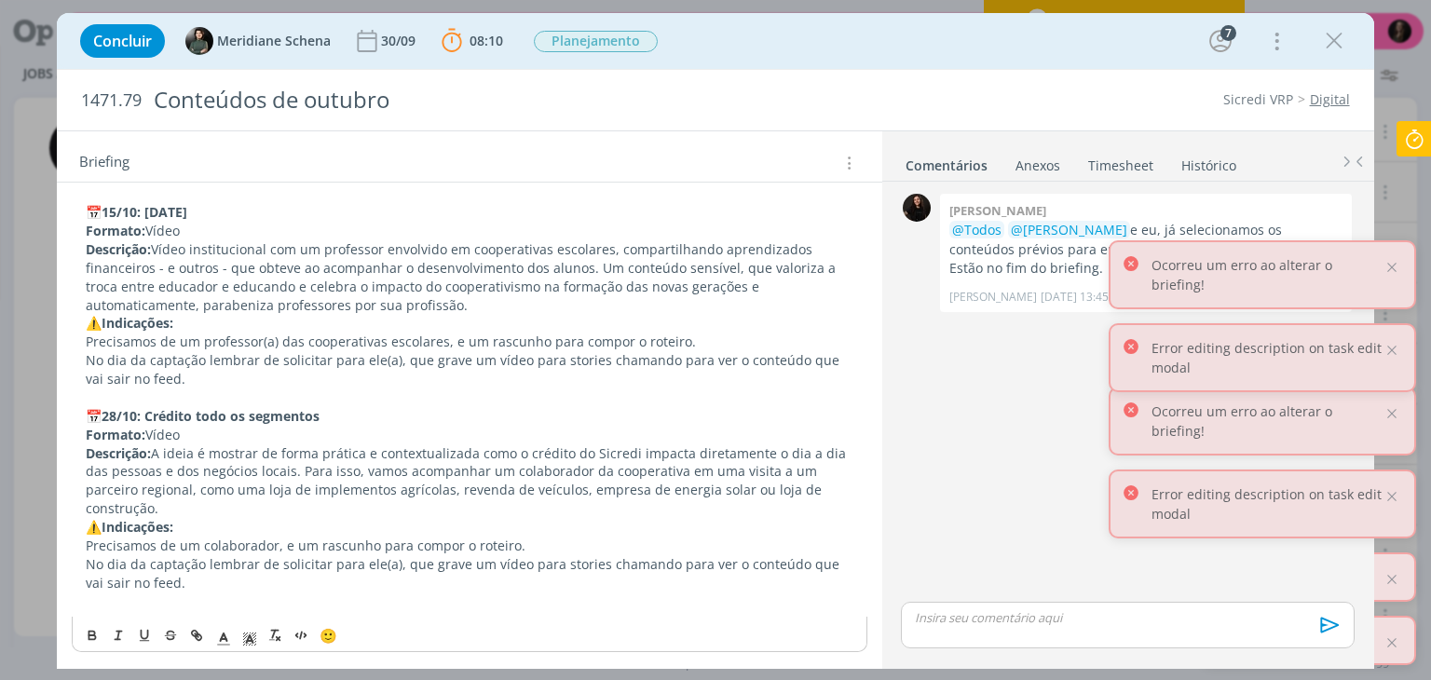
scroll to position [3093, 0]
click at [303, 436] on p "Formato: Vídeo" at bounding box center [469, 435] width 767 height 19
click at [173, 523] on strong "Indicações:" at bounding box center [138, 527] width 72 height 18
click at [185, 521] on p "⚠️ Indicações:" at bounding box center [469, 527] width 767 height 19
click at [221, 580] on p "No dia da captação lembrar de solicitar para ele(a), que grave um vídeo para st…" at bounding box center [469, 573] width 767 height 37
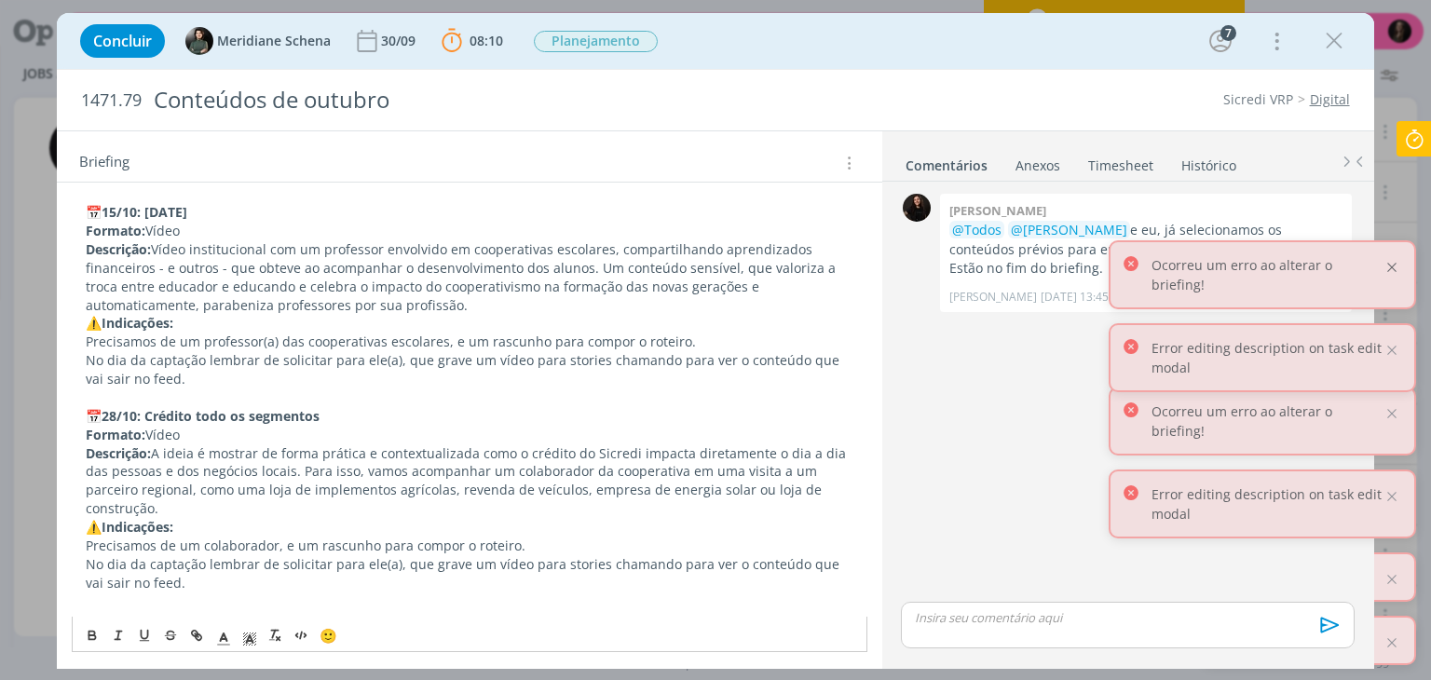
click at [1395, 276] on div at bounding box center [1392, 267] width 17 height 17
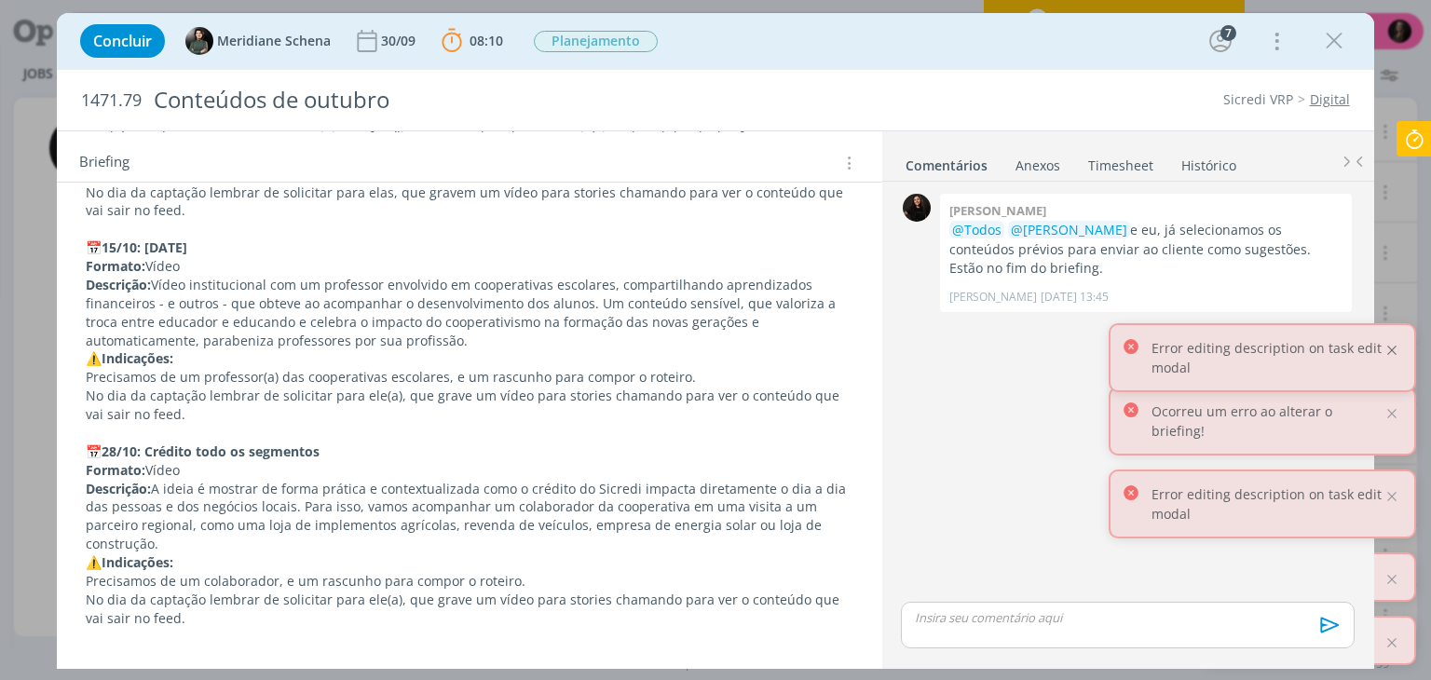
click at [1396, 348] on div at bounding box center [1392, 350] width 17 height 17
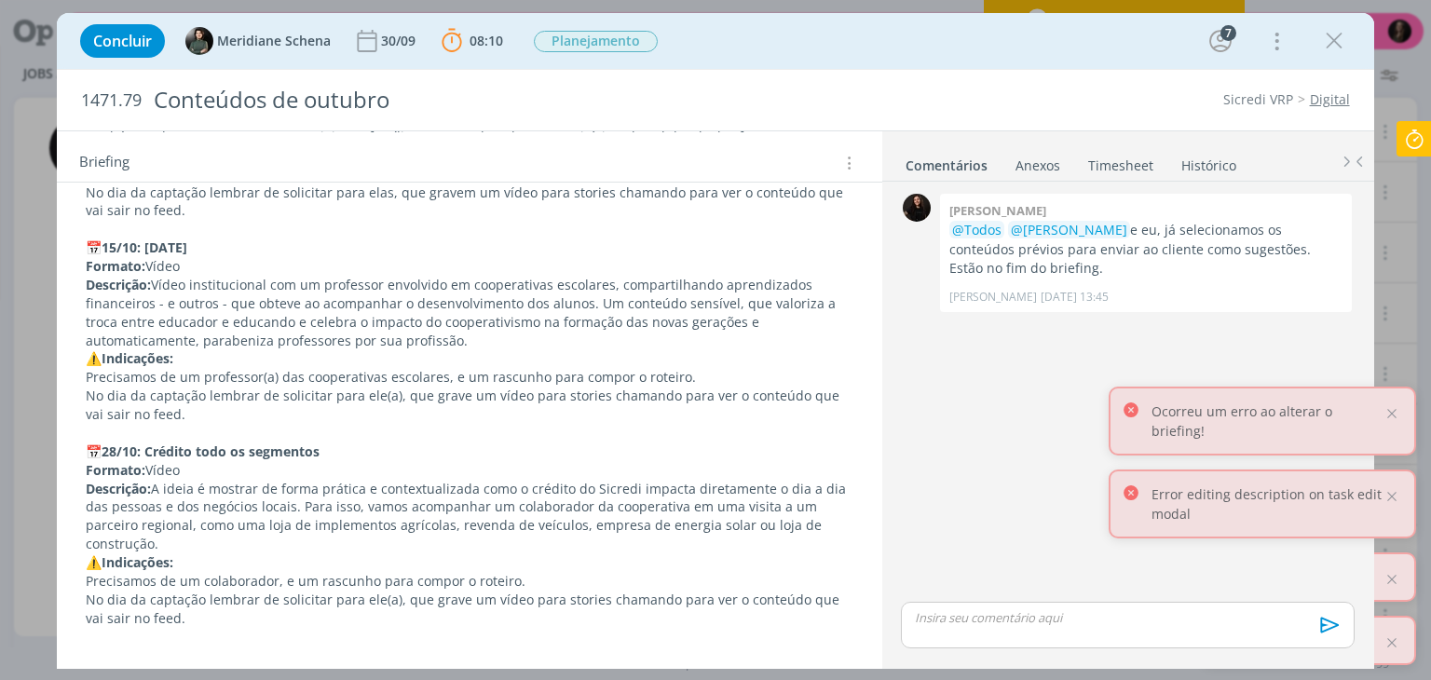
click at [1390, 422] on div at bounding box center [1392, 413] width 17 height 17
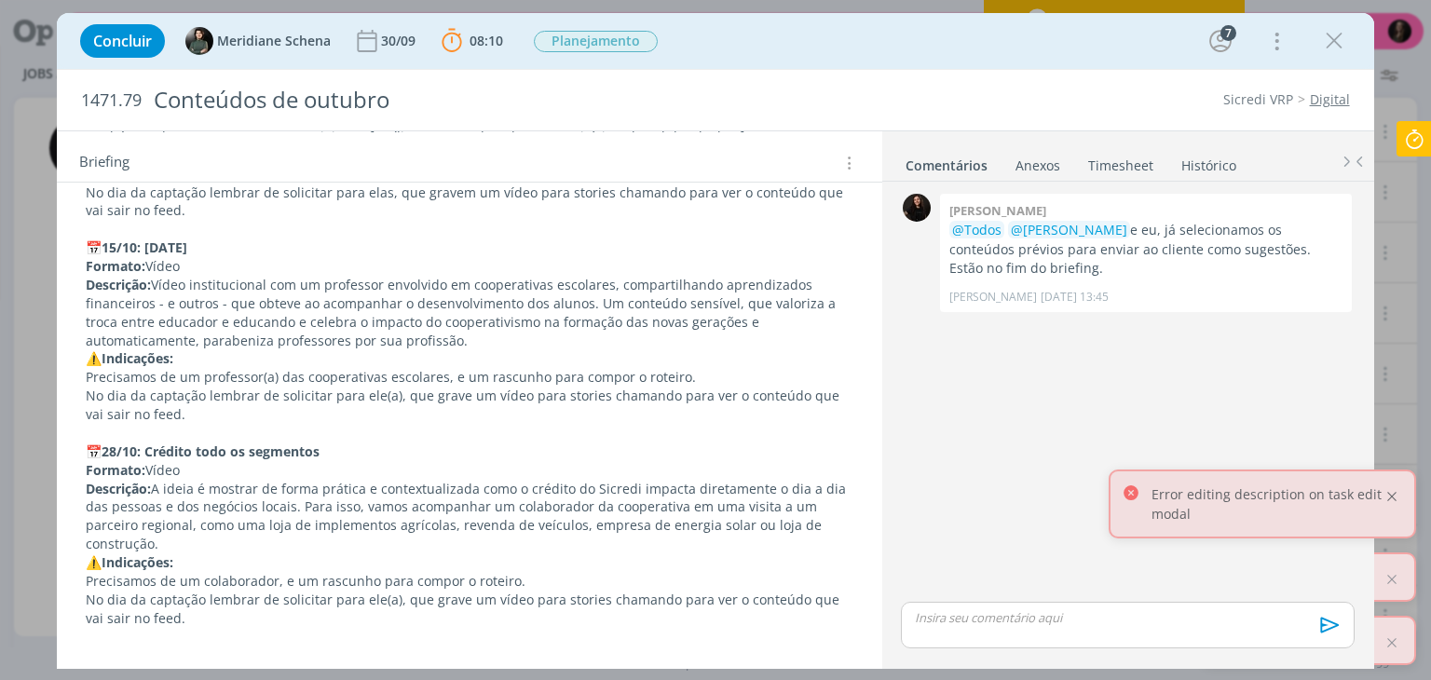
click at [1398, 497] on div at bounding box center [1392, 496] width 17 height 17
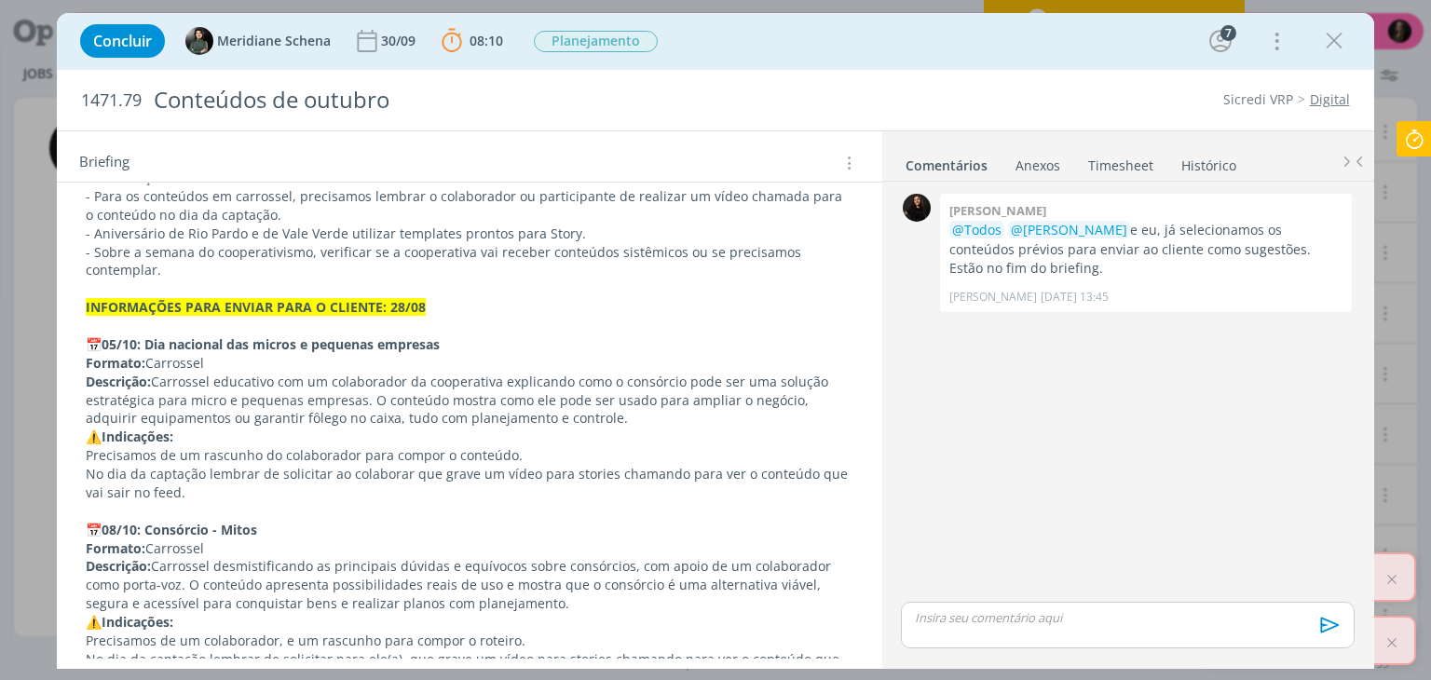
scroll to position [2219, 0]
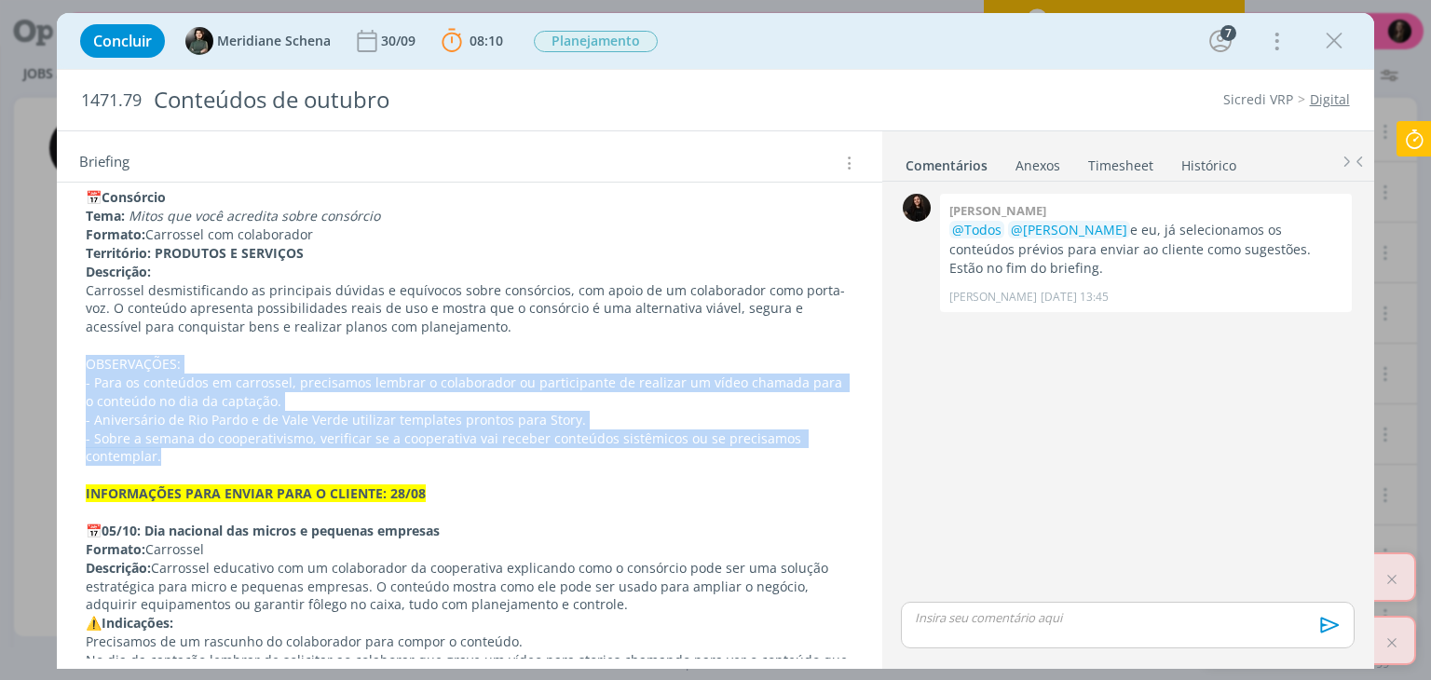
drag, startPoint x: 84, startPoint y: 362, endPoint x: 190, endPoint y: 457, distance: 141.9
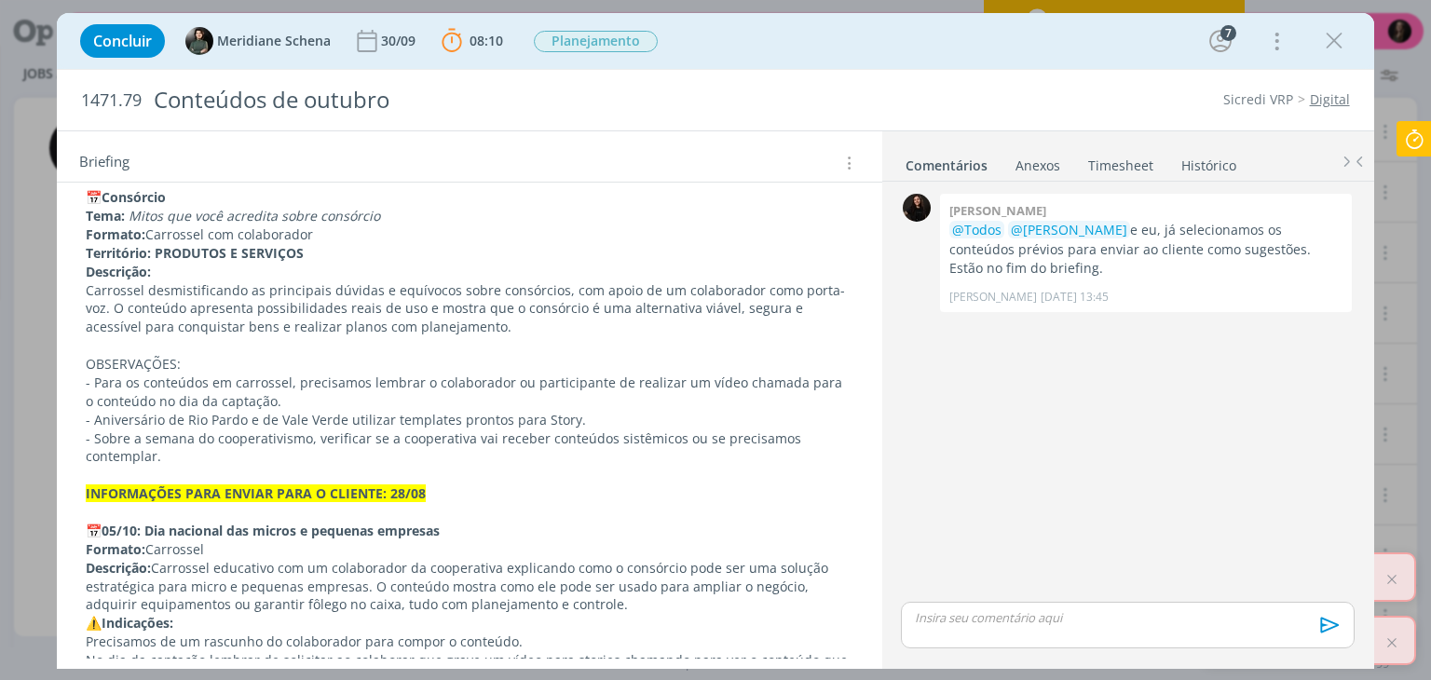
click at [1008, 619] on p "dialog" at bounding box center [1127, 617] width 423 height 17
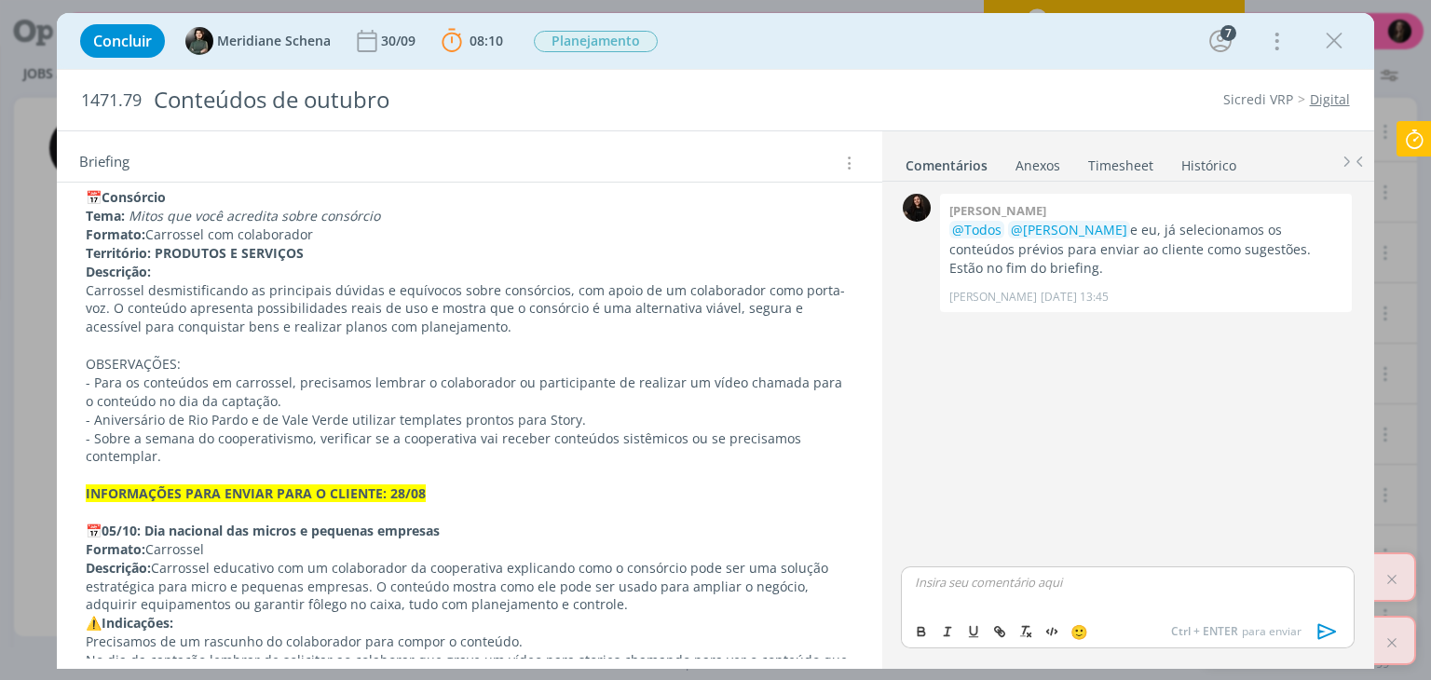
click at [1031, 544] on div "0 [PERSON_NAME] @Todos @[PERSON_NAME] e eu, já selecionamos os conteúdos prévio…" at bounding box center [1128, 376] width 468 height 374
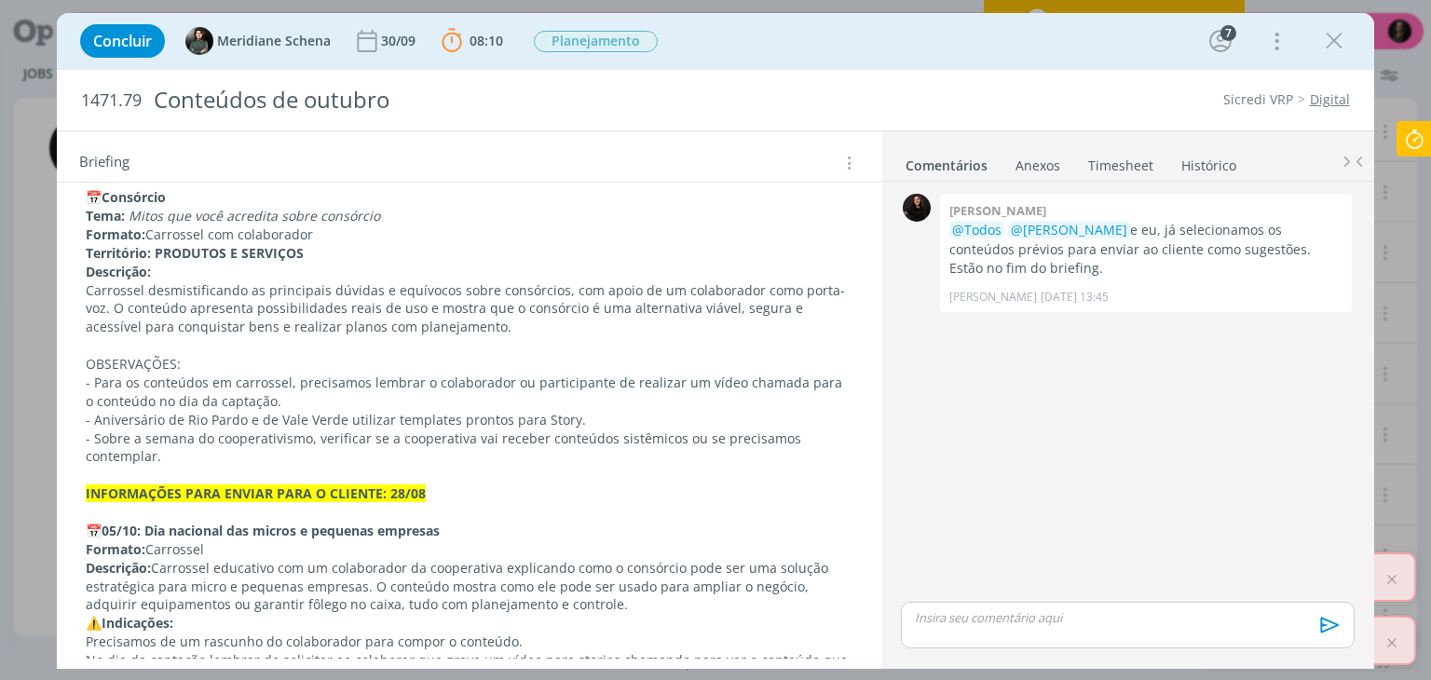
click at [924, 615] on p "dialog" at bounding box center [1127, 617] width 423 height 17
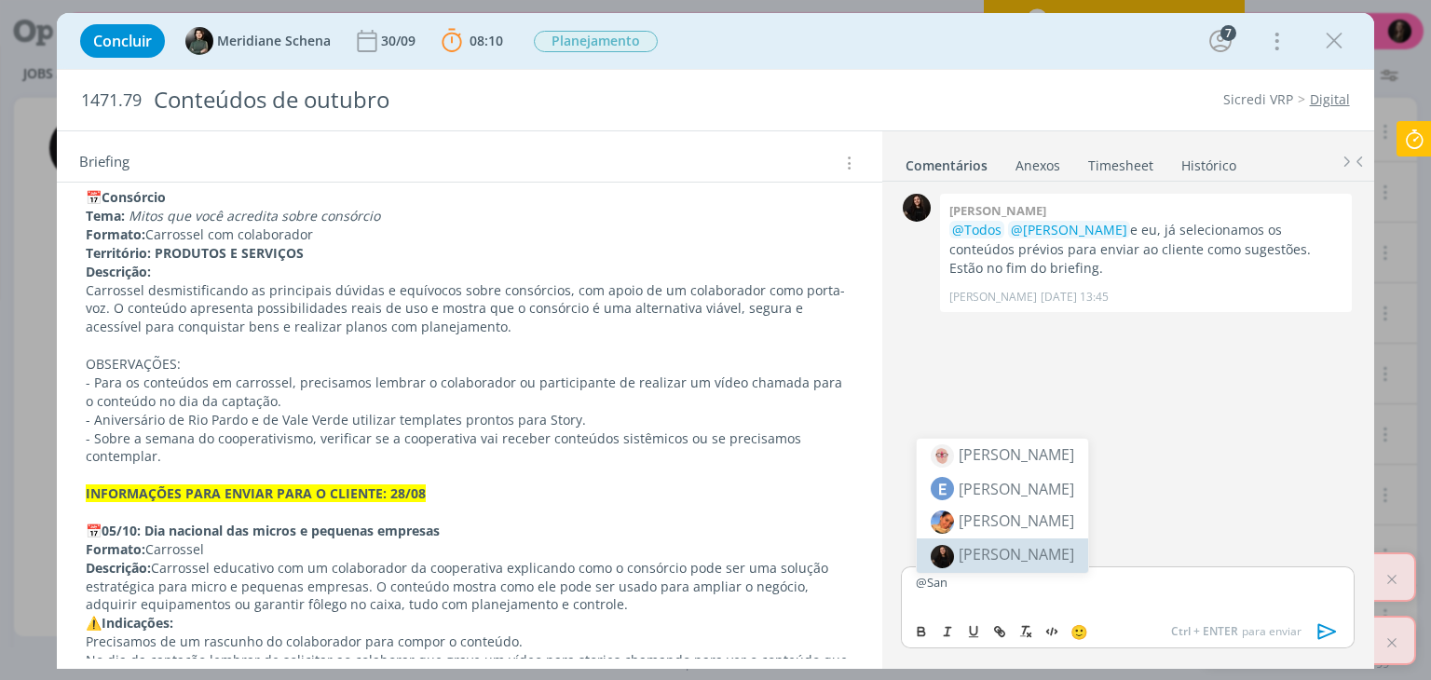
click at [1016, 541] on li "[PERSON_NAME]" at bounding box center [1002, 556] width 171 height 34
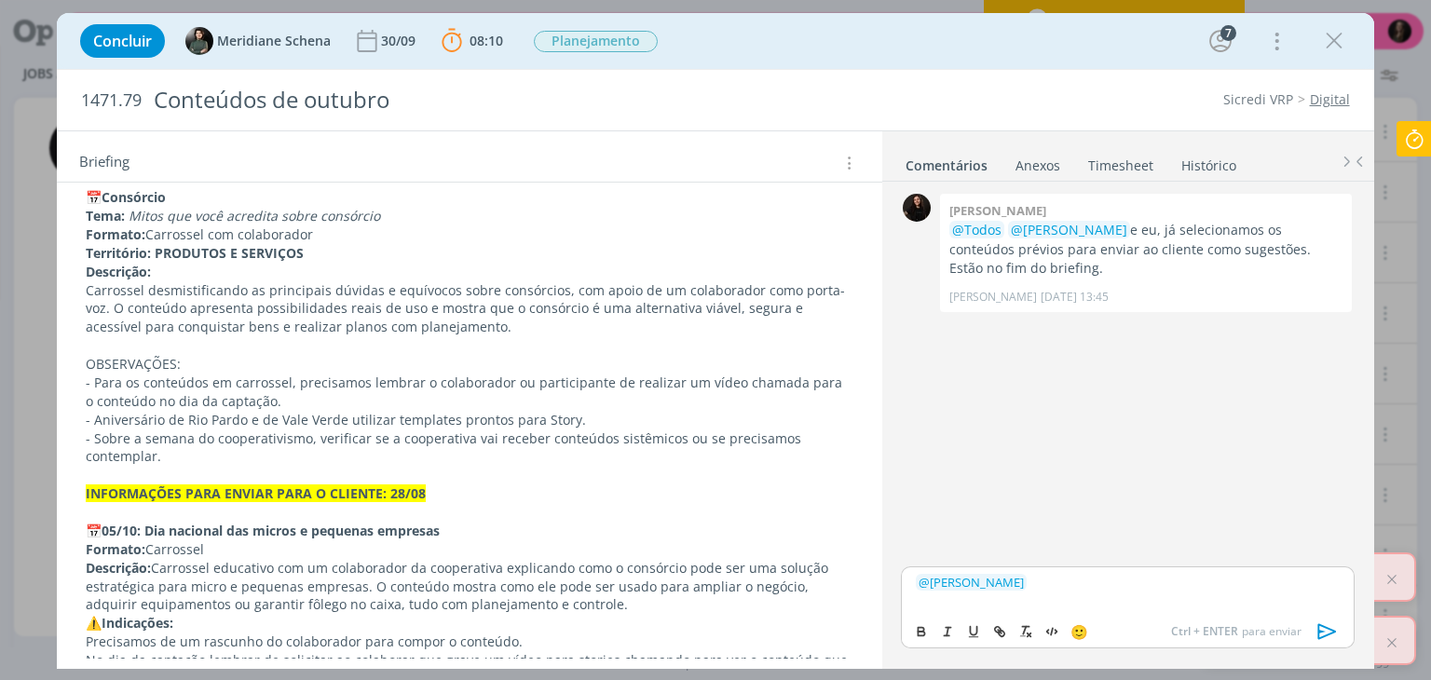
click at [919, 585] on span "@" at bounding box center [924, 582] width 11 height 17
click at [1159, 586] on p "﻿ @ Todos ﻿ ﻿ @ [PERSON_NAME] ﻿" at bounding box center [1127, 582] width 423 height 17
click at [1222, 32] on div "7" at bounding box center [1229, 33] width 16 height 16
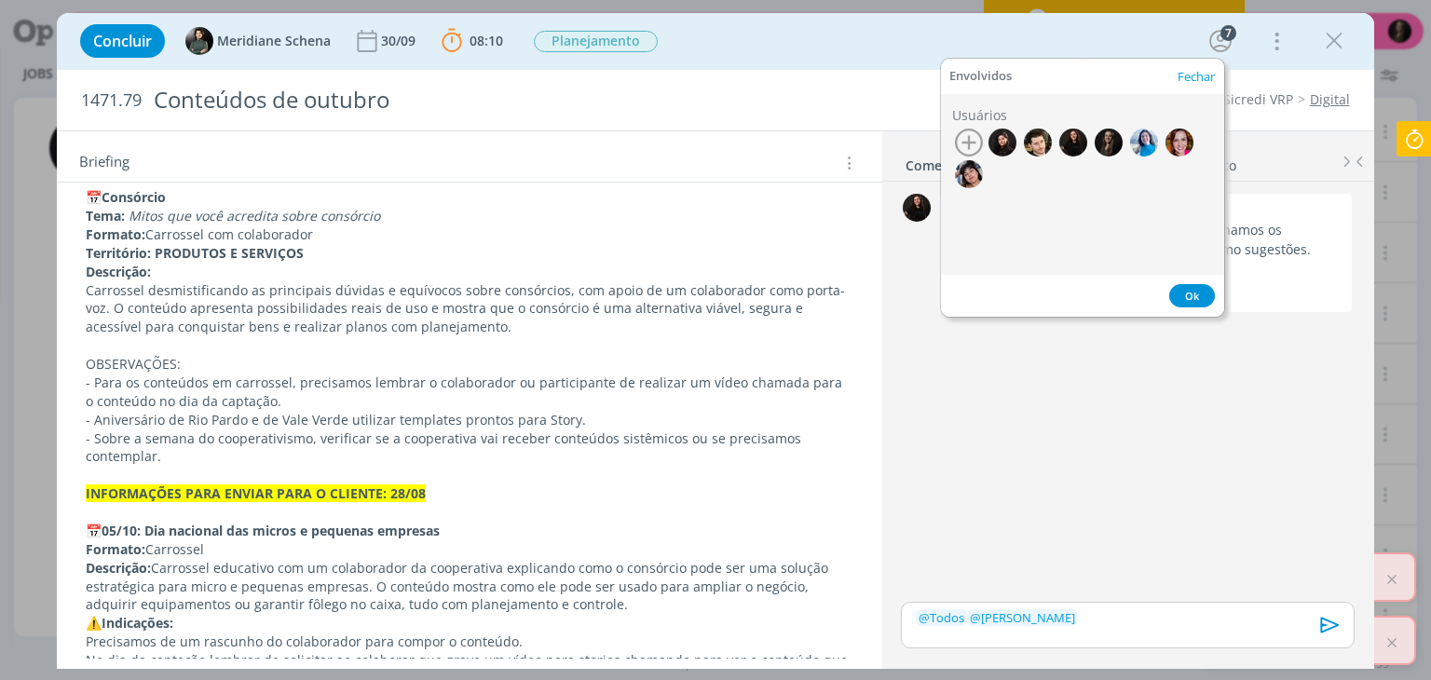
click at [1078, 616] on p "﻿ @ Todos ﻿ ﻿ @ [PERSON_NAME] ﻿" at bounding box center [1127, 617] width 423 height 17
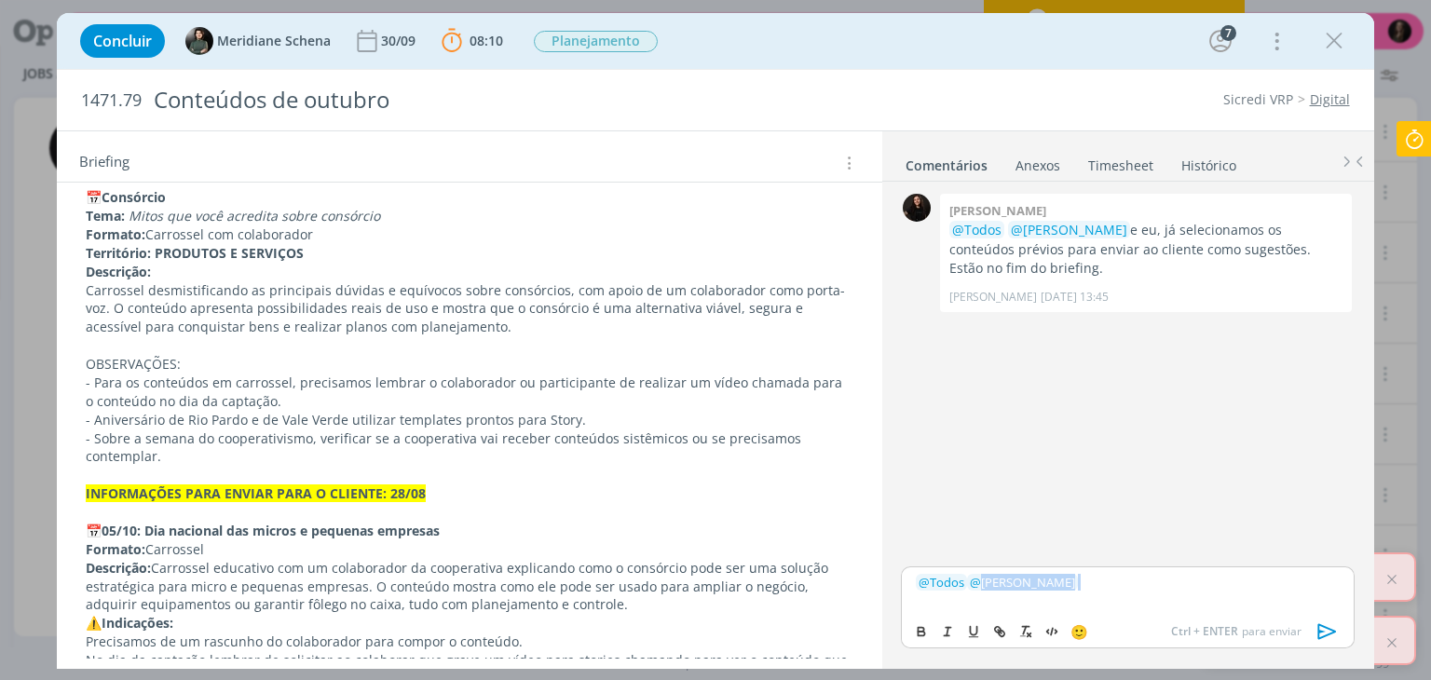
drag, startPoint x: 1084, startPoint y: 580, endPoint x: 1062, endPoint y: 598, distance: 27.8
click at [1062, 598] on div "﻿ @ Todos ﻿ ﻿ @ [PERSON_NAME] ﻿" at bounding box center [1127, 589] width 453 height 47
drag, startPoint x: 1147, startPoint y: 580, endPoint x: 1170, endPoint y: 595, distance: 27.7
click at [1149, 582] on p "﻿ @ Todos ﻿ ﻿ @ [PERSON_NAME] ﻿ Informações para enviar ao cliente já estão no …" at bounding box center [1127, 590] width 423 height 34
click at [1069, 604] on p "﻿ @ Todos ﻿ ﻿ @ [PERSON_NAME] ﻿ Informações finais para enviar ao cliente já es…" at bounding box center [1127, 590] width 423 height 34
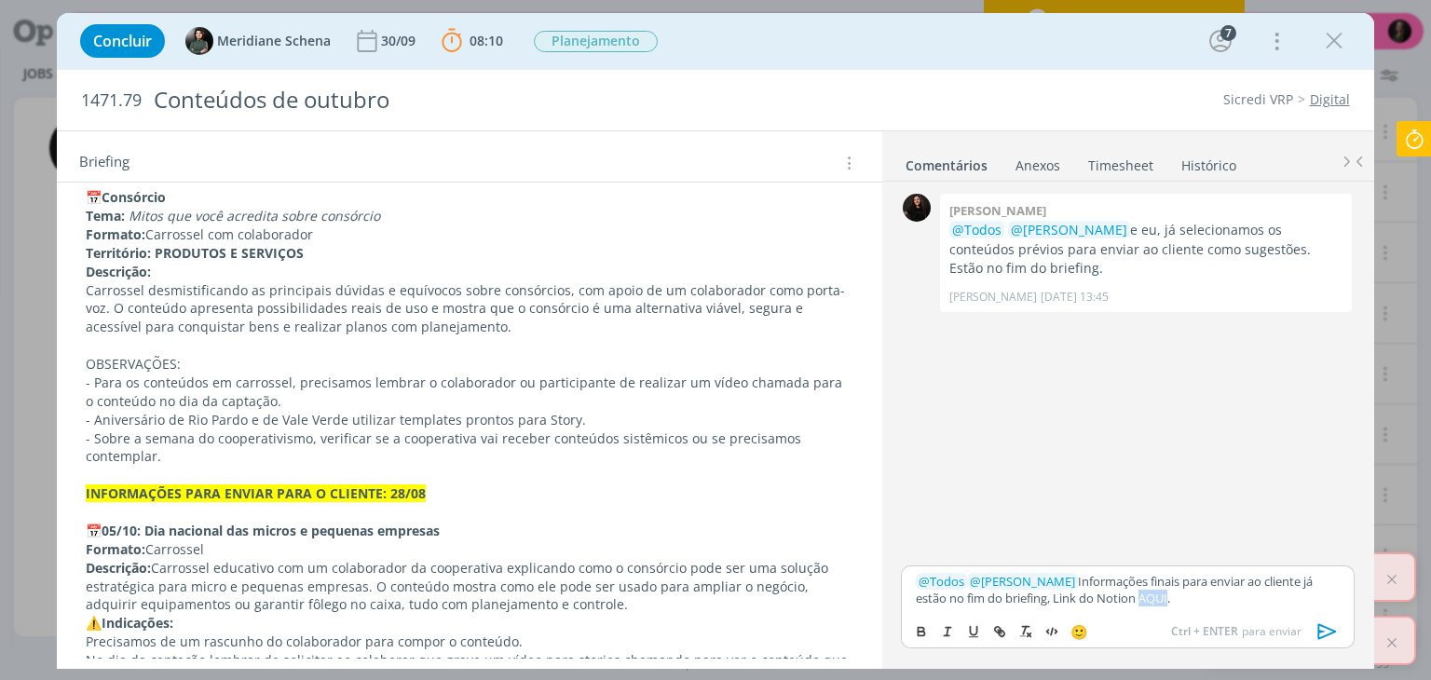
drag, startPoint x: 1131, startPoint y: 594, endPoint x: 1159, endPoint y: 600, distance: 28.5
click at [1159, 600] on p "﻿ @ Todos ﻿ ﻿ @ [PERSON_NAME] ﻿ Informações finais para enviar ao cliente já es…" at bounding box center [1127, 590] width 423 height 34
click at [1145, 595] on p "﻿ @ Todos ﻿ ﻿ @ [PERSON_NAME] ﻿ Informações finais para enviar ao cliente já es…" at bounding box center [1127, 590] width 423 height 34
drag, startPoint x: 1158, startPoint y: 596, endPoint x: 1133, endPoint y: 605, distance: 26.5
click at [1133, 605] on p "﻿ @ Todos ﻿ ﻿ @ [PERSON_NAME] ﻿ Informações finais para enviar ao cliente já es…" at bounding box center [1127, 590] width 423 height 34
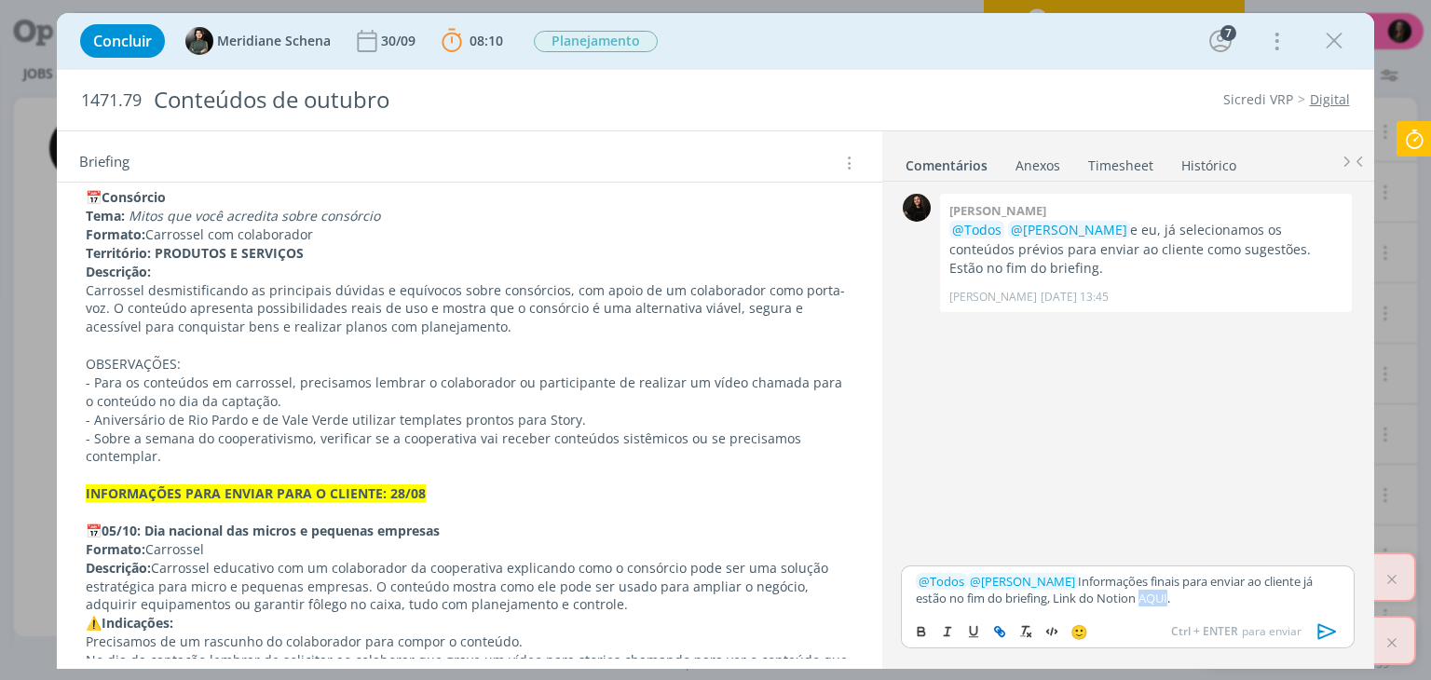
click at [999, 631] on line "dialog" at bounding box center [1001, 633] width 4 height 4
paste input "[URL][DOMAIN_NAME]"
type input "[URL][DOMAIN_NAME]"
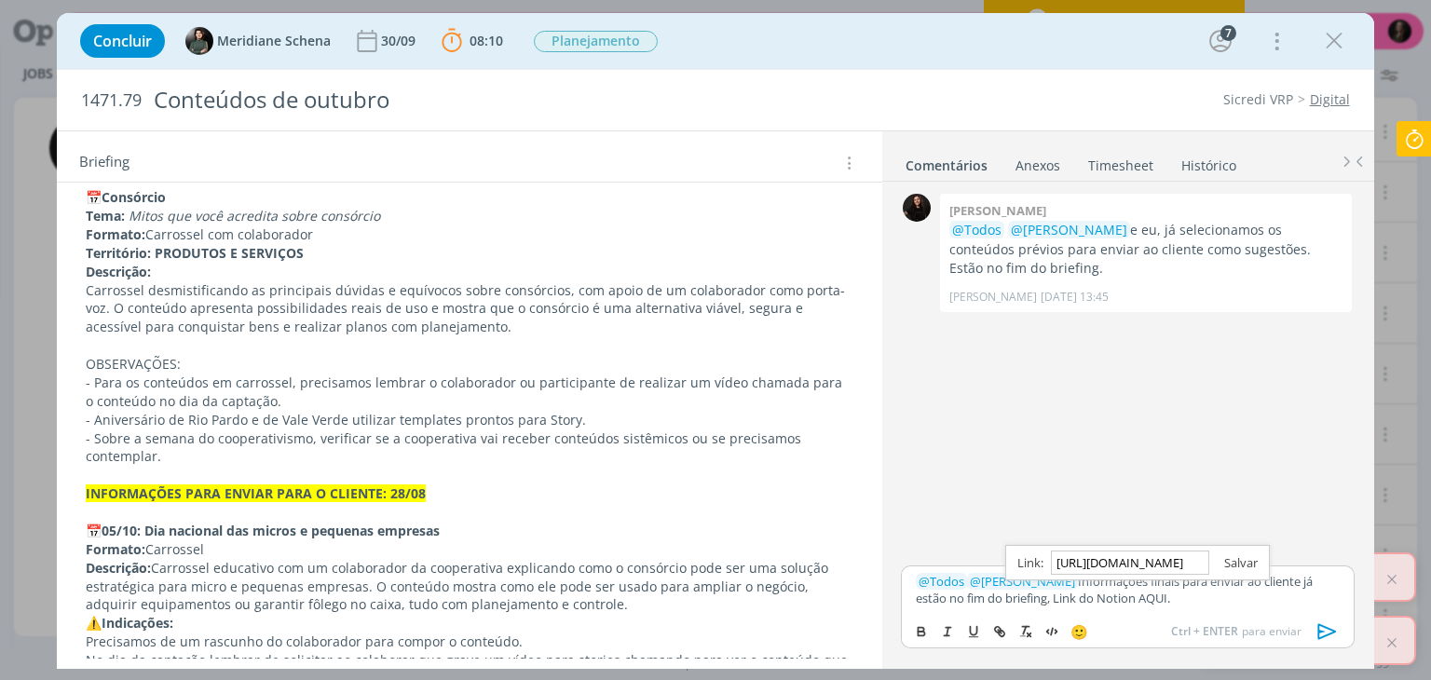
click at [1239, 562] on link "dialog" at bounding box center [1233, 562] width 48 height 17
click at [1216, 29] on icon "dialog" at bounding box center [1221, 41] width 28 height 28
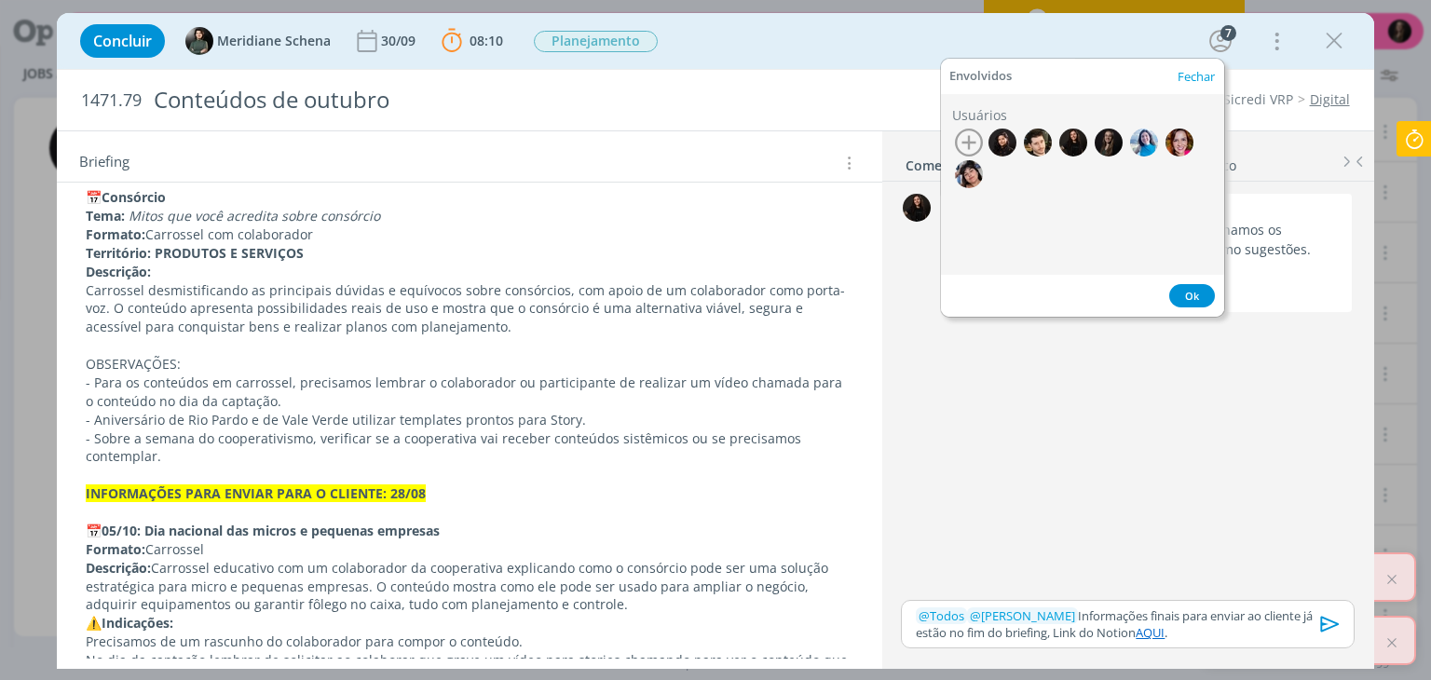
click at [1187, 626] on p "﻿ @ Todos ﻿ ﻿ @ [PERSON_NAME] ﻿ Informações finais para enviar ao cliente já es…" at bounding box center [1127, 624] width 423 height 34
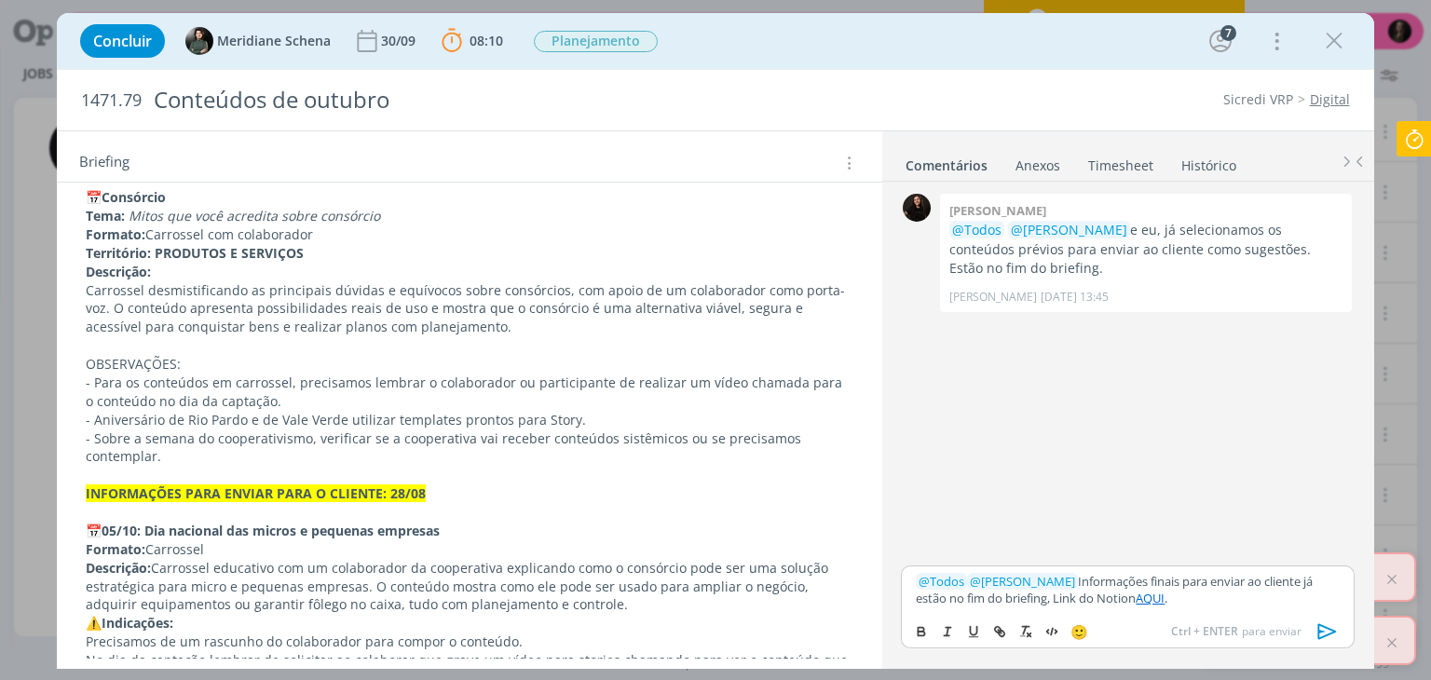
click at [1320, 634] on icon "dialog" at bounding box center [1328, 632] width 28 height 28
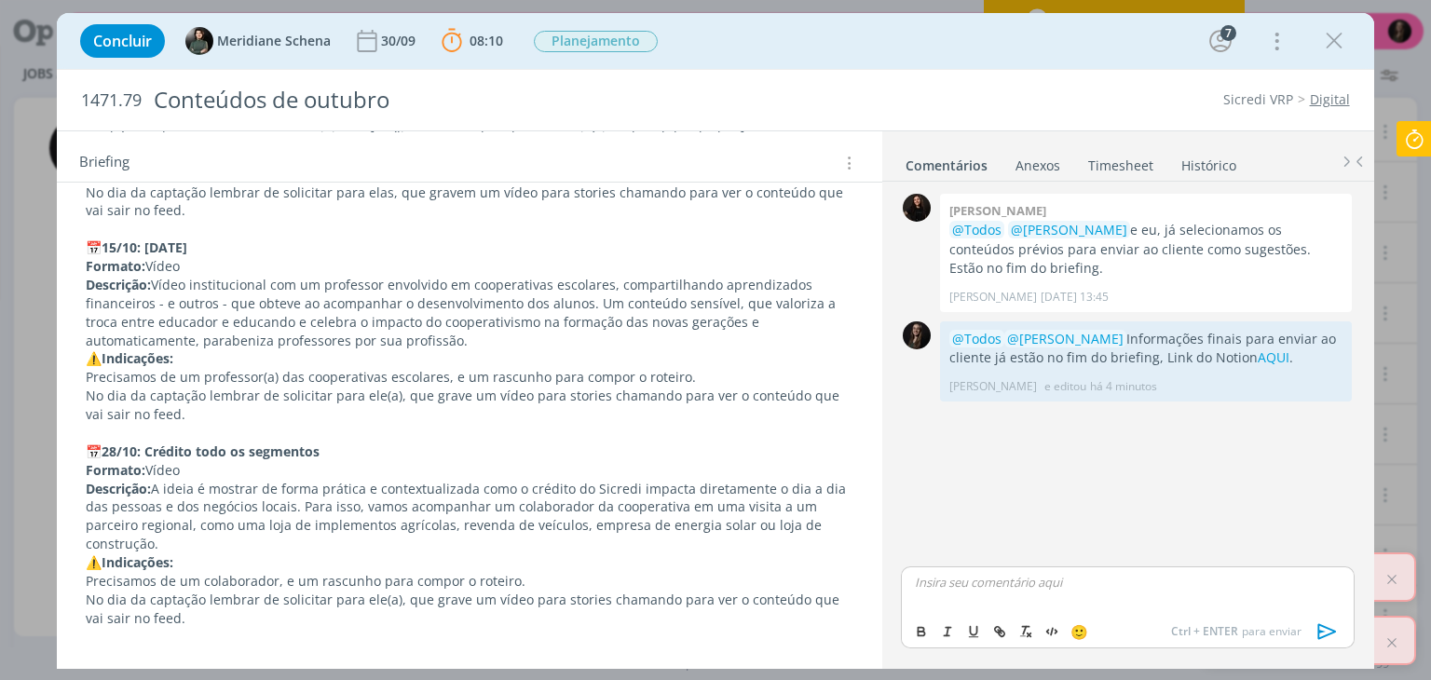
click at [336, 461] on p "Formato: Vídeo" at bounding box center [469, 470] width 767 height 19
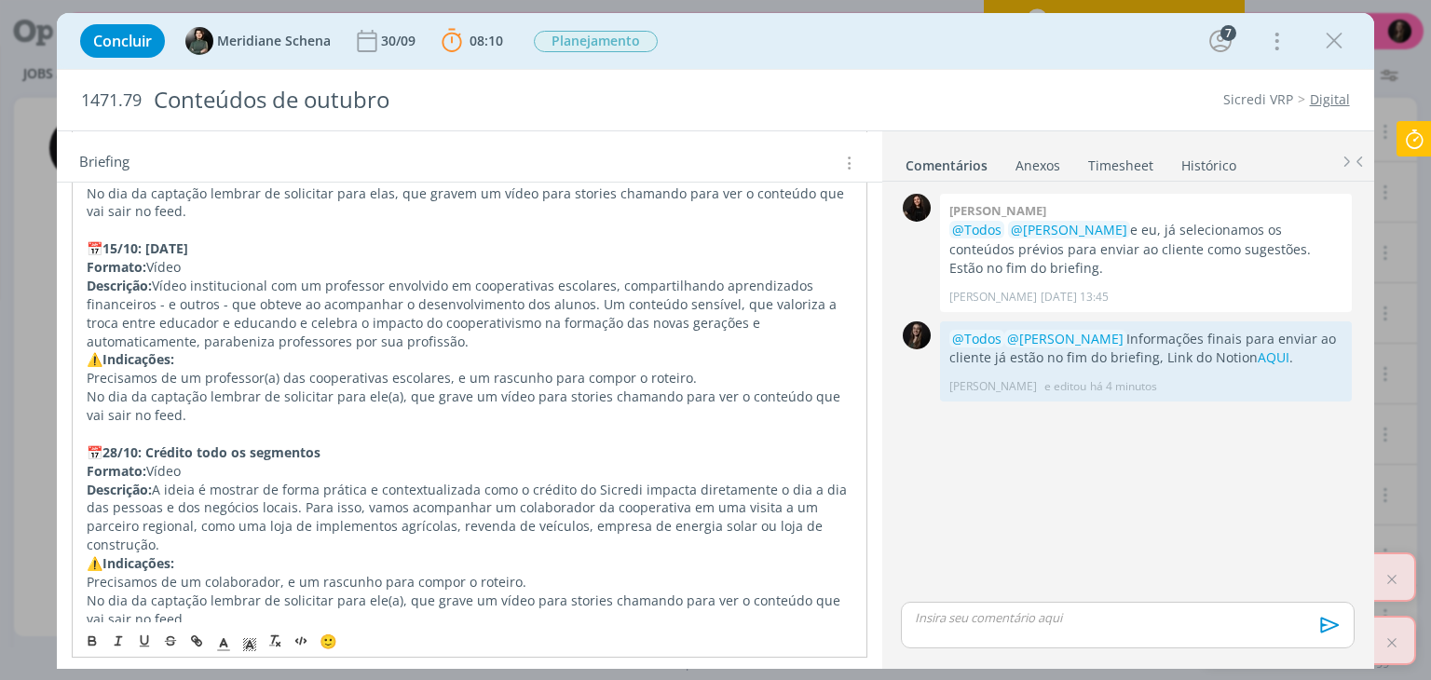
scroll to position [3093, 0]
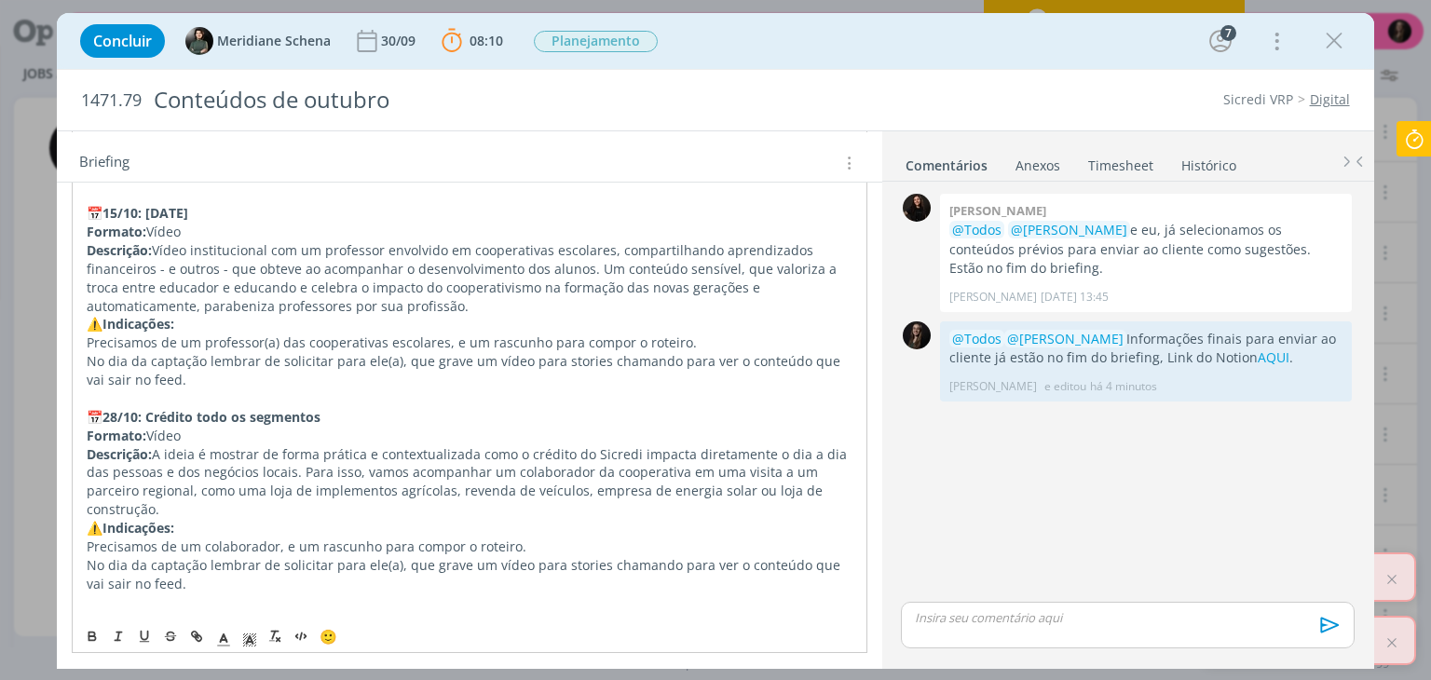
click at [274, 523] on p "⚠️ Indicações:" at bounding box center [469, 528] width 765 height 19
click at [270, 562] on p "No dia da captação lembrar de solicitar para ele(a), que grave um vídeo para st…" at bounding box center [469, 574] width 765 height 37
click at [265, 572] on p "No dia da captação lembrar de solicitar para ele(a), que grave um vídeo para st…" at bounding box center [469, 574] width 765 height 37
click at [191, 596] on p "dialog" at bounding box center [469, 602] width 765 height 19
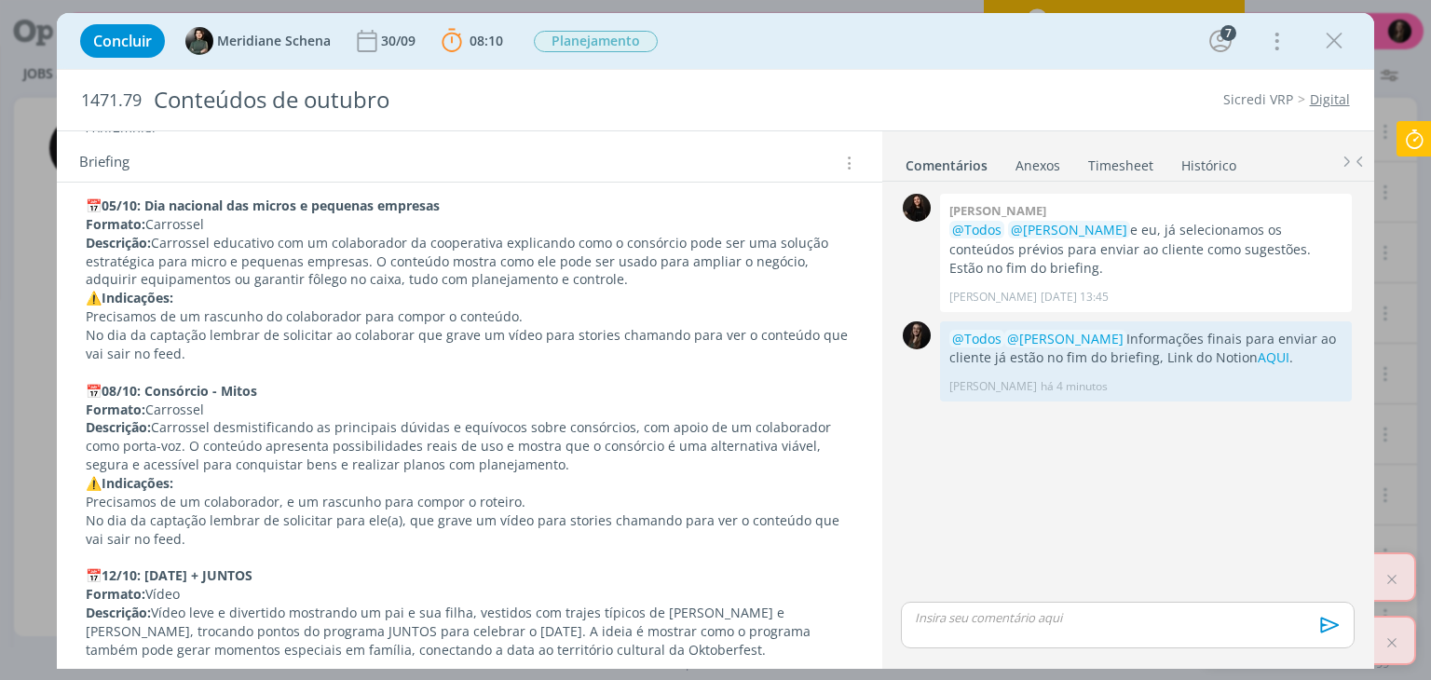
scroll to position [2516, 0]
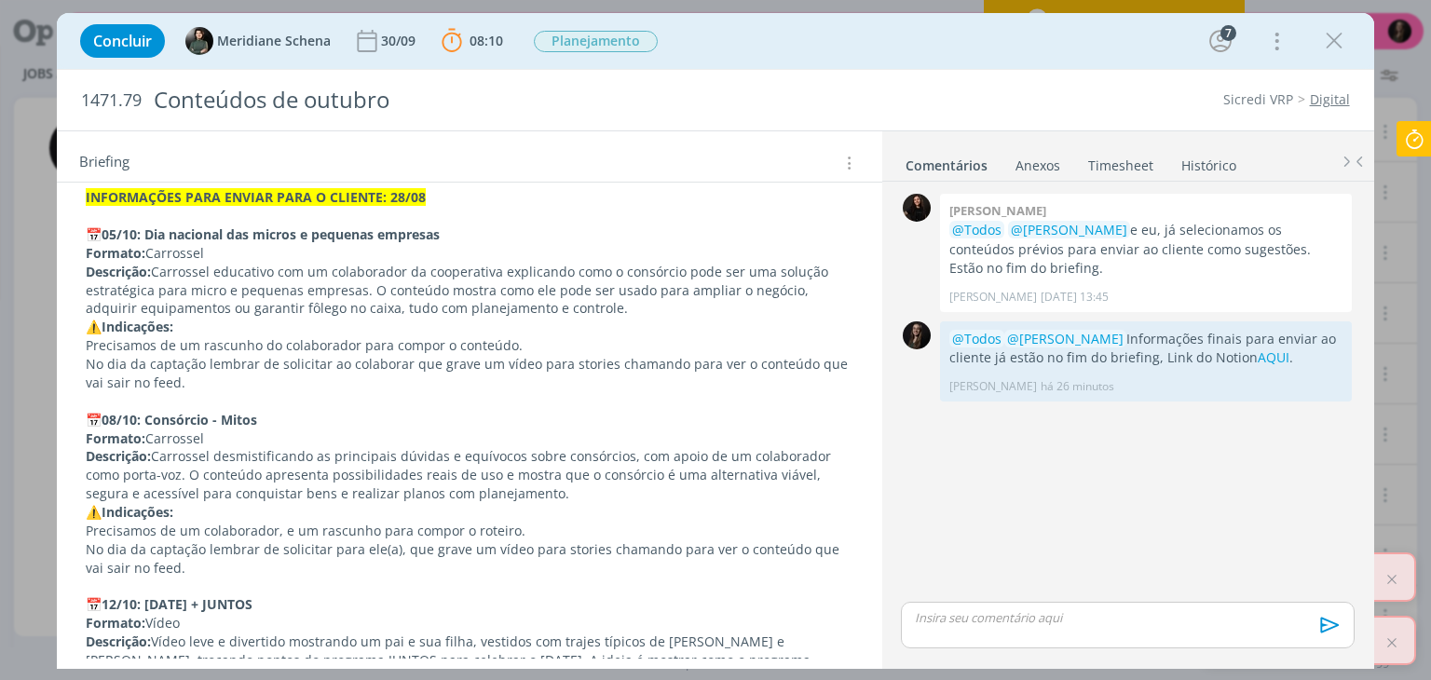
click at [1413, 129] on icon at bounding box center [1415, 139] width 34 height 36
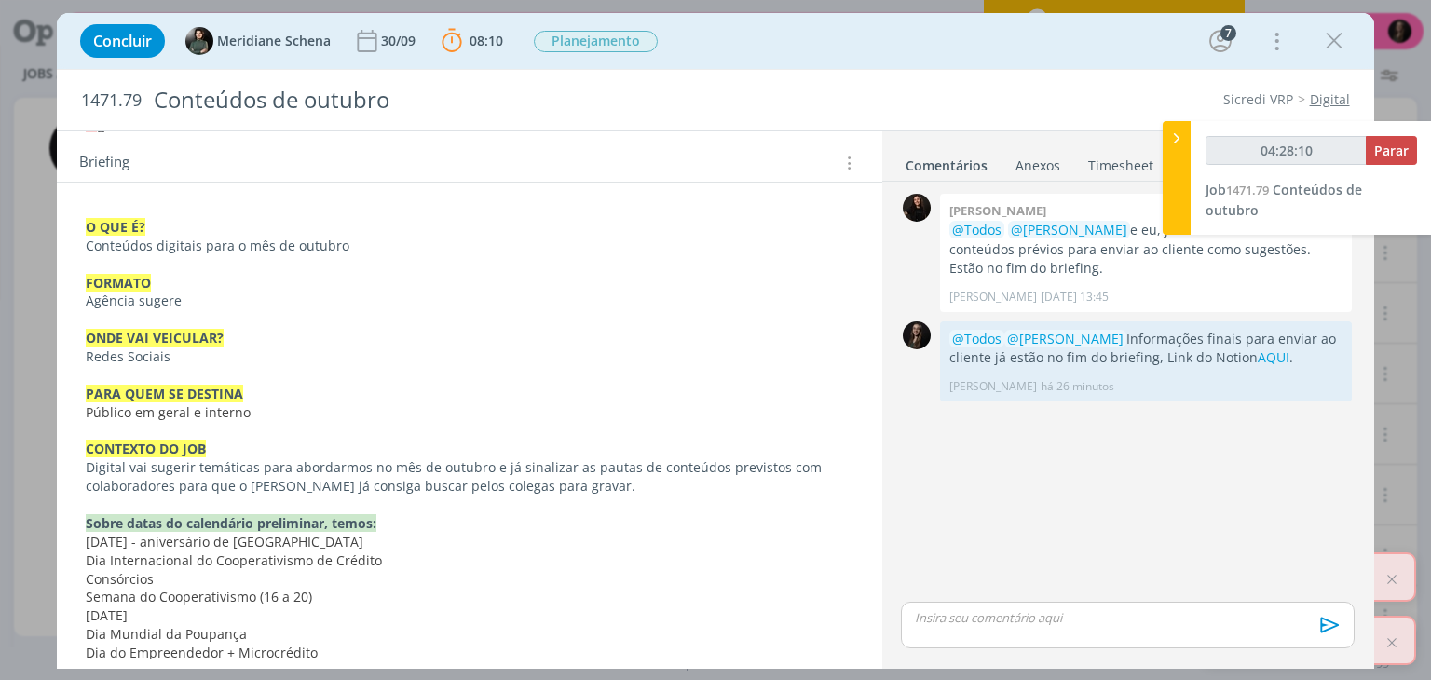
scroll to position [373, 0]
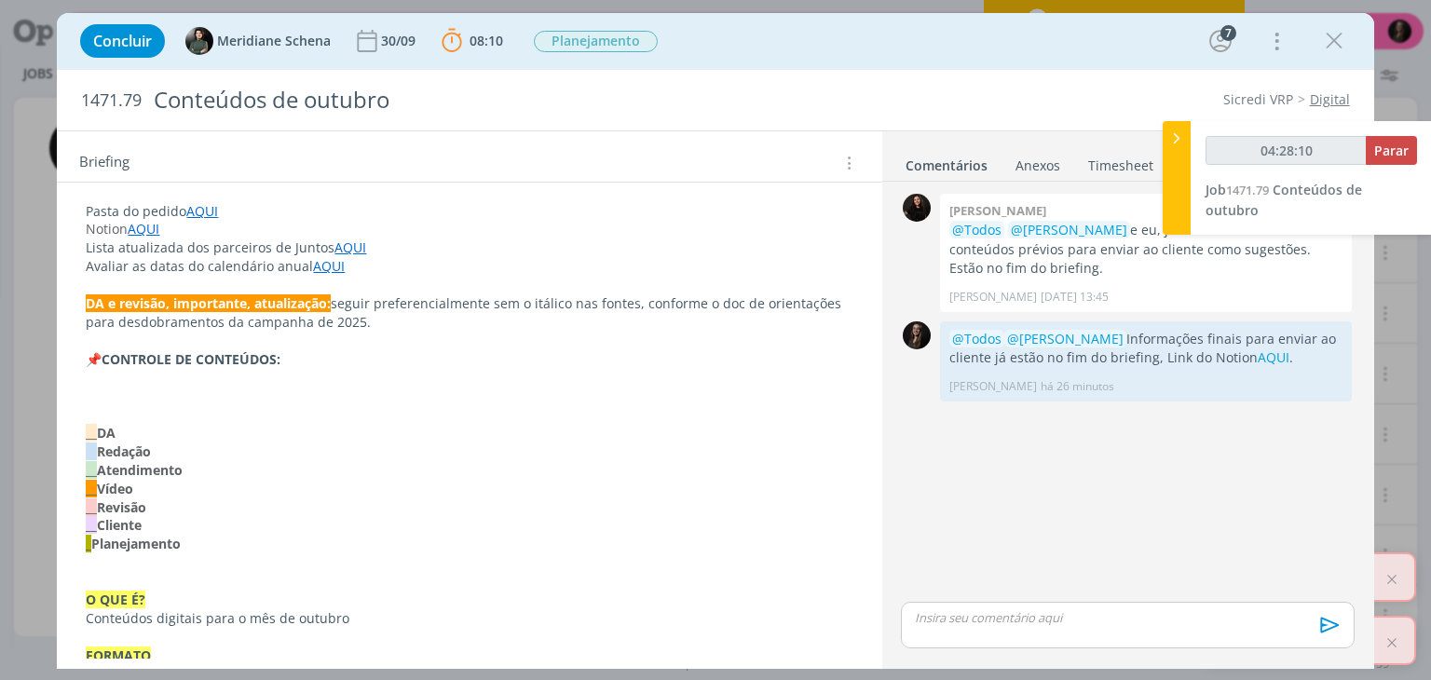
type input "04:28:11"
click at [1399, 142] on span "Parar" at bounding box center [1391, 151] width 34 height 18
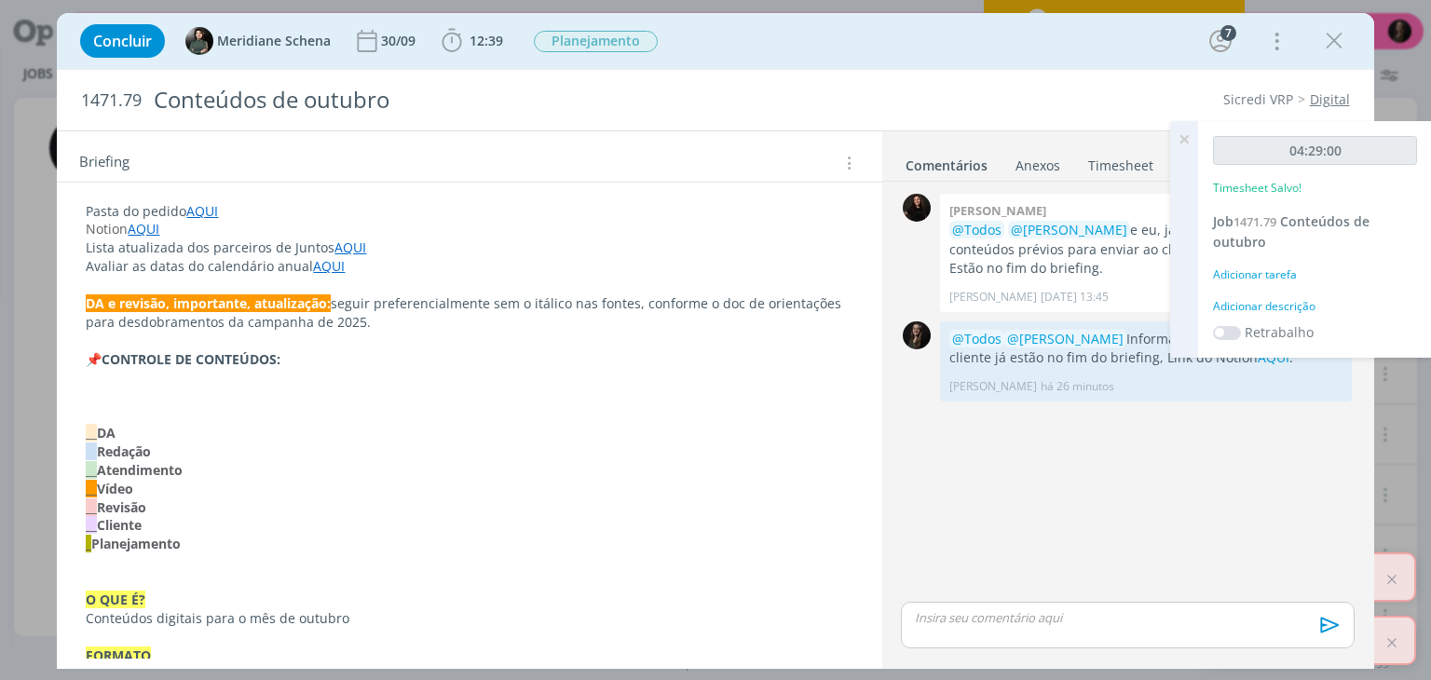
scroll to position [0, 0]
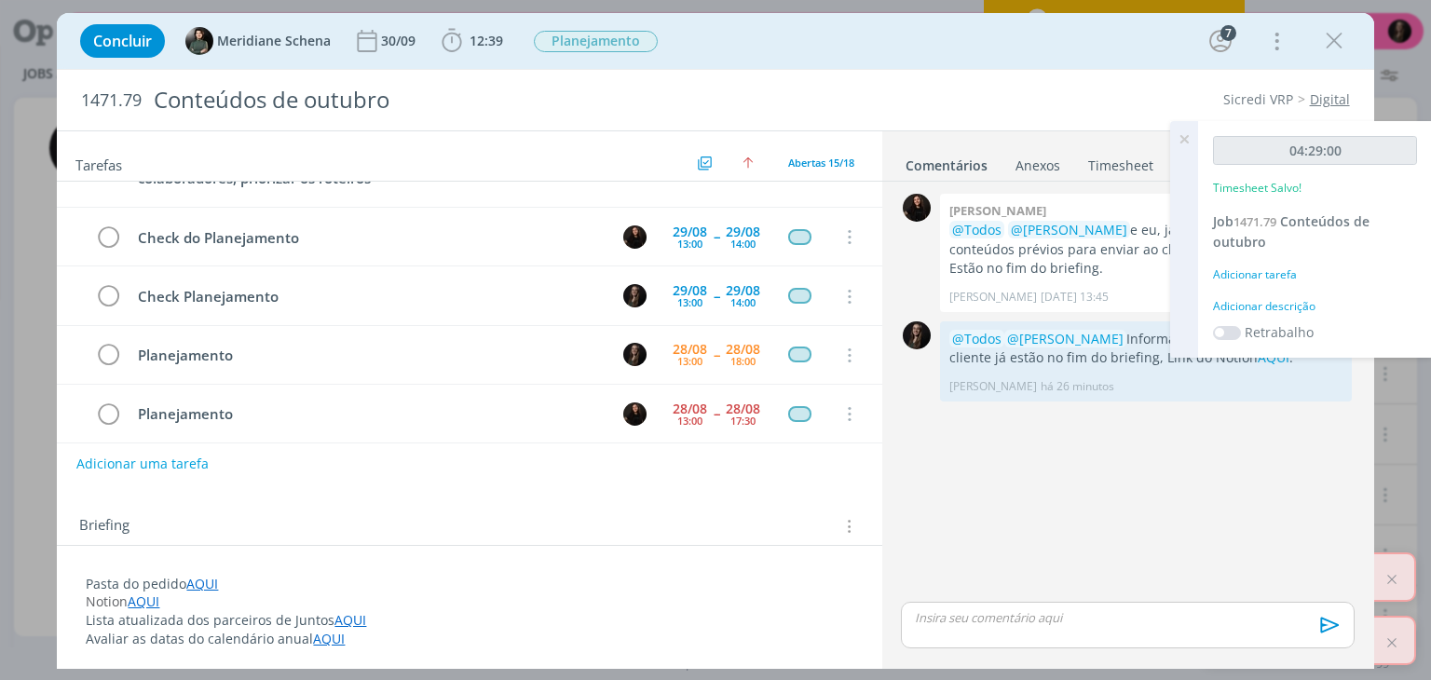
click at [1283, 313] on div "Adicionar descrição" at bounding box center [1315, 306] width 204 height 17
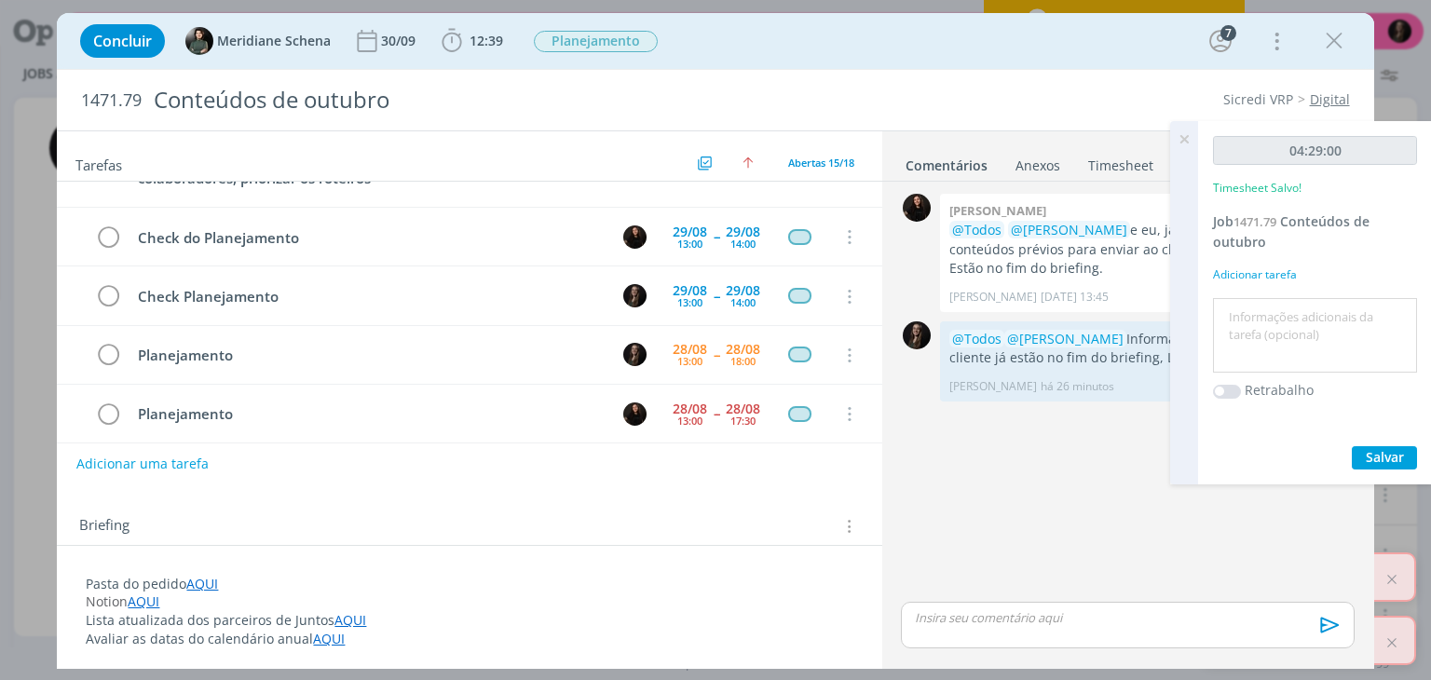
click at [1283, 313] on textarea at bounding box center [1315, 336] width 195 height 66
type textarea "planejamento sicredi"
click at [1352, 446] on button "Salvar" at bounding box center [1384, 457] width 65 height 23
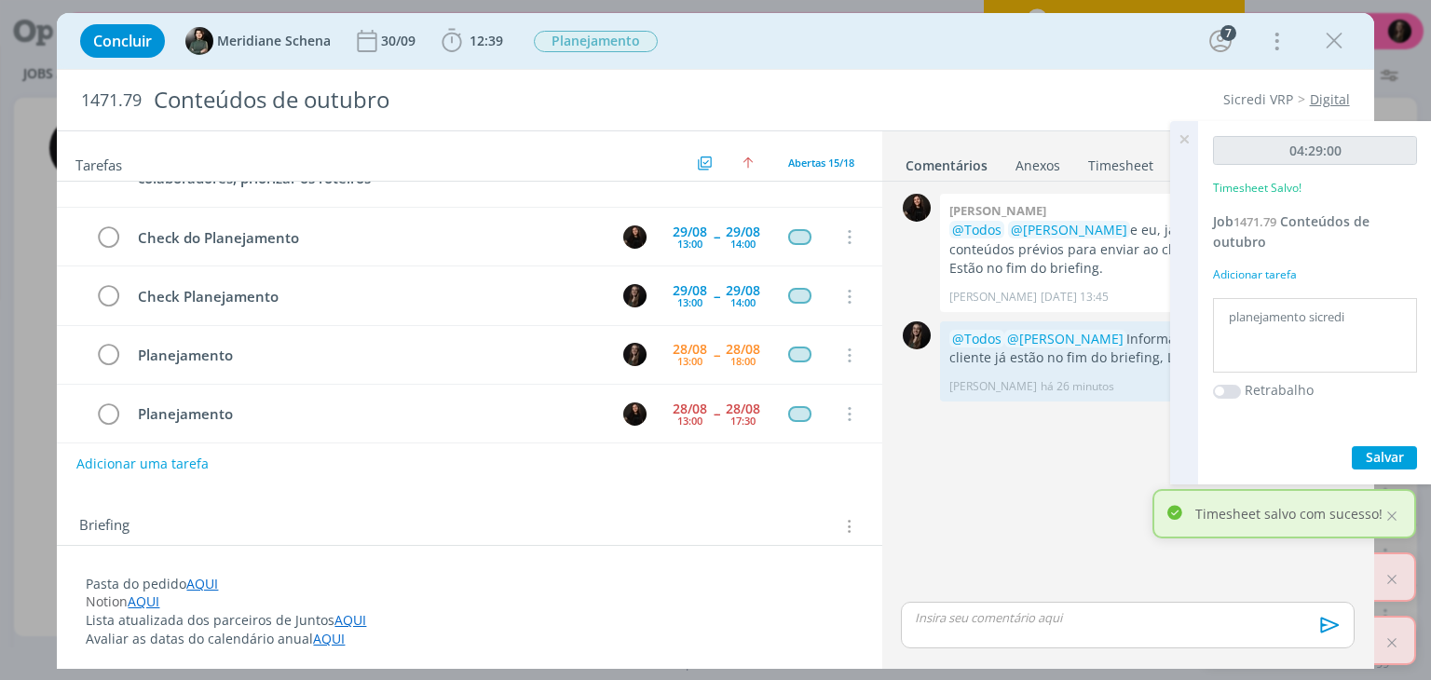
click at [1178, 143] on icon at bounding box center [1184, 139] width 34 height 36
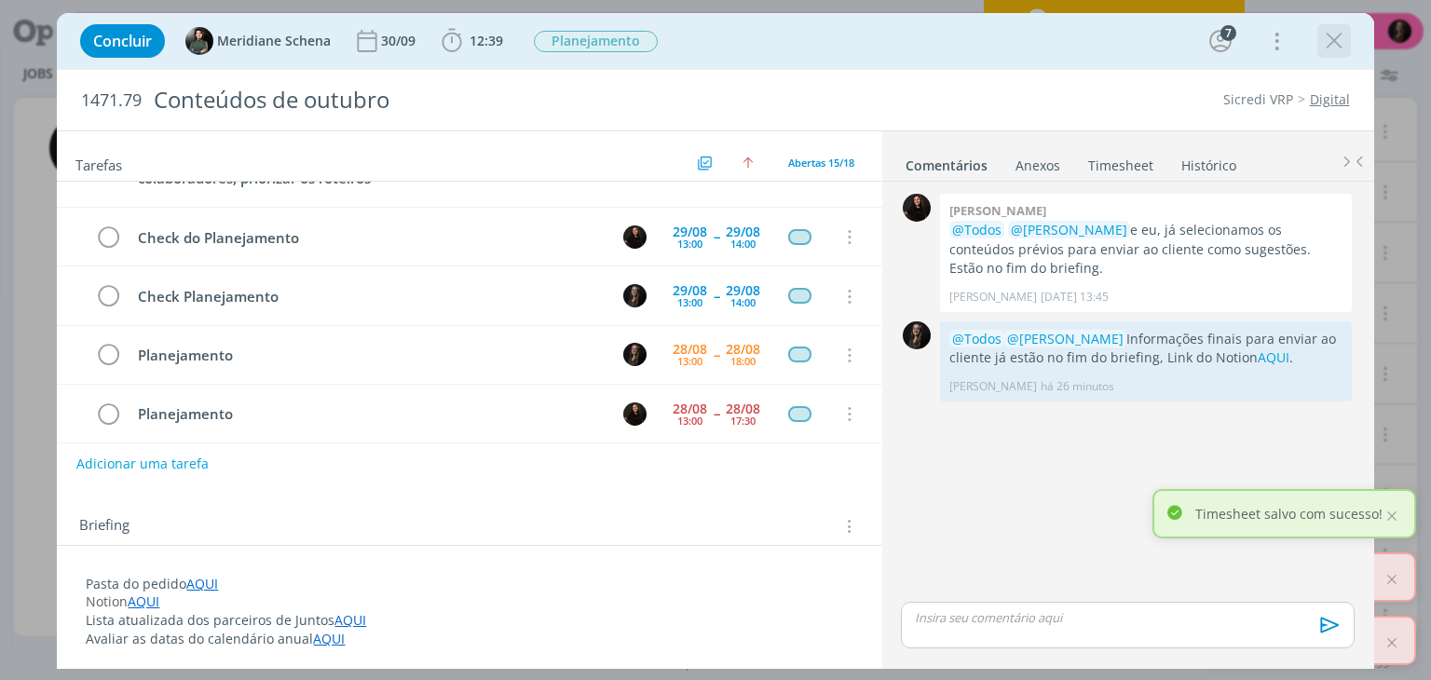
click at [1318, 35] on div "dialog" at bounding box center [1334, 41] width 34 height 34
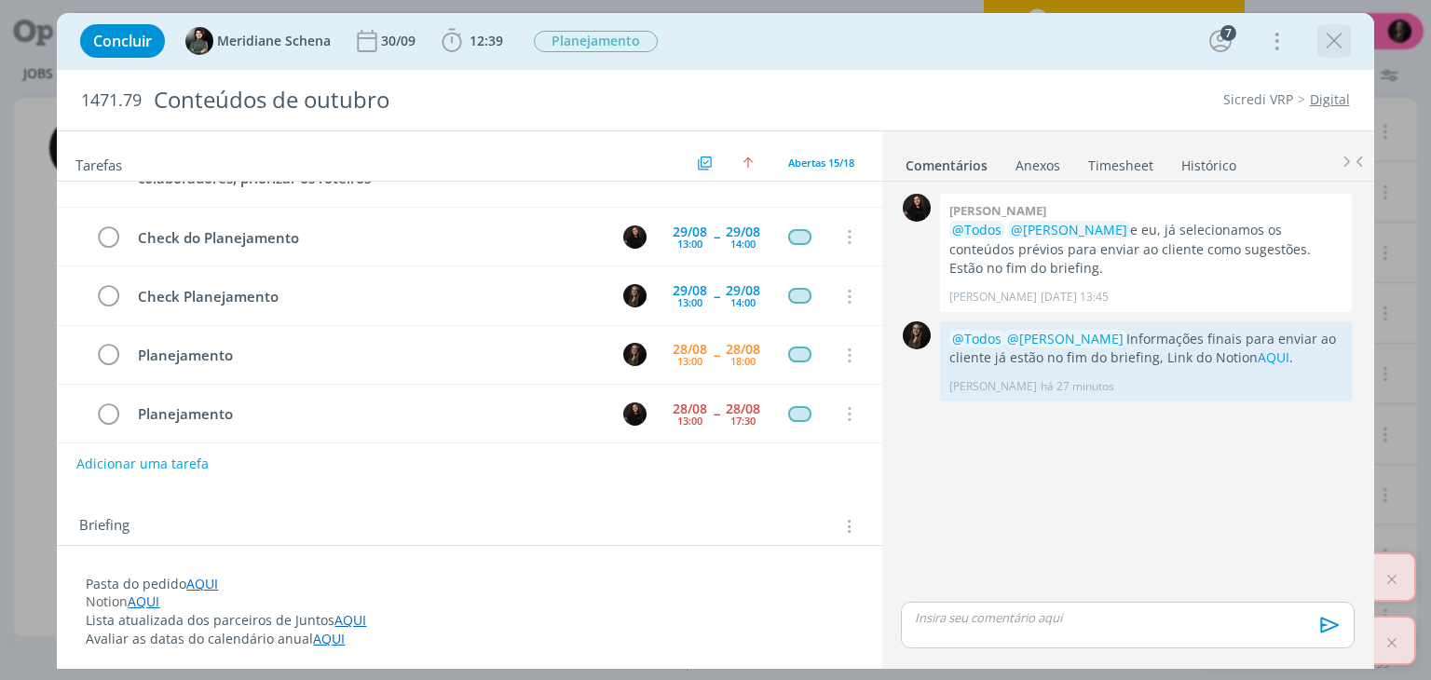
click at [1333, 48] on icon "dialog" at bounding box center [1334, 41] width 28 height 28
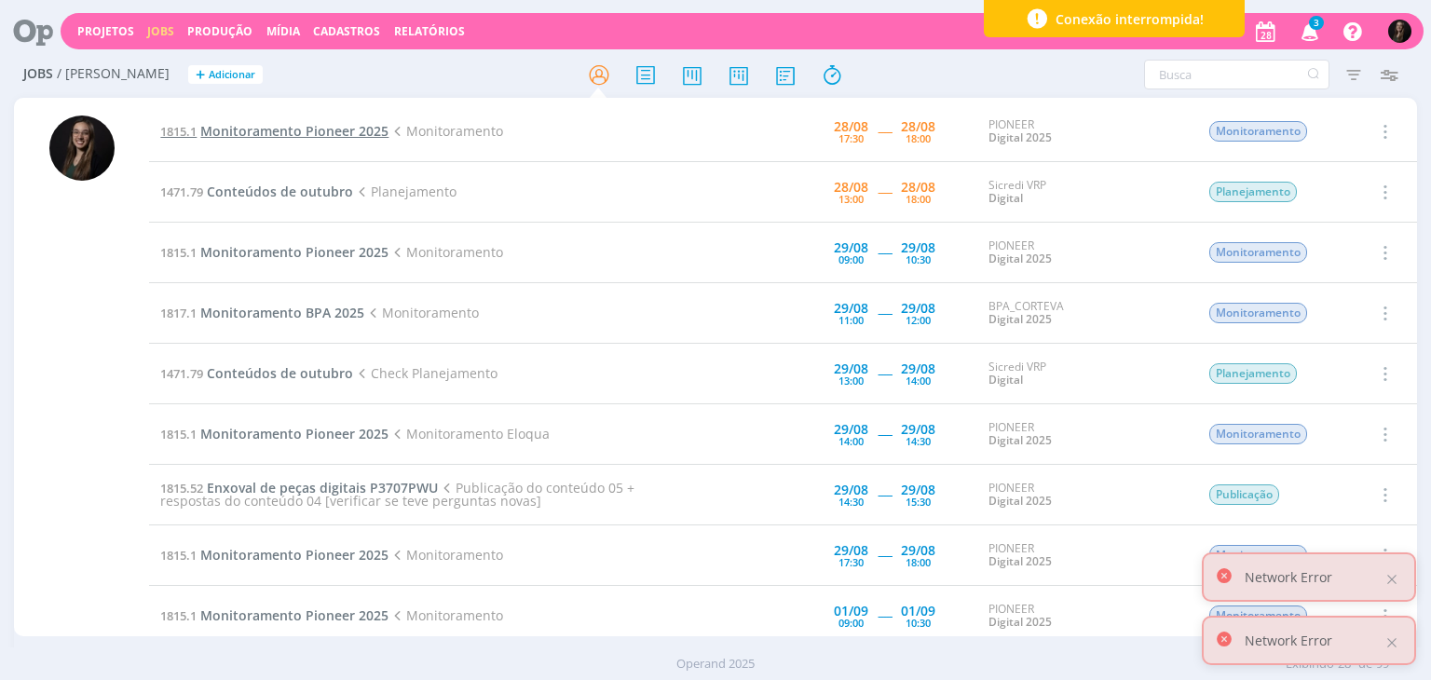
click at [332, 135] on span "Monitoramento Pioneer 2025" at bounding box center [294, 131] width 188 height 18
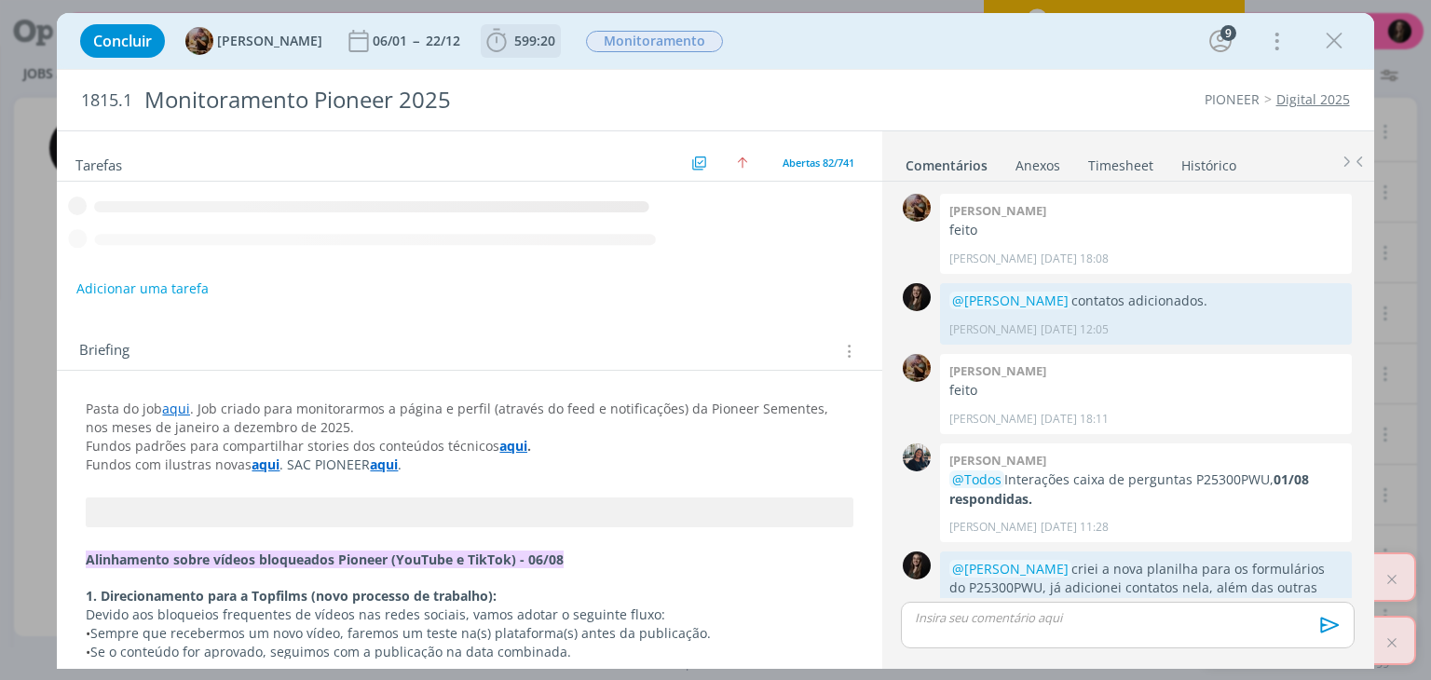
click at [529, 27] on span "599:20" at bounding box center [521, 41] width 76 height 28
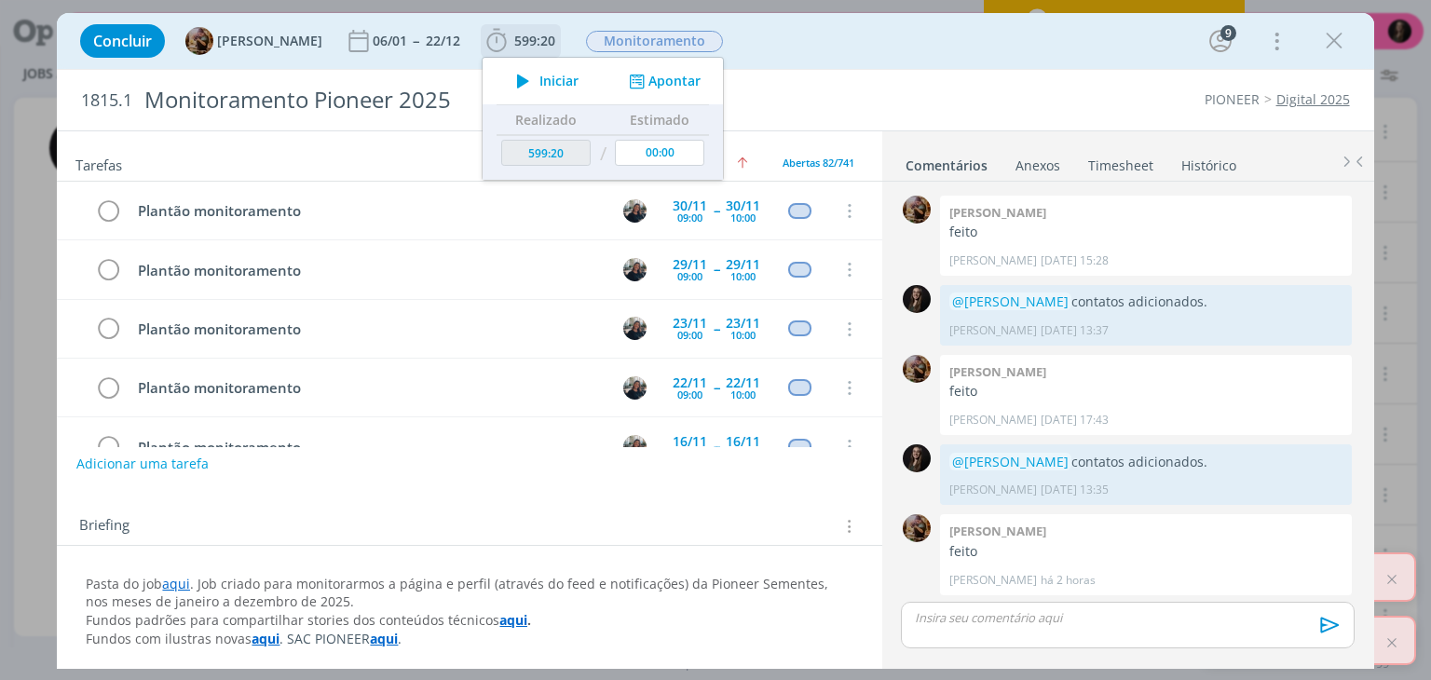
scroll to position [4524, 0]
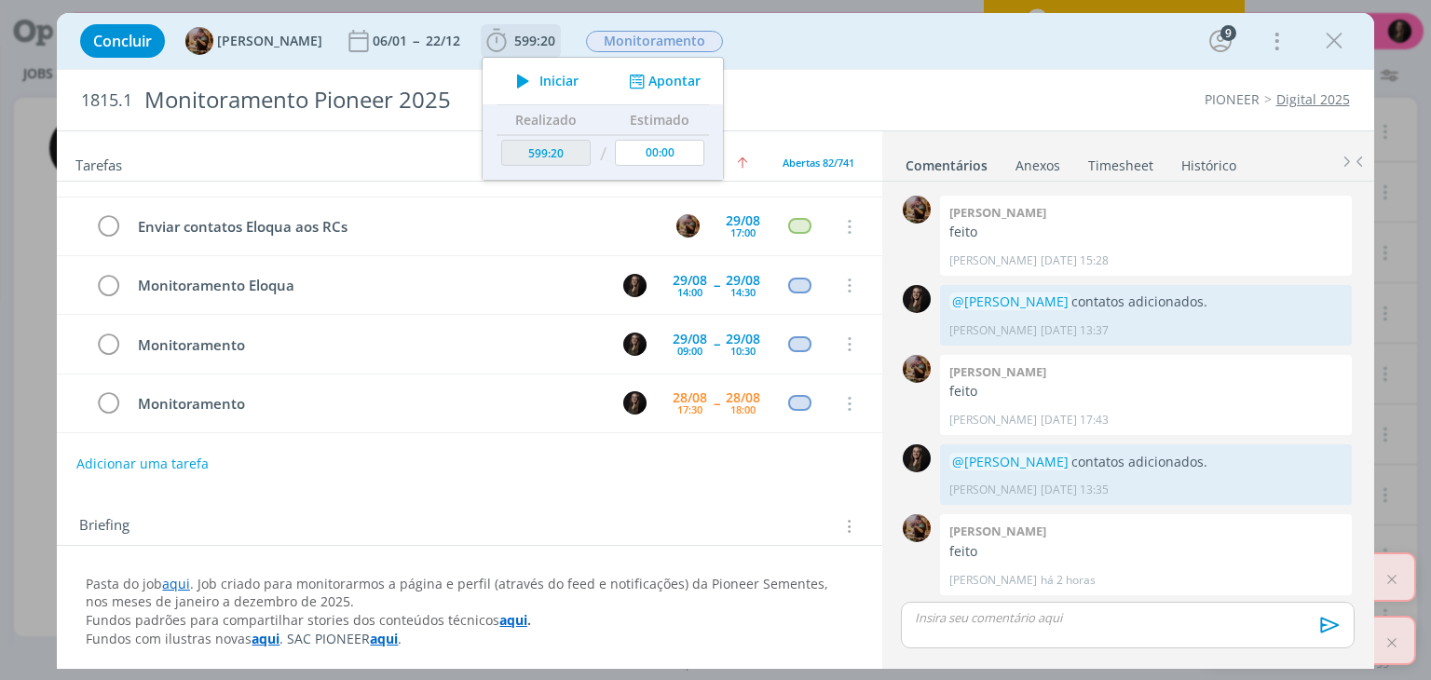
click at [537, 74] on icon "dialog" at bounding box center [523, 81] width 33 height 24
click at [750, 56] on div "Concluir [PERSON_NAME] 06/01 -- 22/12 599:20 Iniciar Apontar Data * [DATE] Hora…" at bounding box center [715, 41] width 1289 height 45
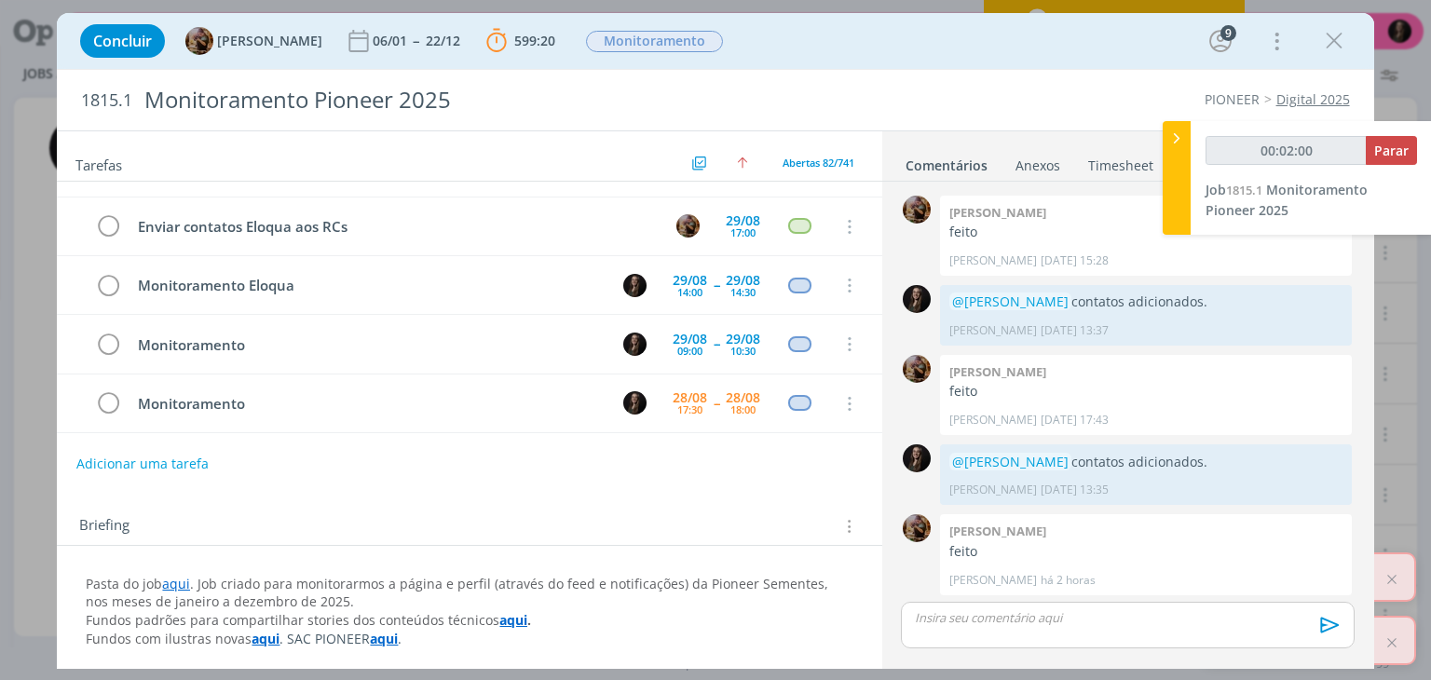
scroll to position [1282, 0]
click at [1408, 157] on span "Parar" at bounding box center [1391, 151] width 34 height 18
click at [1384, 156] on span "Parar" at bounding box center [1391, 151] width 34 height 18
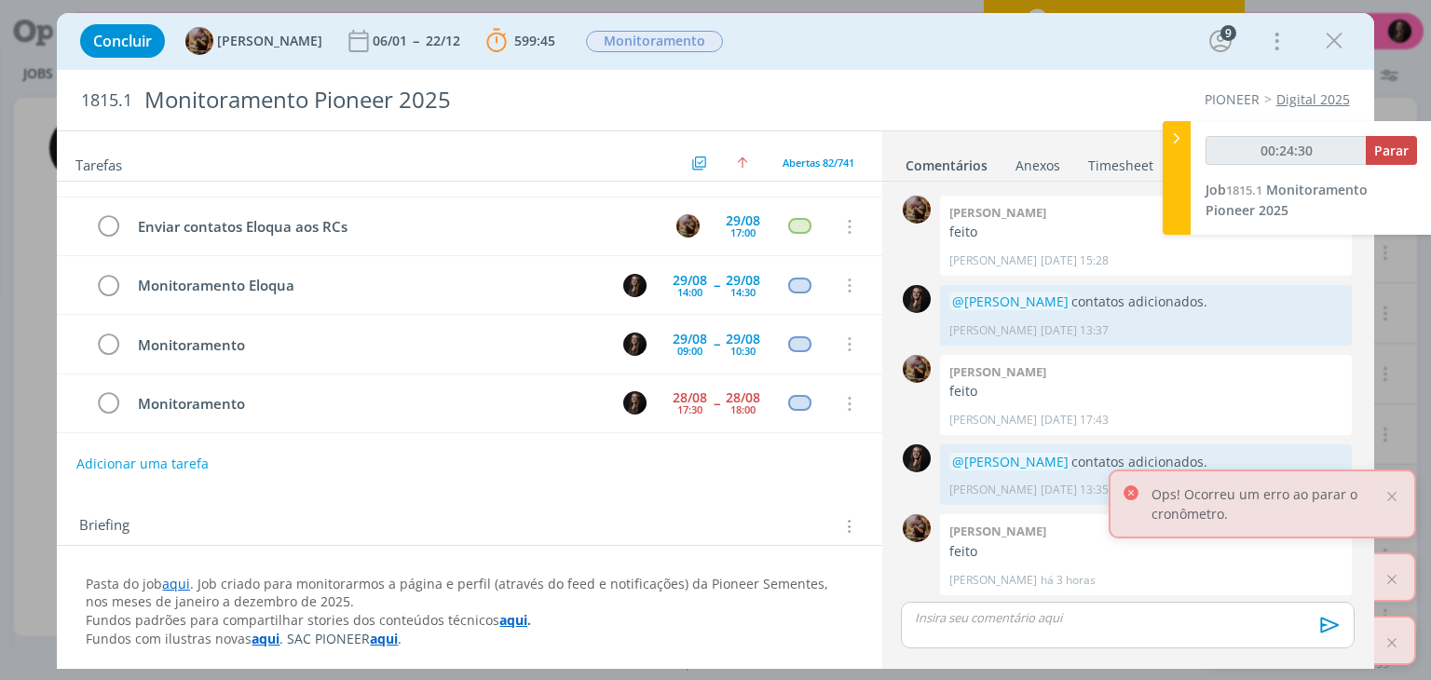
type input "00:25:00"
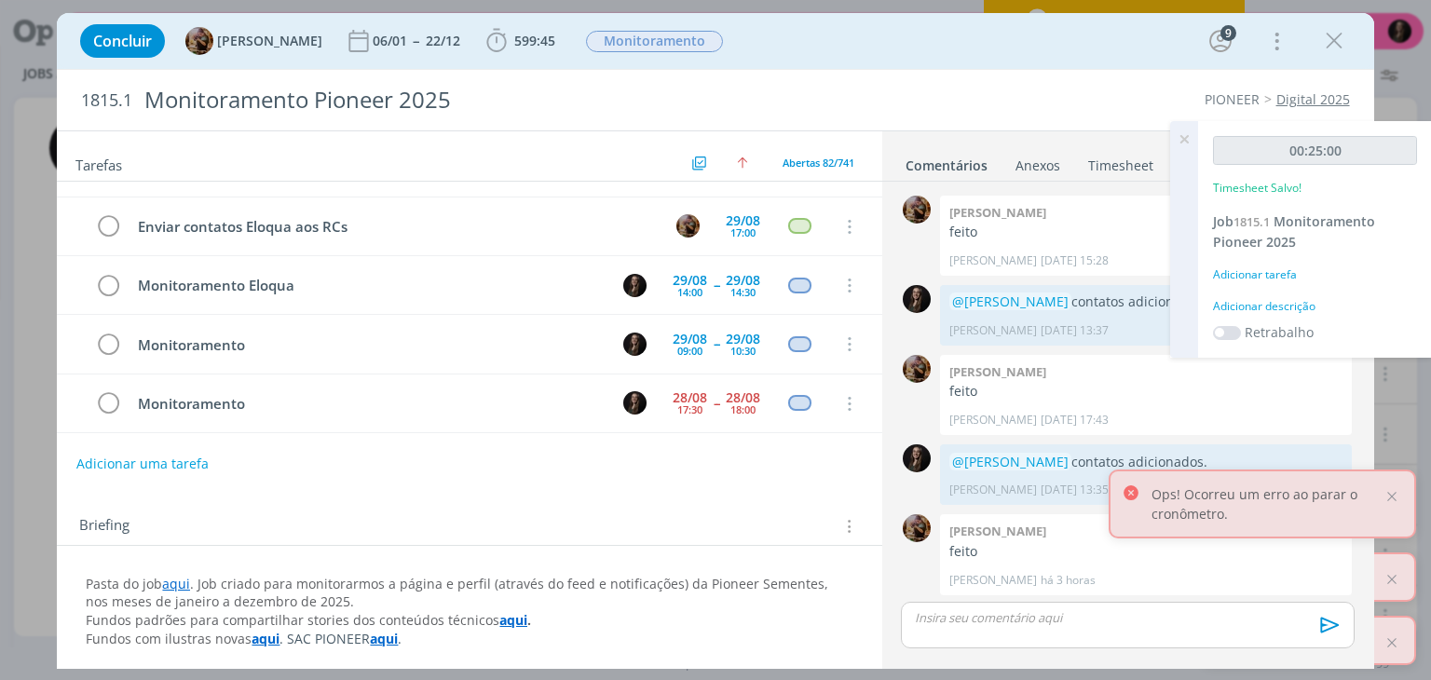
click at [1267, 307] on div "Adicionar descrição" at bounding box center [1315, 306] width 204 height 17
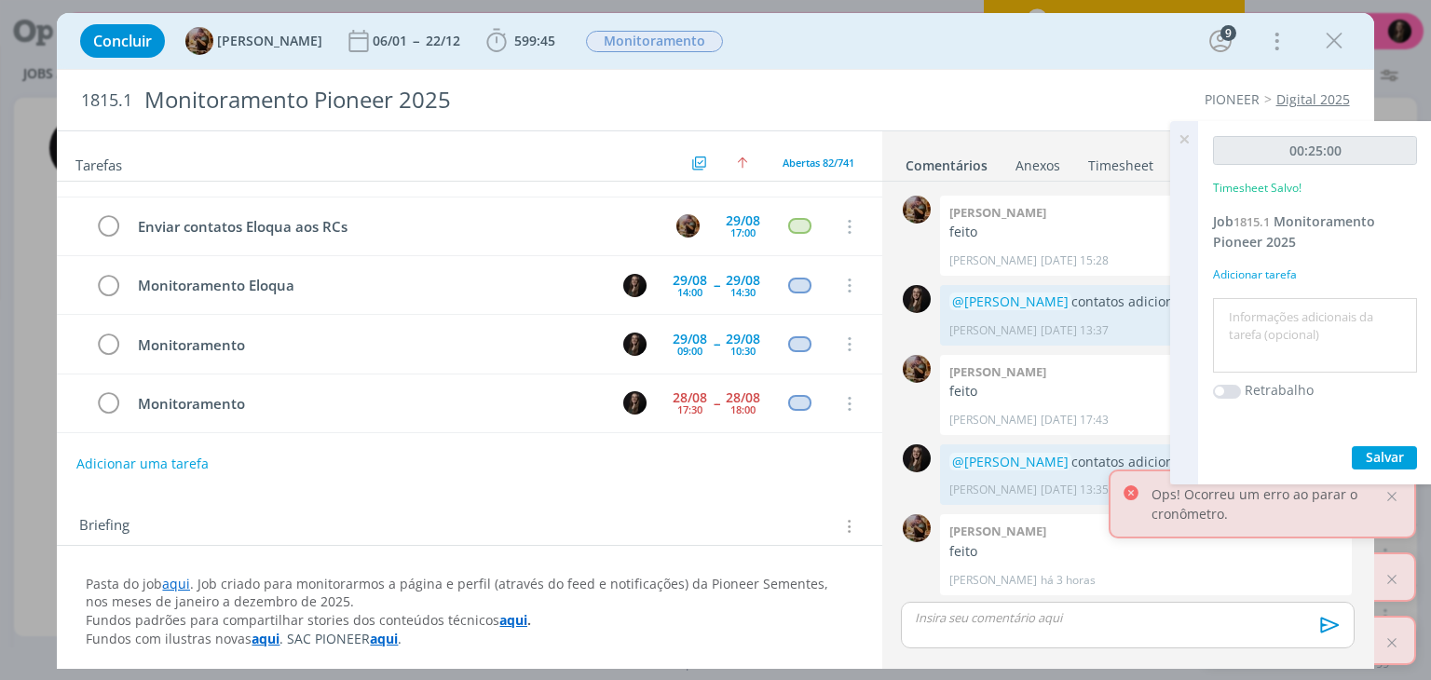
click at [1267, 307] on textarea at bounding box center [1315, 336] width 195 height 66
type textarea "monitoramento"
click at [1352, 446] on button "Salvar" at bounding box center [1384, 457] width 65 height 23
drag, startPoint x: 1375, startPoint y: 456, endPoint x: 1204, endPoint y: 344, distance: 204.7
click at [1375, 456] on span "Salvar" at bounding box center [1385, 457] width 38 height 18
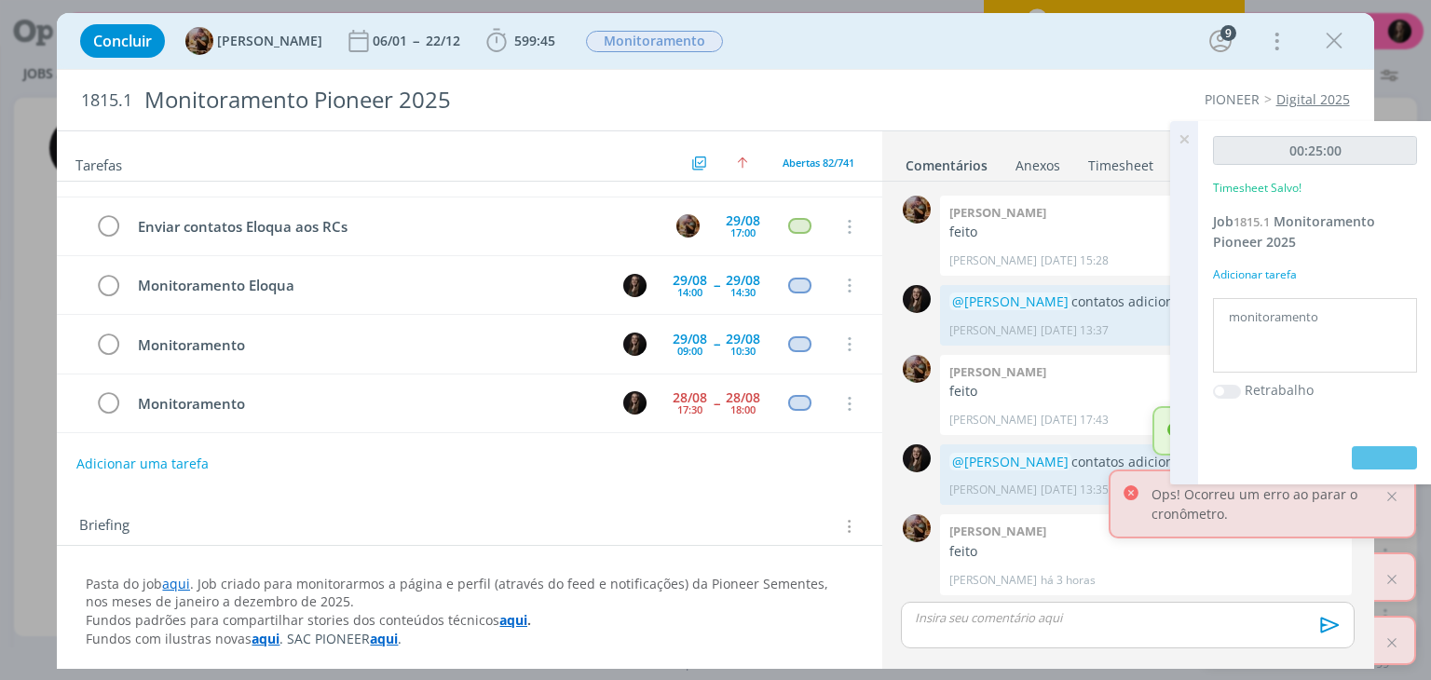
click at [1186, 136] on icon at bounding box center [1184, 139] width 34 height 36
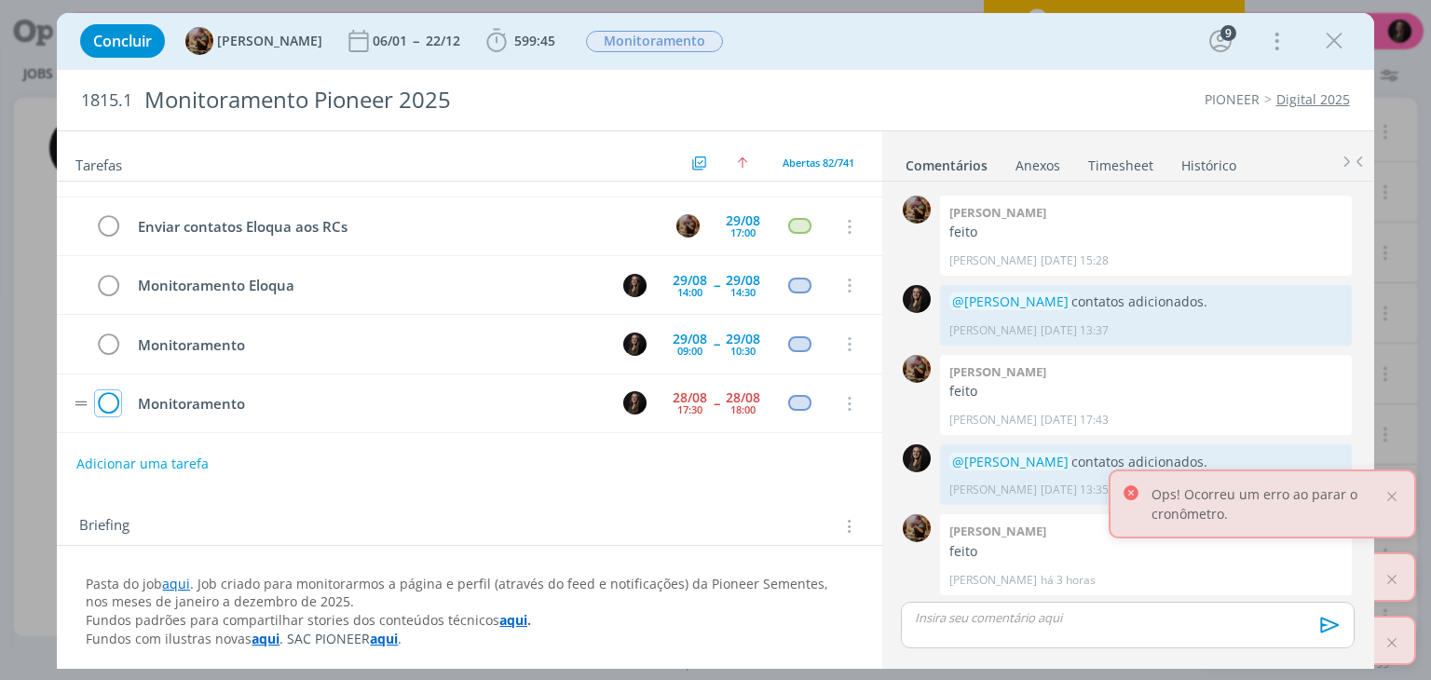
click at [109, 390] on icon "dialog" at bounding box center [108, 404] width 26 height 28
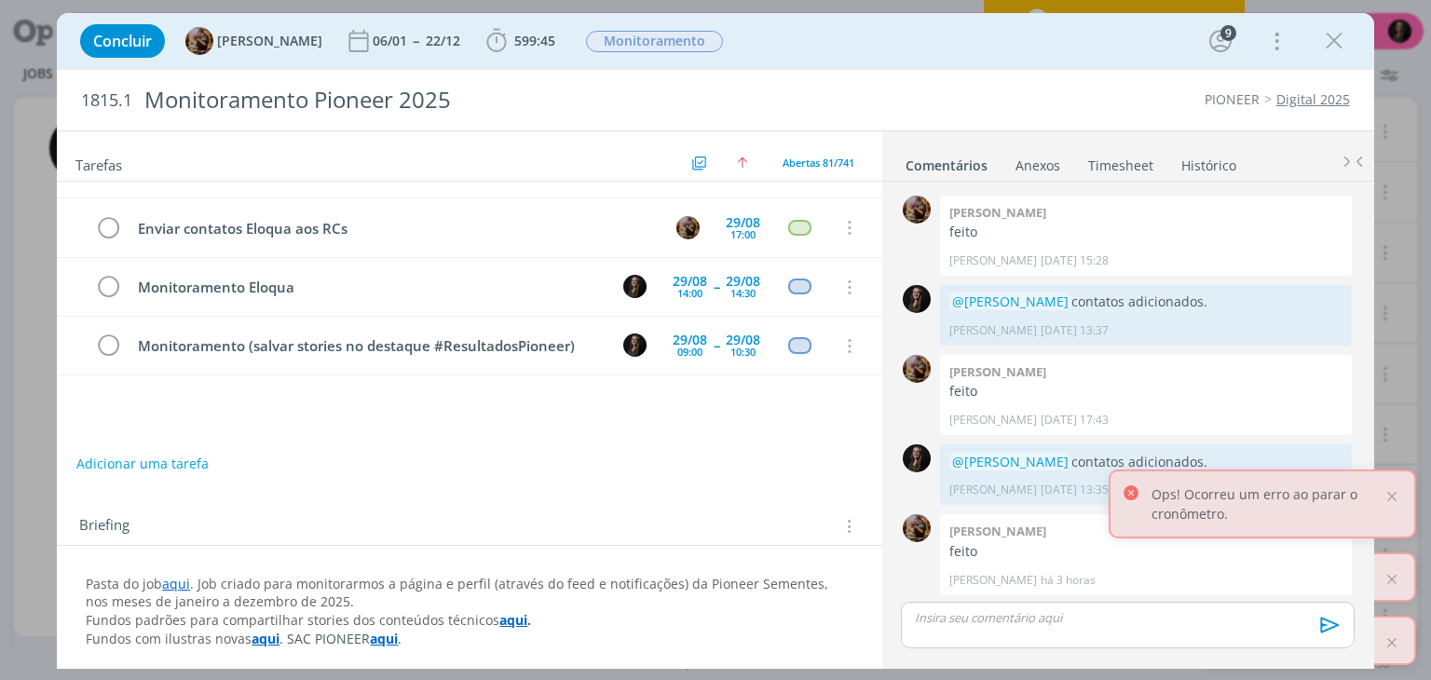
scroll to position [4487, 0]
